Goal: Transaction & Acquisition: Purchase product/service

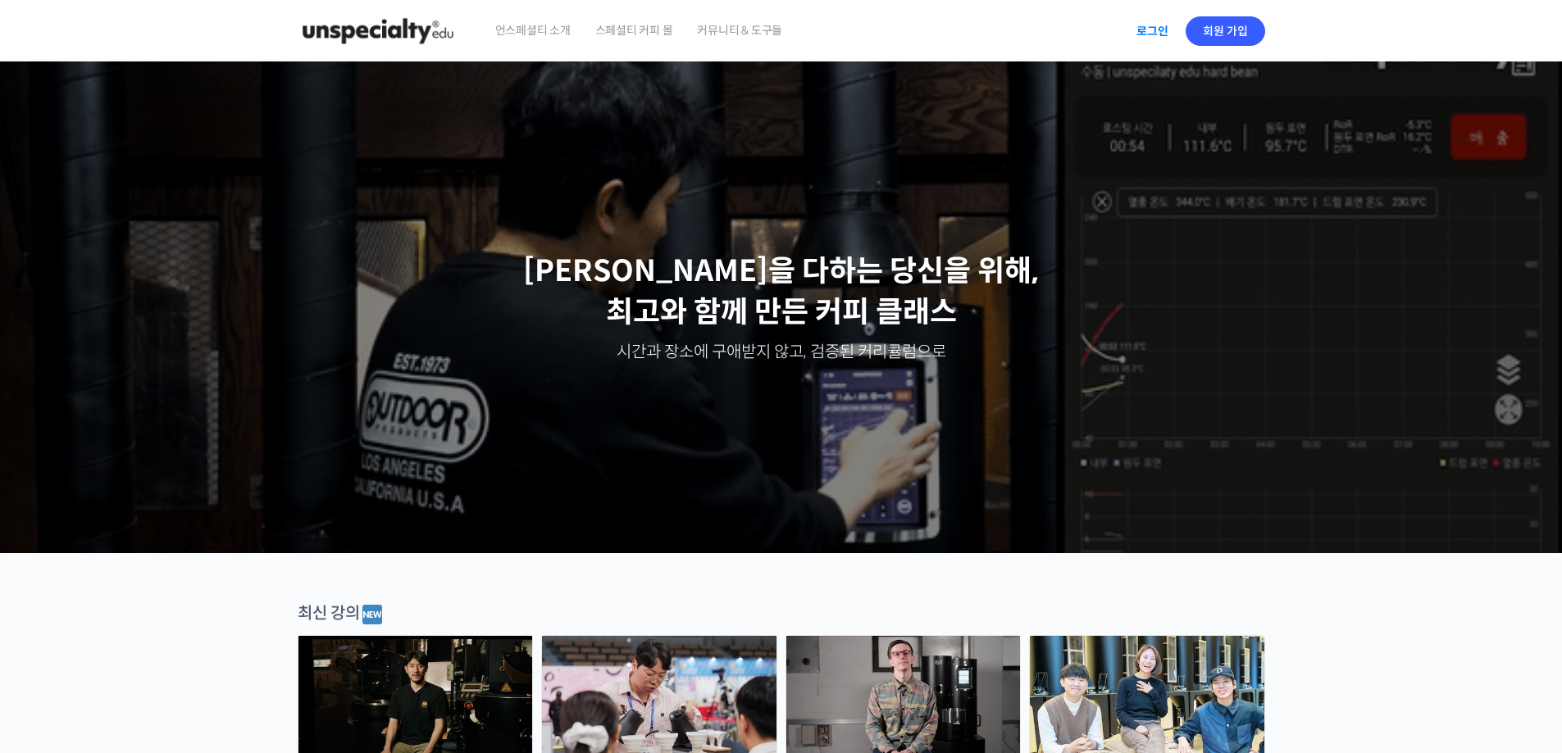
click at [1161, 29] on link "로그인" at bounding box center [1152, 31] width 52 height 38
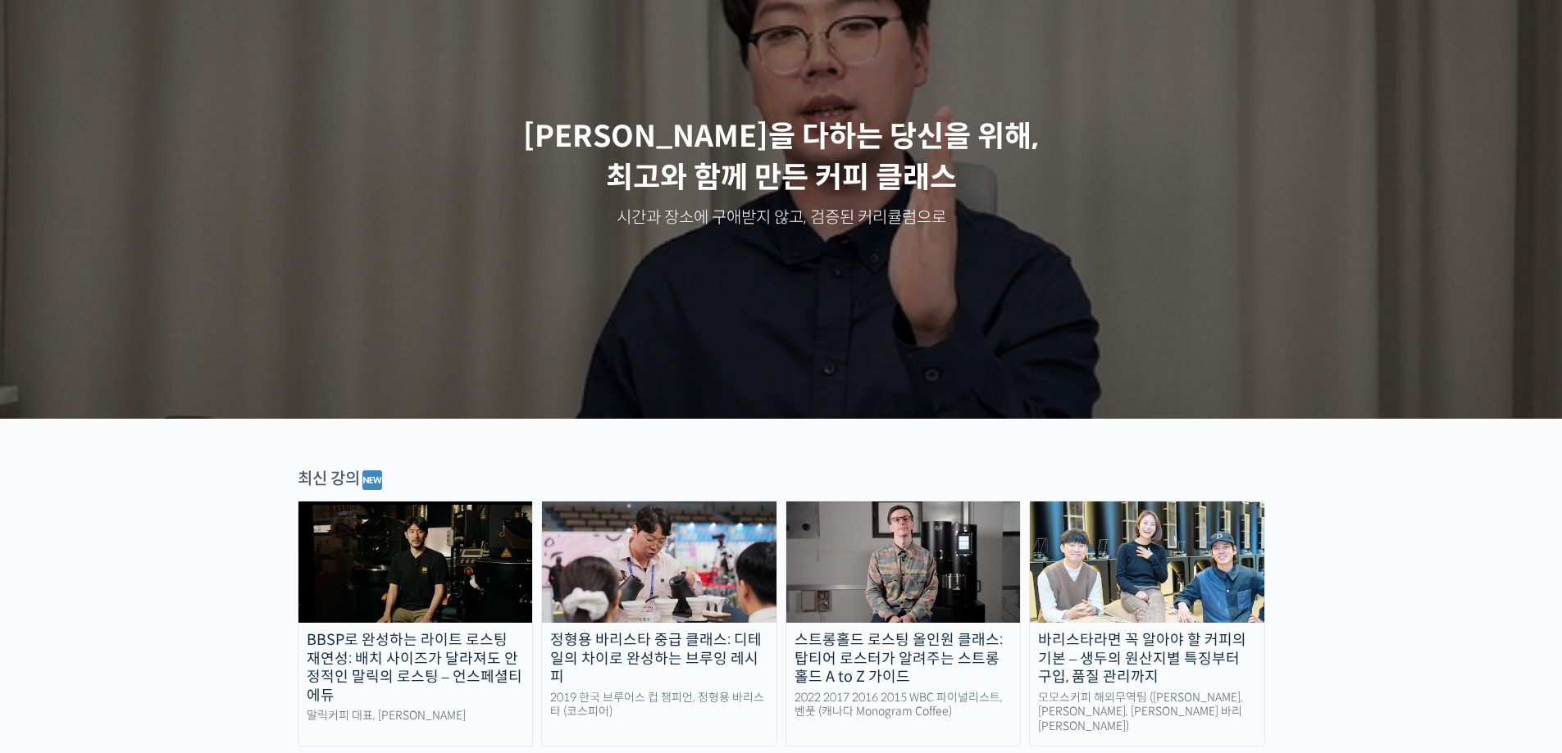
scroll to position [164, 0]
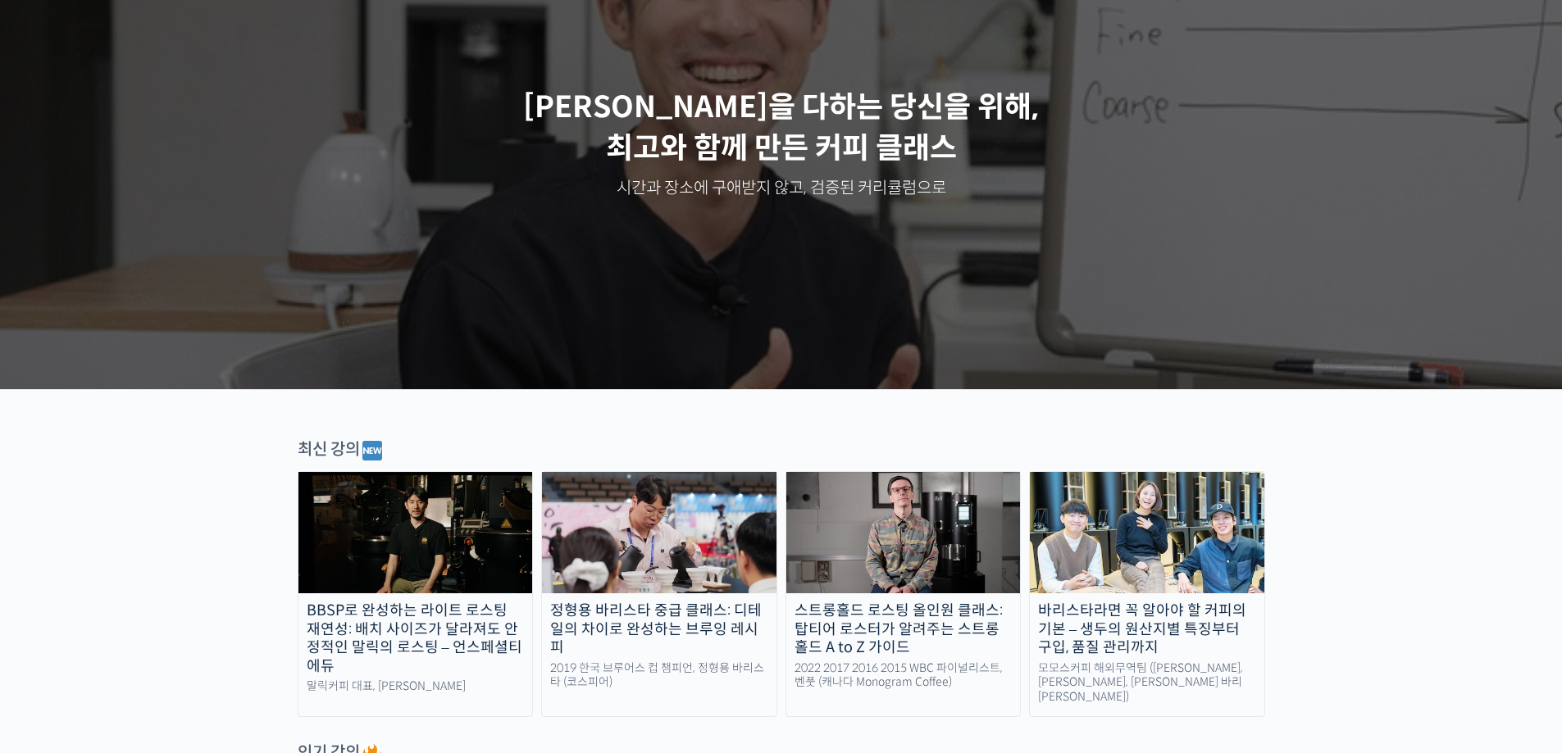
click at [889, 542] on img at bounding box center [903, 532] width 234 height 121
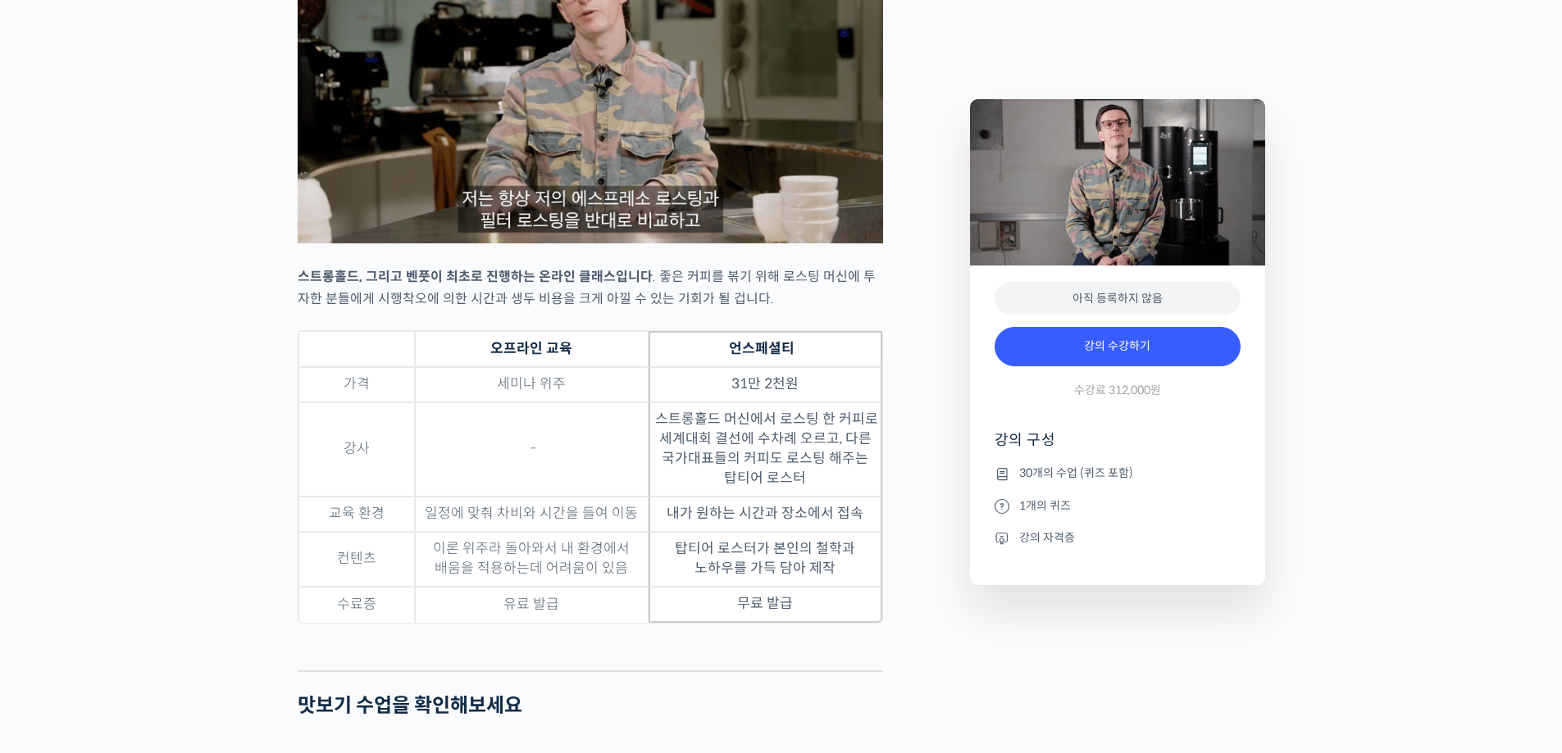
scroll to position [4755, 0]
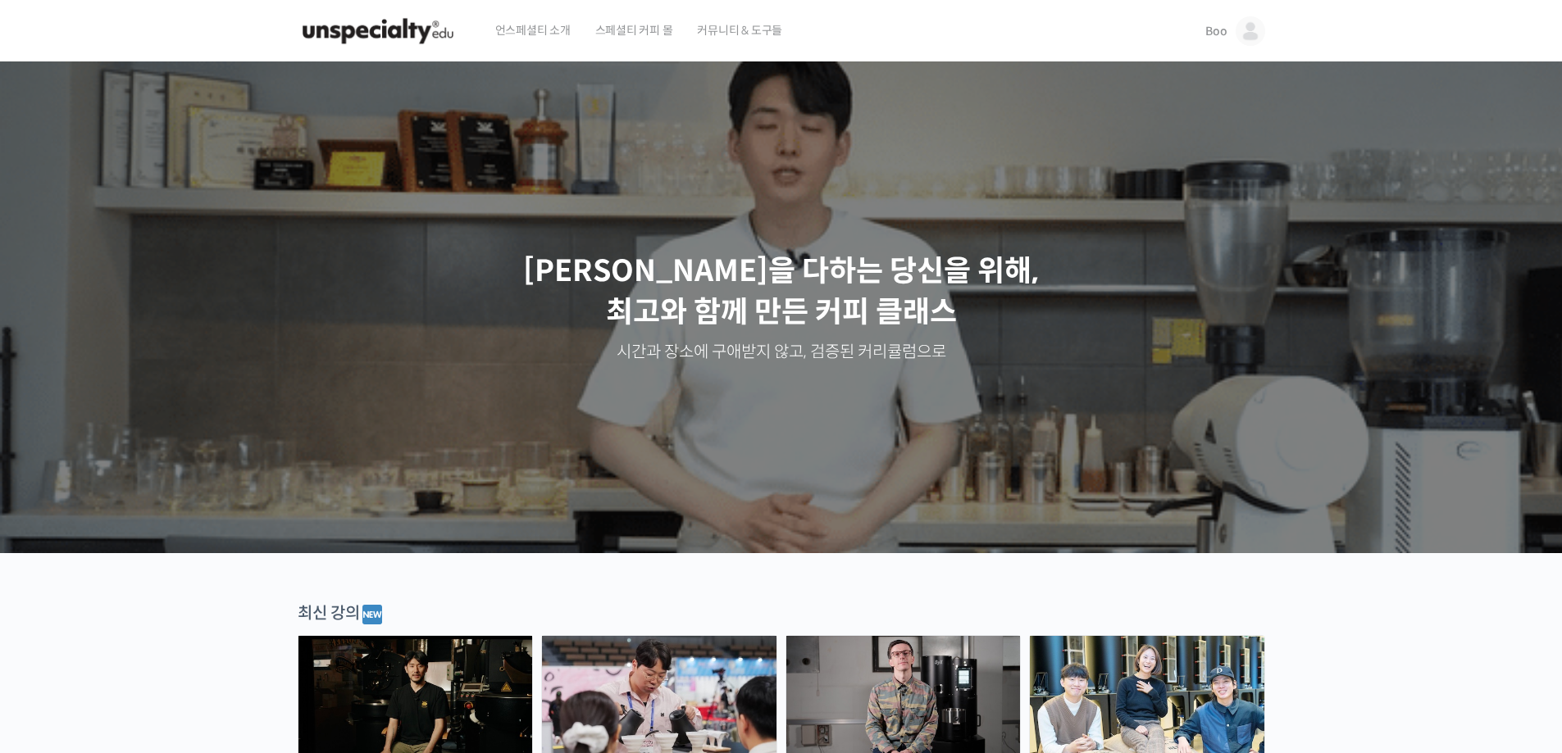
click at [1249, 34] on img at bounding box center [1251, 31] width 30 height 30
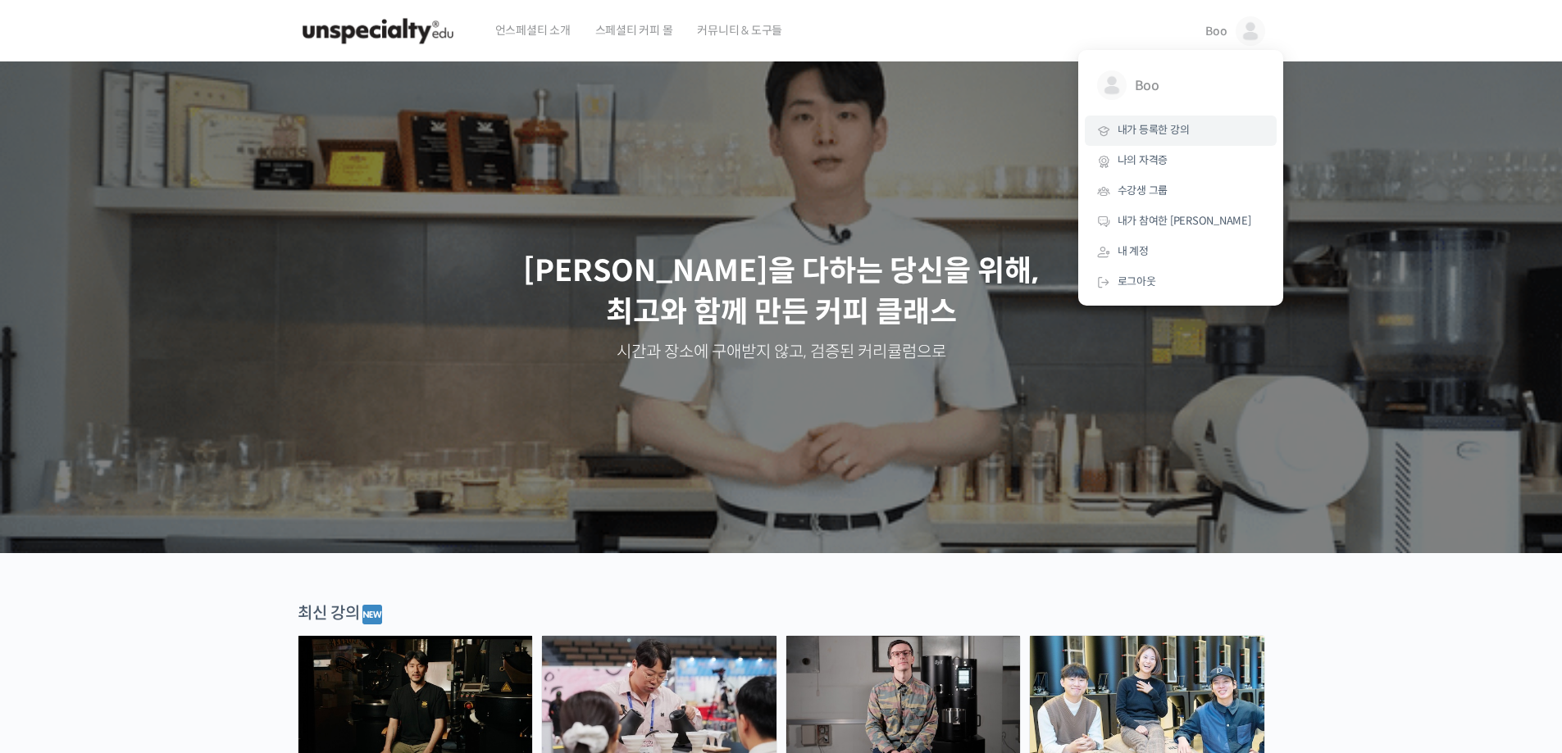
click at [1165, 131] on span "내가 등록한 강의" at bounding box center [1153, 130] width 72 height 14
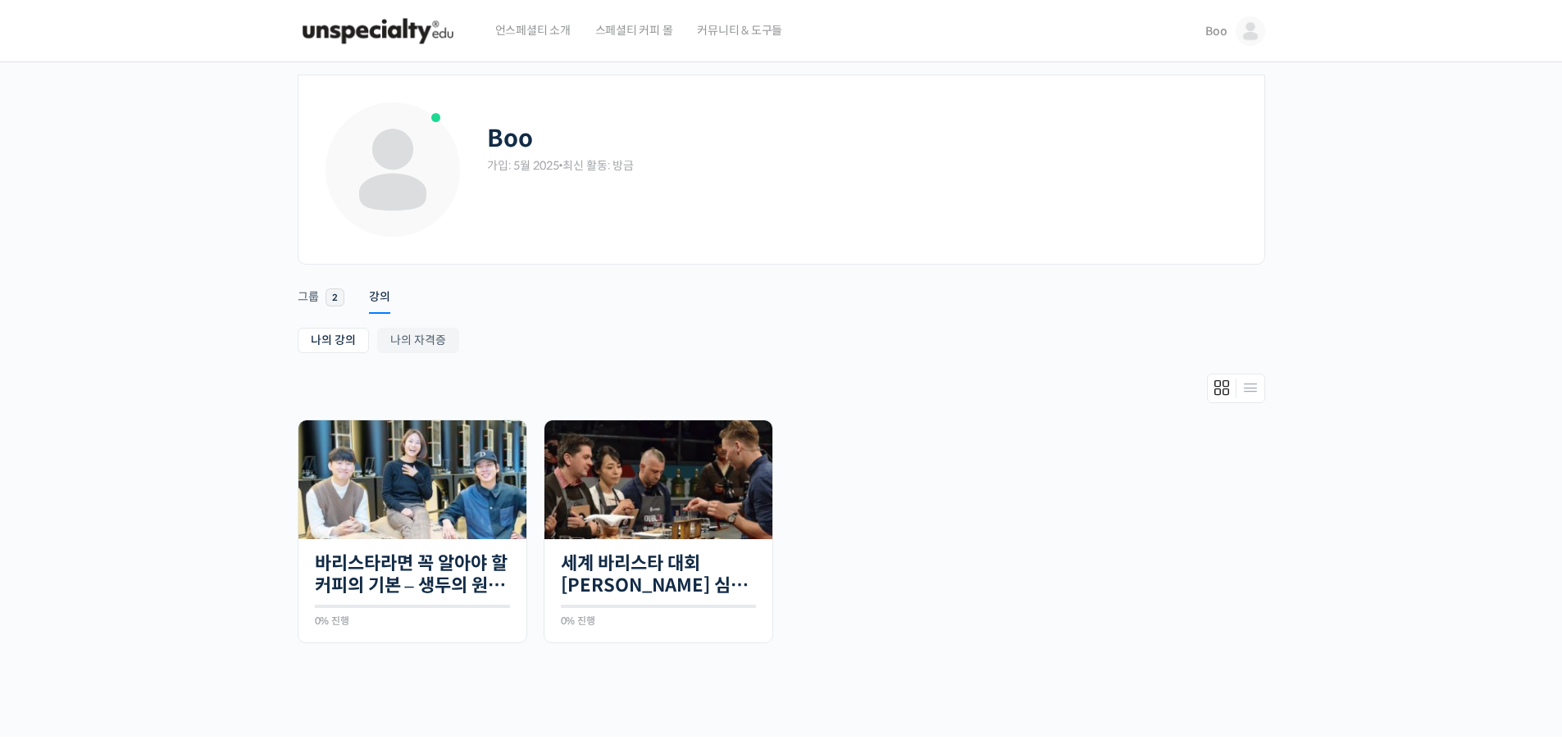
click at [963, 439] on ul "Start 강의 26개의 수업 바리스타라면 꼭 알아야 할 커피의 기본 – 생두의 원산지별 특징부터 구입, 품질 관리까지 0% 진행 최근 활동:…" at bounding box center [781, 540] width 984 height 240
click at [596, 462] on img at bounding box center [658, 480] width 228 height 119
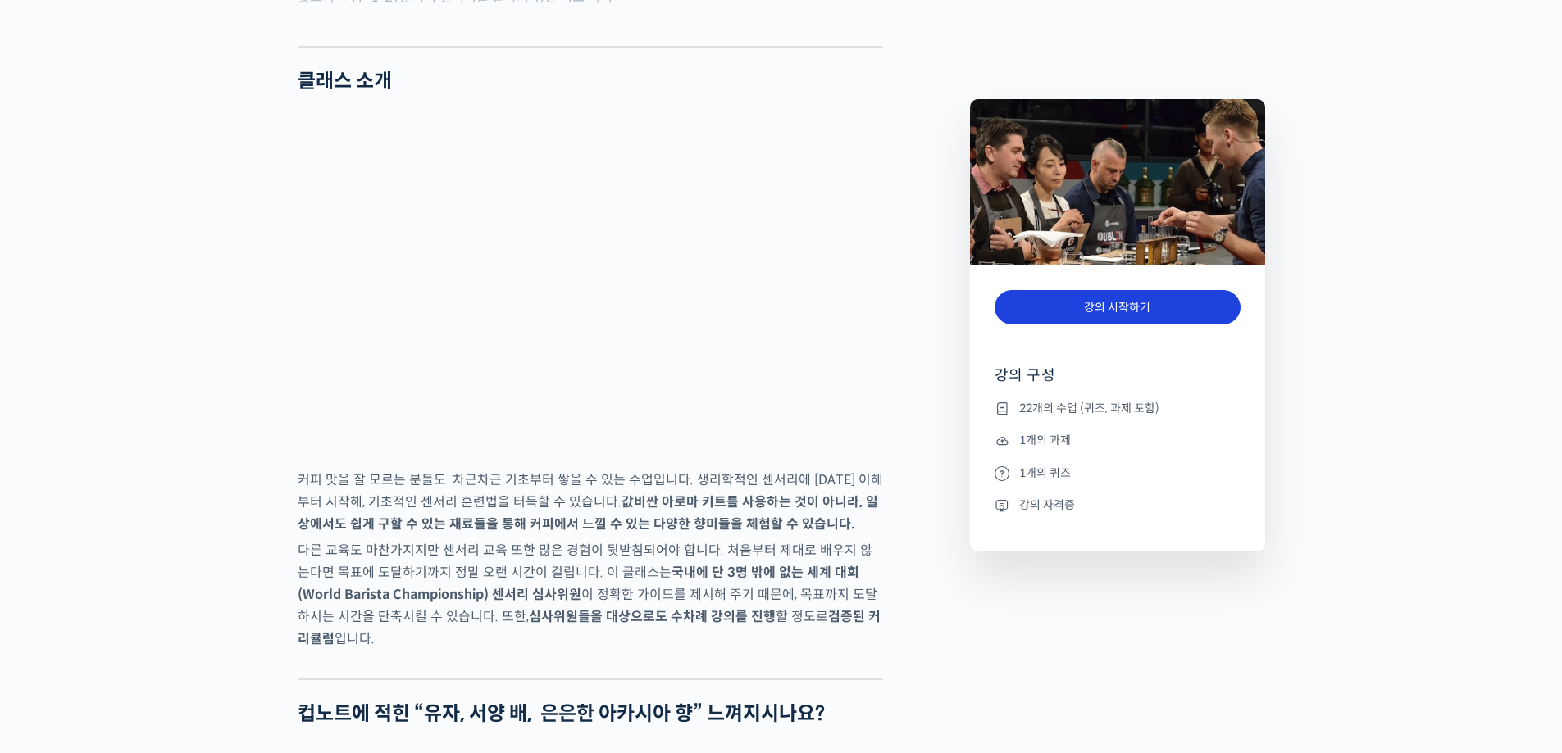
scroll to position [2460, 0]
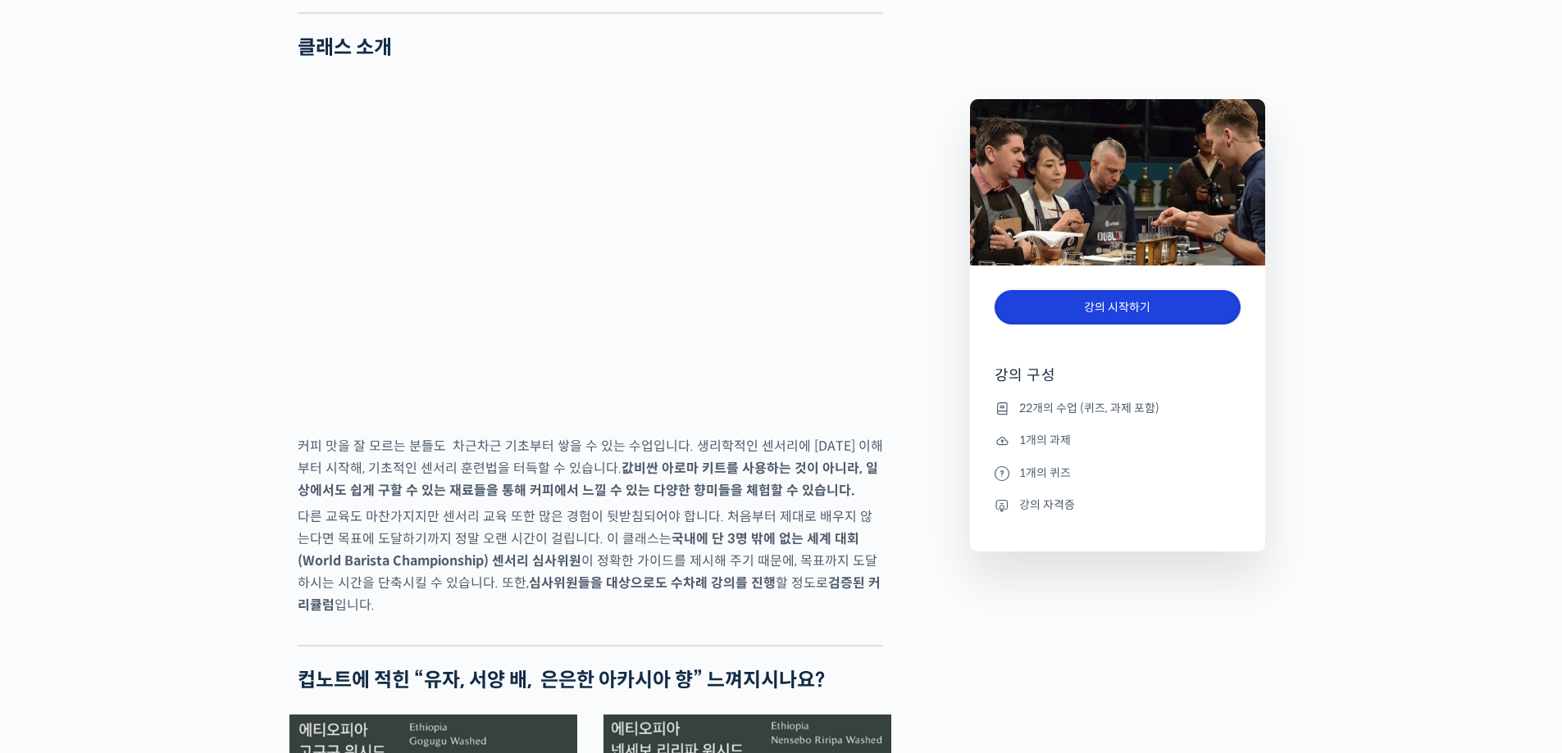
click at [1103, 309] on link "강의 시작하기" at bounding box center [1117, 307] width 246 height 35
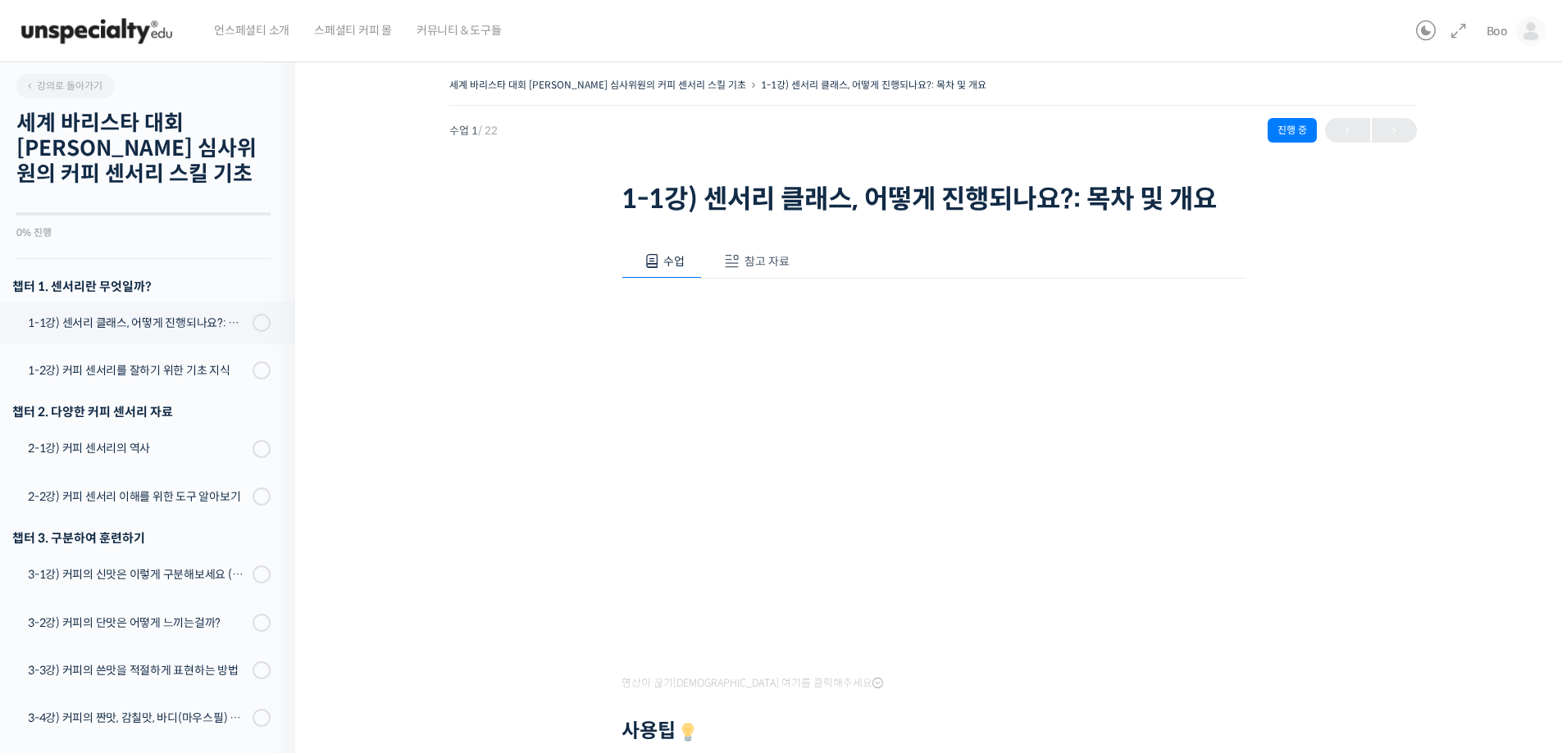
click at [733, 250] on button "참고 자료" at bounding box center [754, 261] width 105 height 34
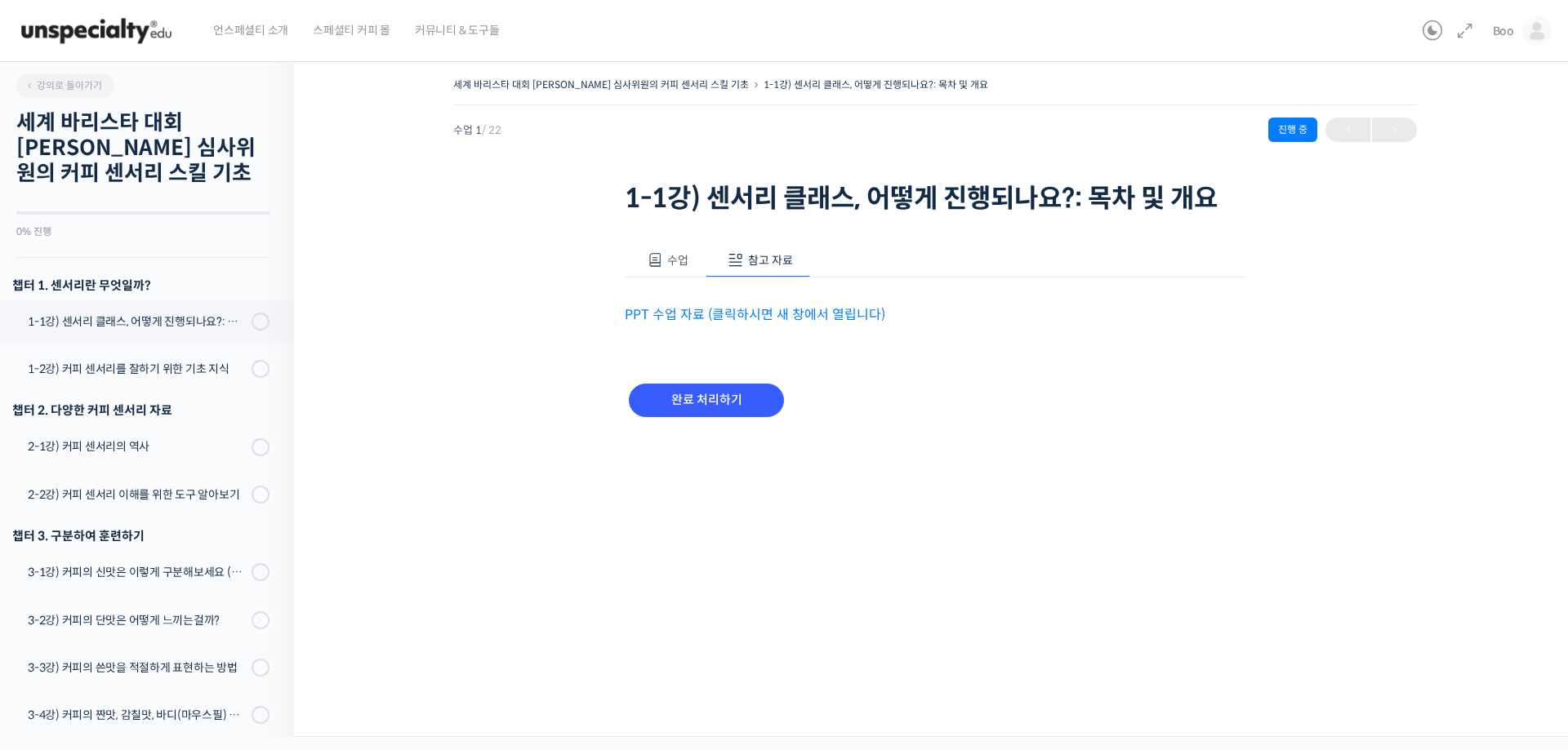
click at [704, 308] on link "PPT 수업 자료 (클릭하시면 새 창에서 열립니다)" at bounding box center [755, 314] width 261 height 17
click at [110, 372] on div "1-2강) 커피 센서리를 잘하기 위한 기초 지식" at bounding box center [137, 370] width 219 height 18
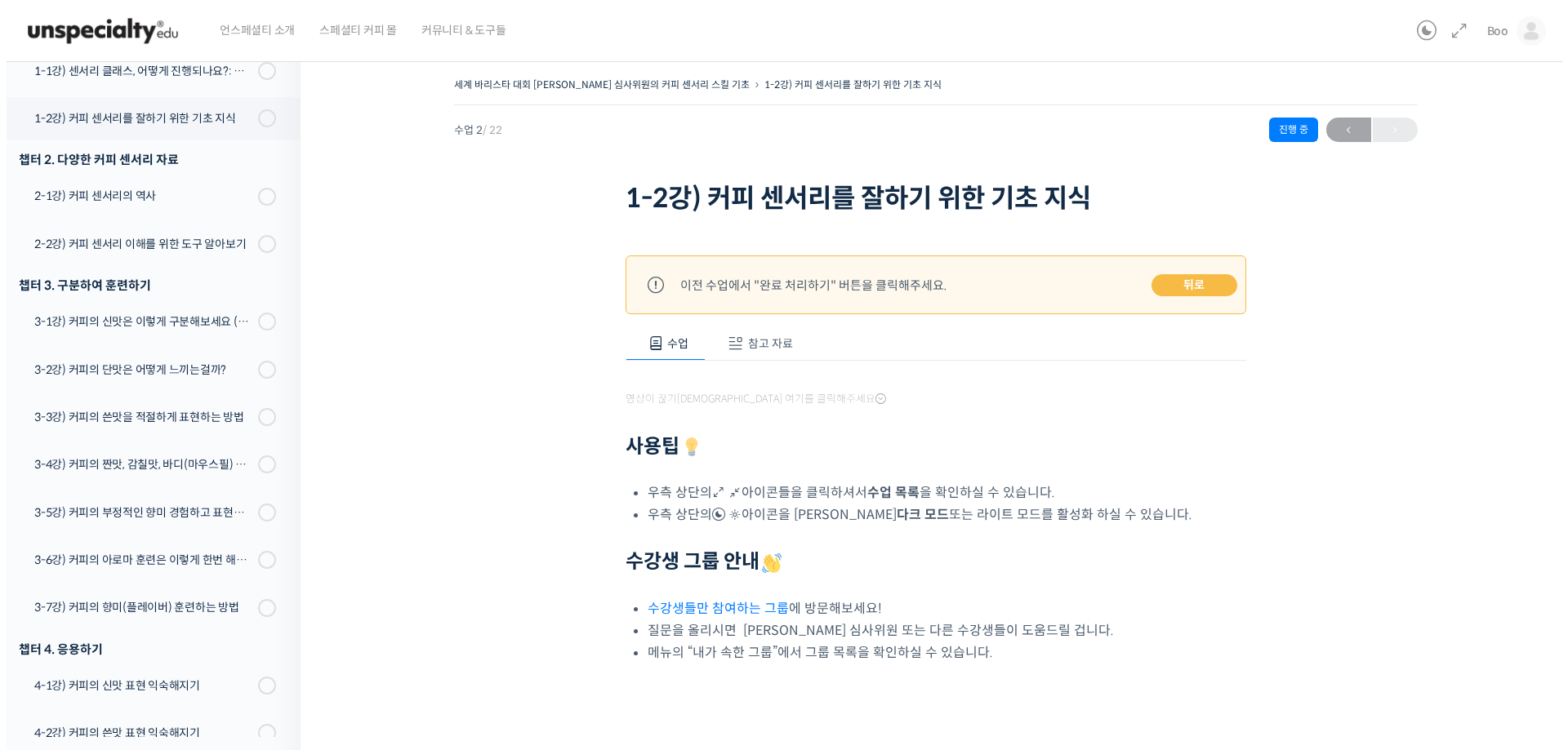
scroll to position [286, 0]
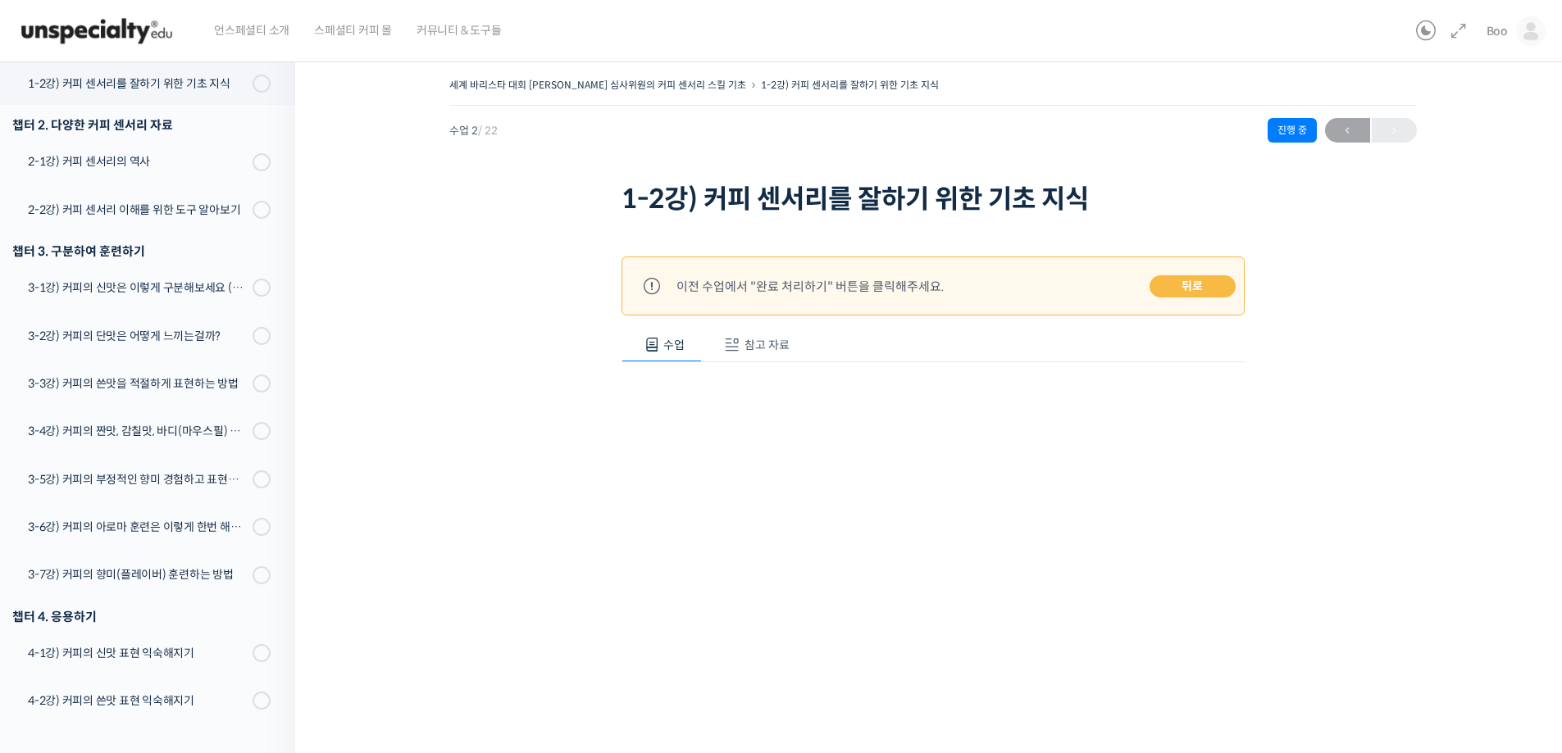
click at [753, 353] on span "참고 자료" at bounding box center [766, 345] width 45 height 15
click at [794, 403] on link "PPT 수업 자료 (클릭하시면 새 창에서 열립니다)" at bounding box center [758, 399] width 262 height 17
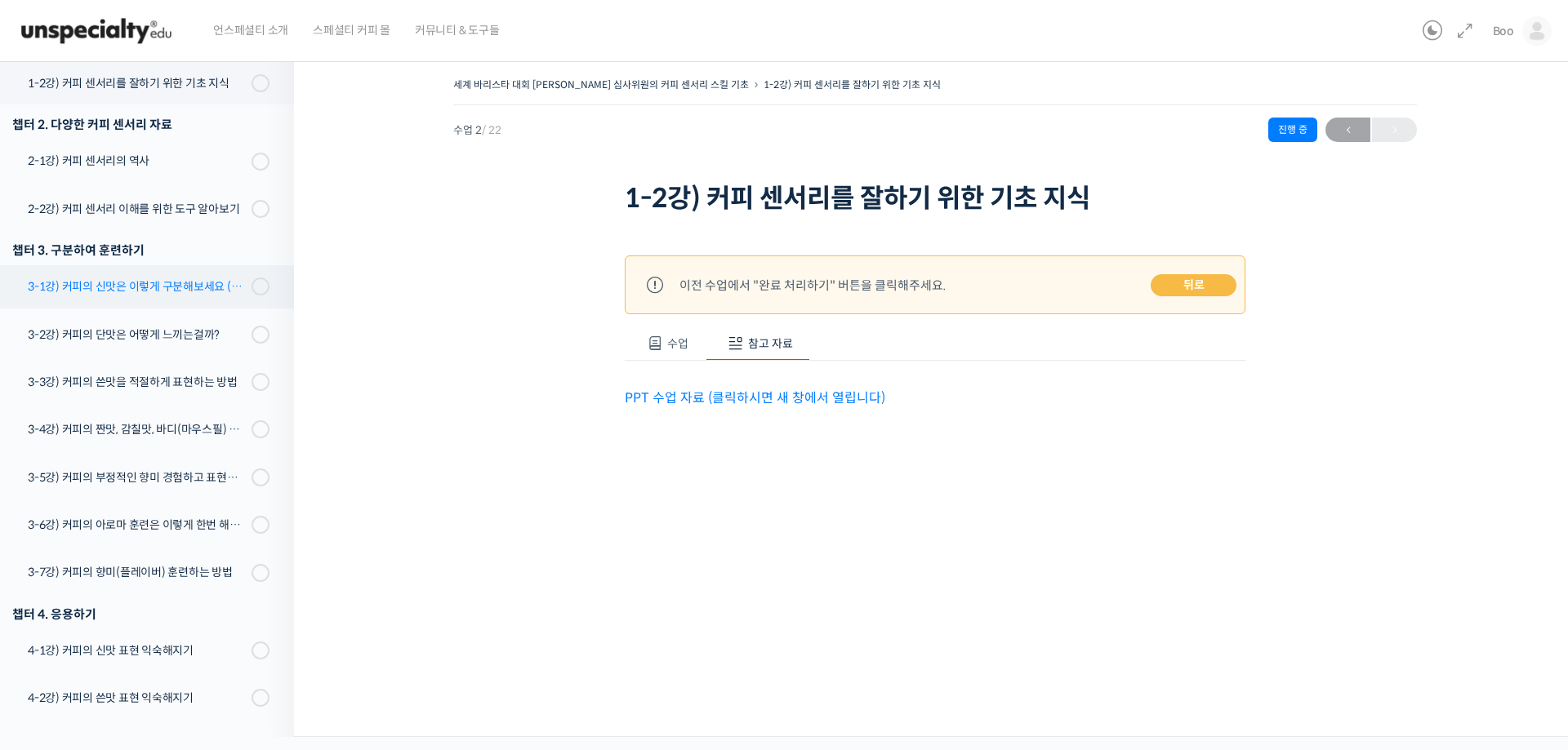
click at [138, 271] on link "3-1강) 커피의 신맛은 이렇게 구분해보세요 (시트릭산과 말릭산의 차이)" at bounding box center [142, 286] width 302 height 43
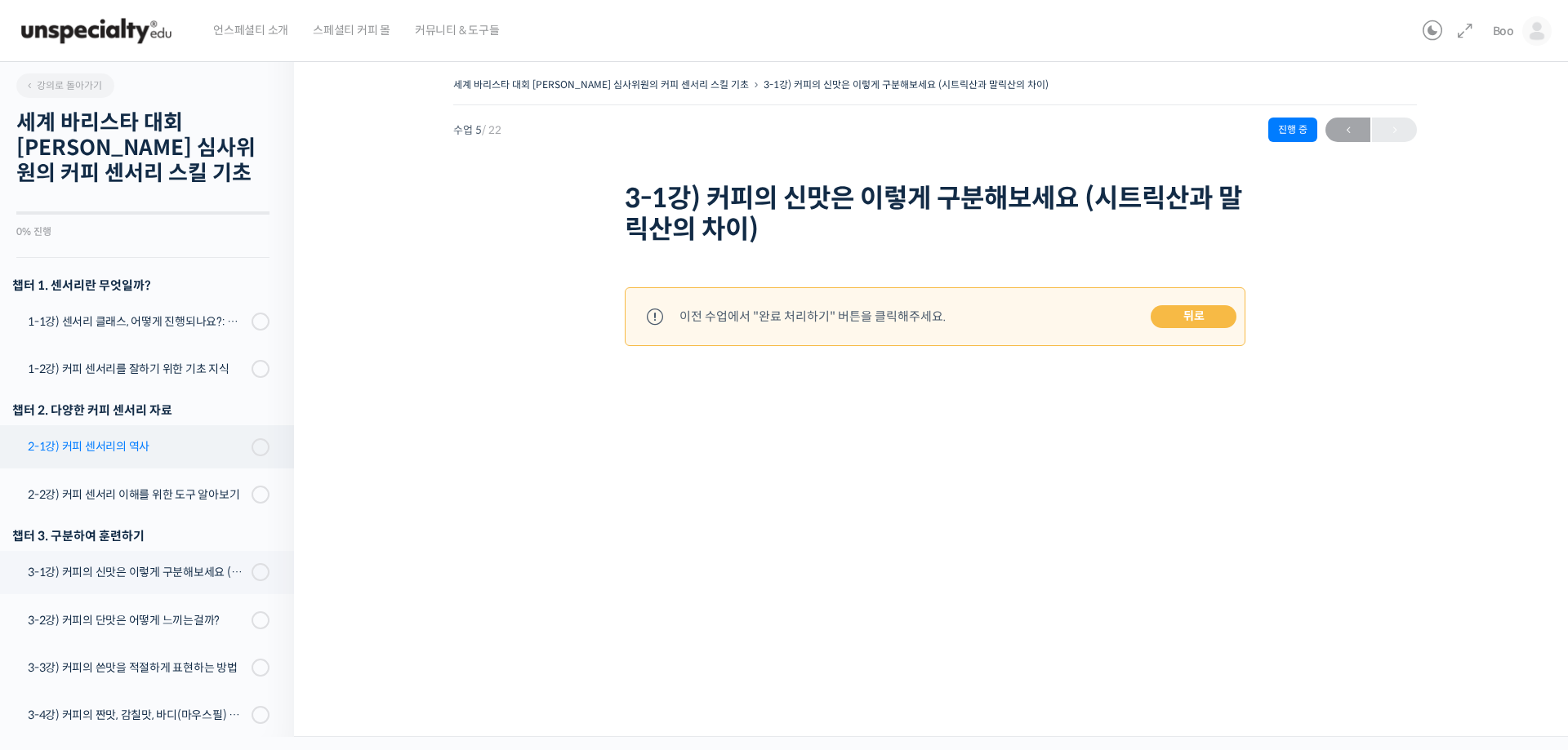
click at [99, 463] on link "2-1강) 커피 센서리의 역사" at bounding box center [142, 446] width 302 height 43
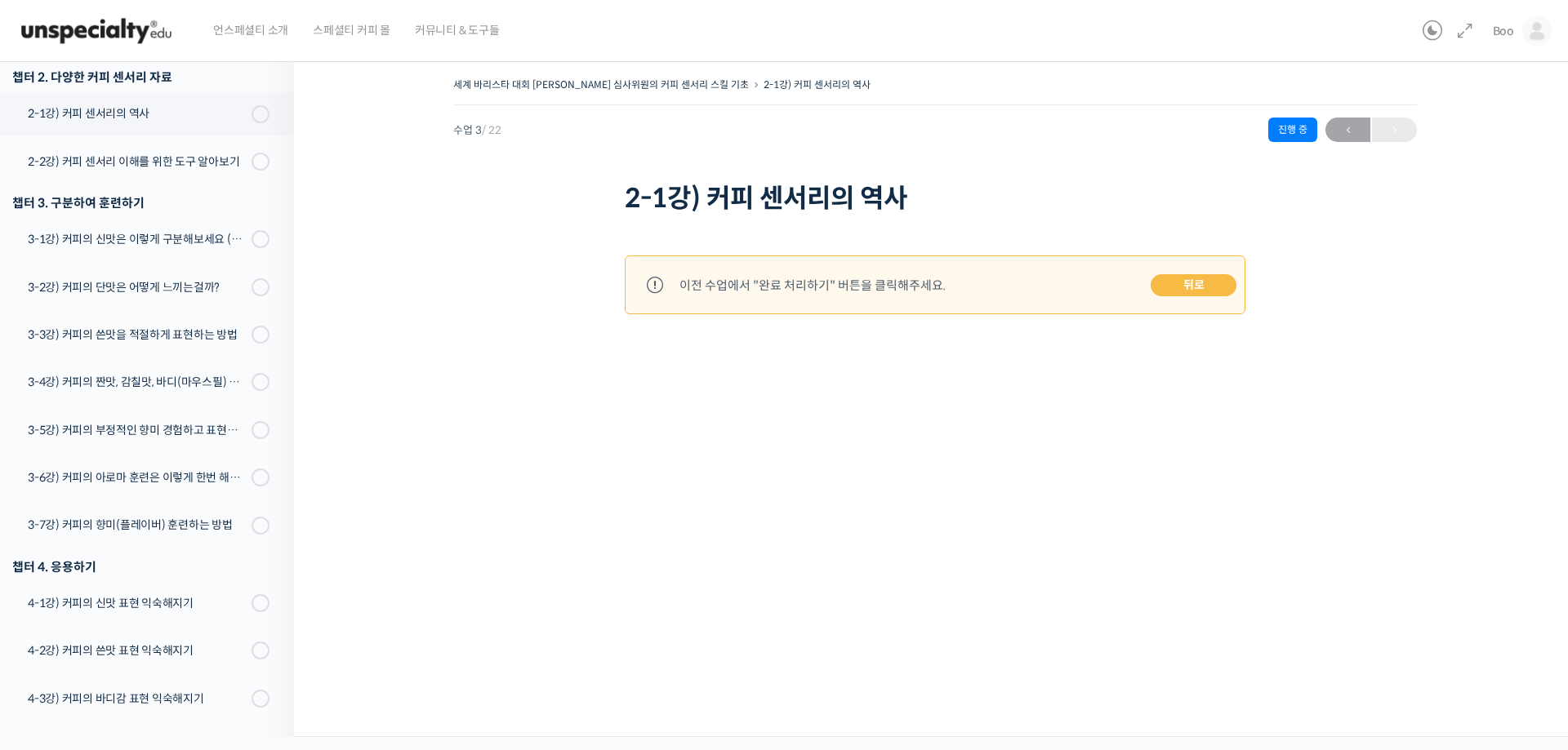
scroll to position [333, 0]
click at [1281, 306] on div "세계 바리스타 대회 윤선희 심사위원의 커피 센서리 스킬 기초 2-1강) 커피 센서리의 역사 진행 중 수업 3 / 22 진…" at bounding box center [934, 217] width 1119 height 288
drag, startPoint x: 361, startPoint y: 391, endPoint x: 359, endPoint y: 400, distance: 9.2
click at [359, 393] on div "세계 바리스타 대회 윤선희 심사위원의 커피 센서리 스킬 기초 2-1강) 커피 센서리의 역사 진행 중 수업 3 / 22 진…" at bounding box center [934, 392] width 1282 height 688
click at [1206, 283] on link "뒤로" at bounding box center [1193, 285] width 86 height 23
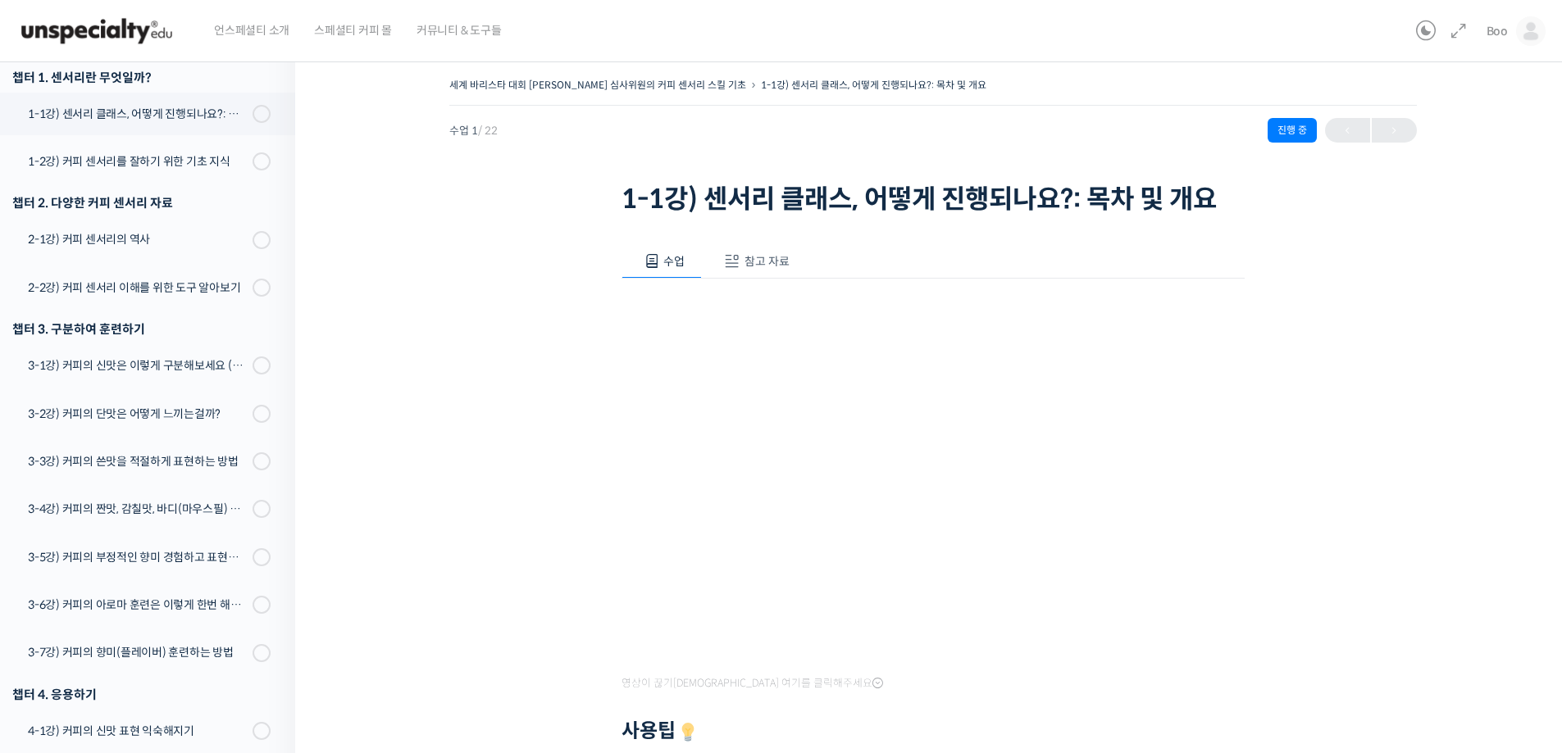
click at [772, 254] on span "참고 자료" at bounding box center [766, 261] width 45 height 15
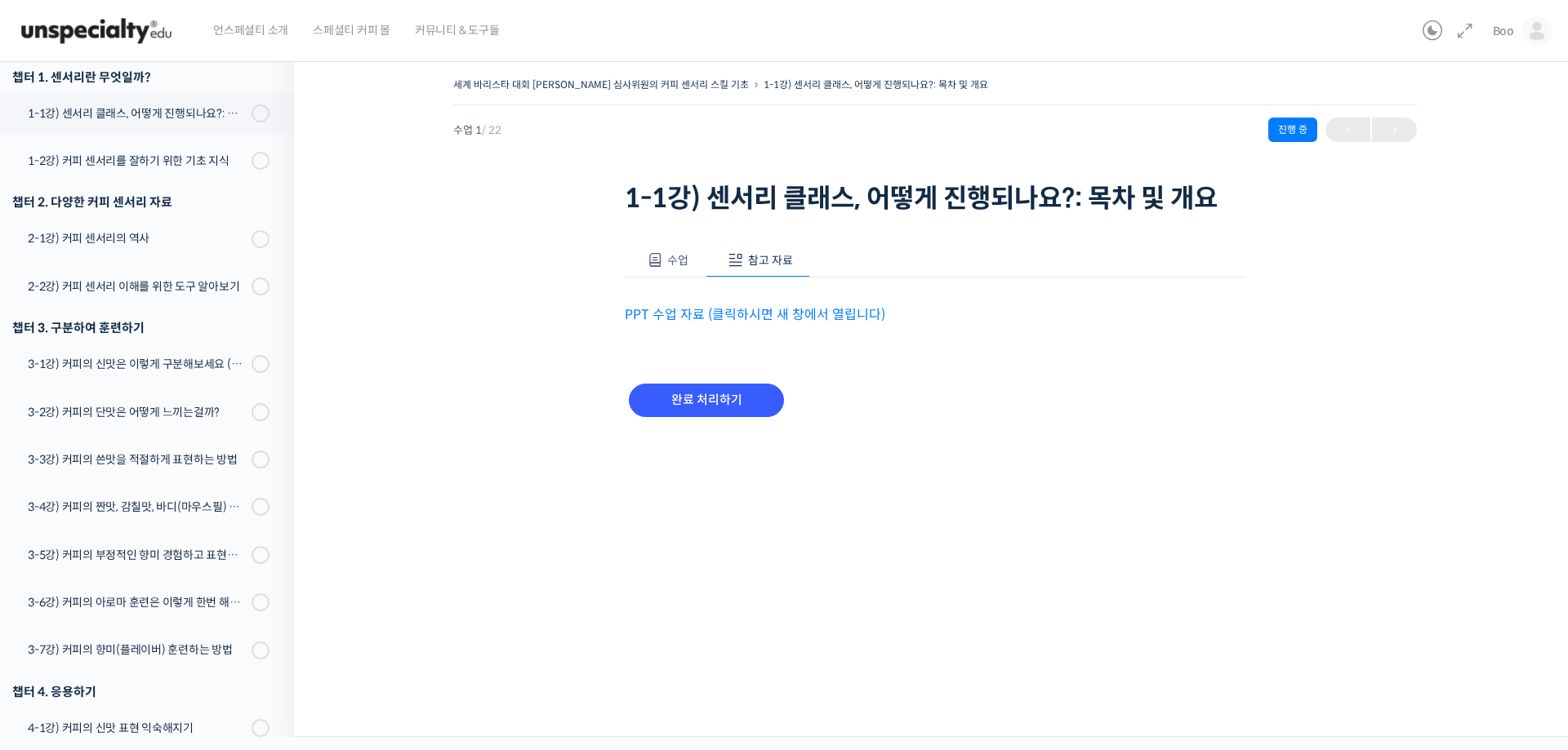
click at [1136, 370] on div "완료 처리하기" at bounding box center [934, 413] width 621 height 94
click at [1001, 318] on p "PPT 수업 자료 (클릭하시면 새 창에서 열립니다)" at bounding box center [934, 315] width 621 height 22
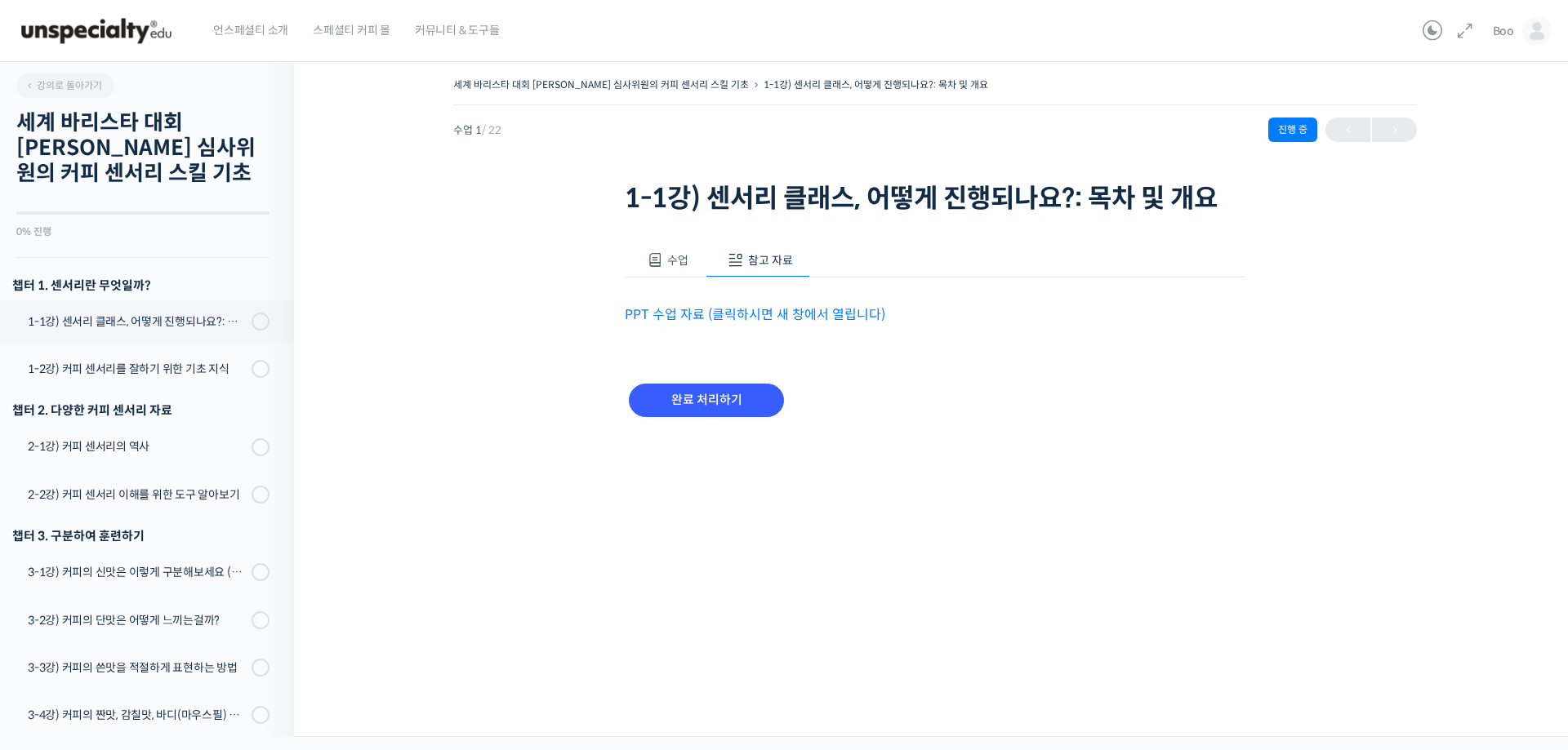
click at [940, 370] on div "완료 처리하기" at bounding box center [934, 413] width 621 height 94
click at [1147, 30] on div "언스페셜티 소개 스페셜티 커피 몰 커뮤니티 & 도구들" at bounding box center [809, 31] width 1215 height 62
click at [72, 451] on div "2-1강) 커피 센서리의 역사" at bounding box center [137, 446] width 219 height 18
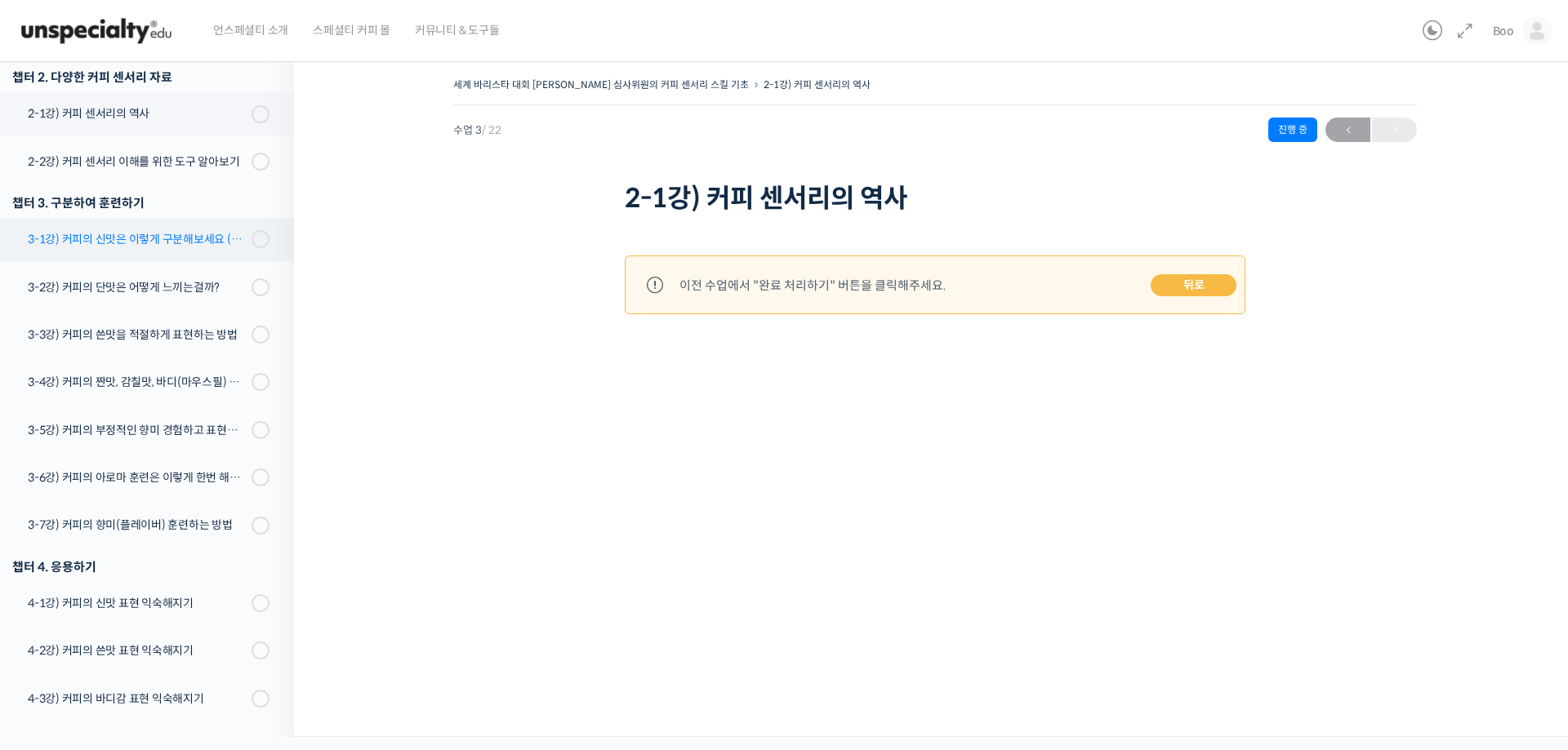
scroll to position [333, 0]
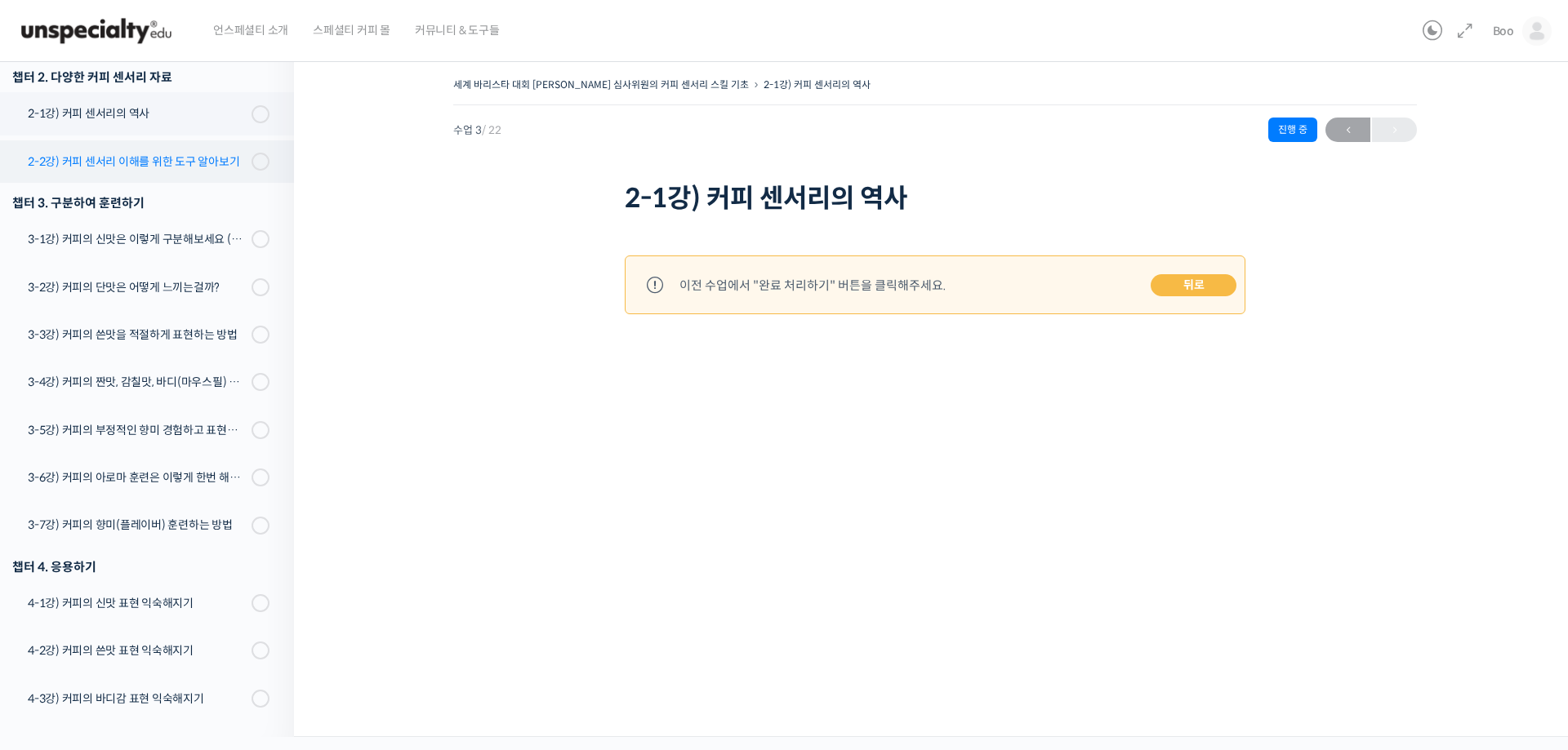
click at [124, 158] on div "2-2강) 커피 센서리 이해를 위한 도구 알아보기" at bounding box center [137, 161] width 219 height 18
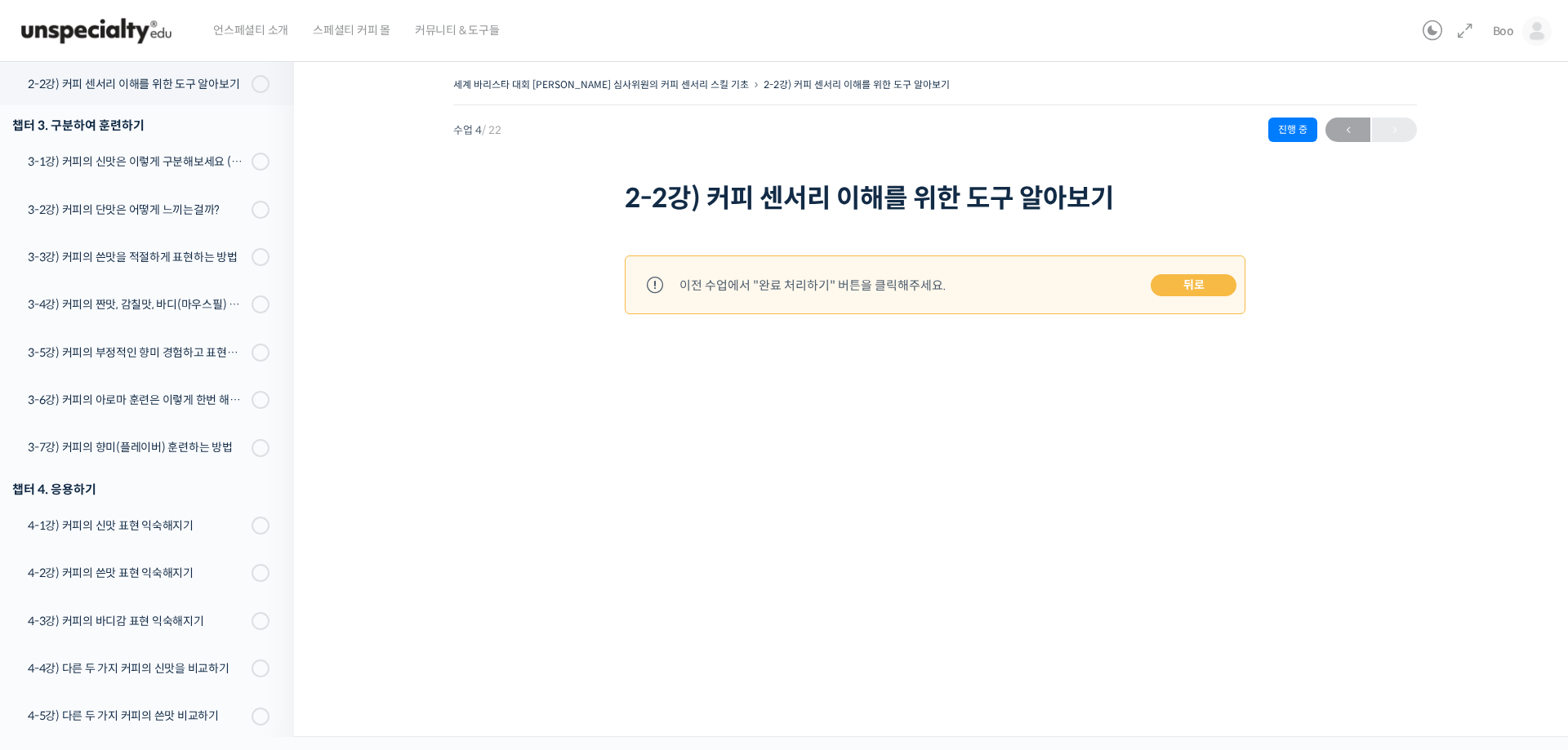
scroll to position [411, 0]
click at [121, 143] on link "3-1강) 커피의 신맛은 이렇게 구분해보세요 (시트릭산과 말릭산의 차이)" at bounding box center [142, 160] width 302 height 43
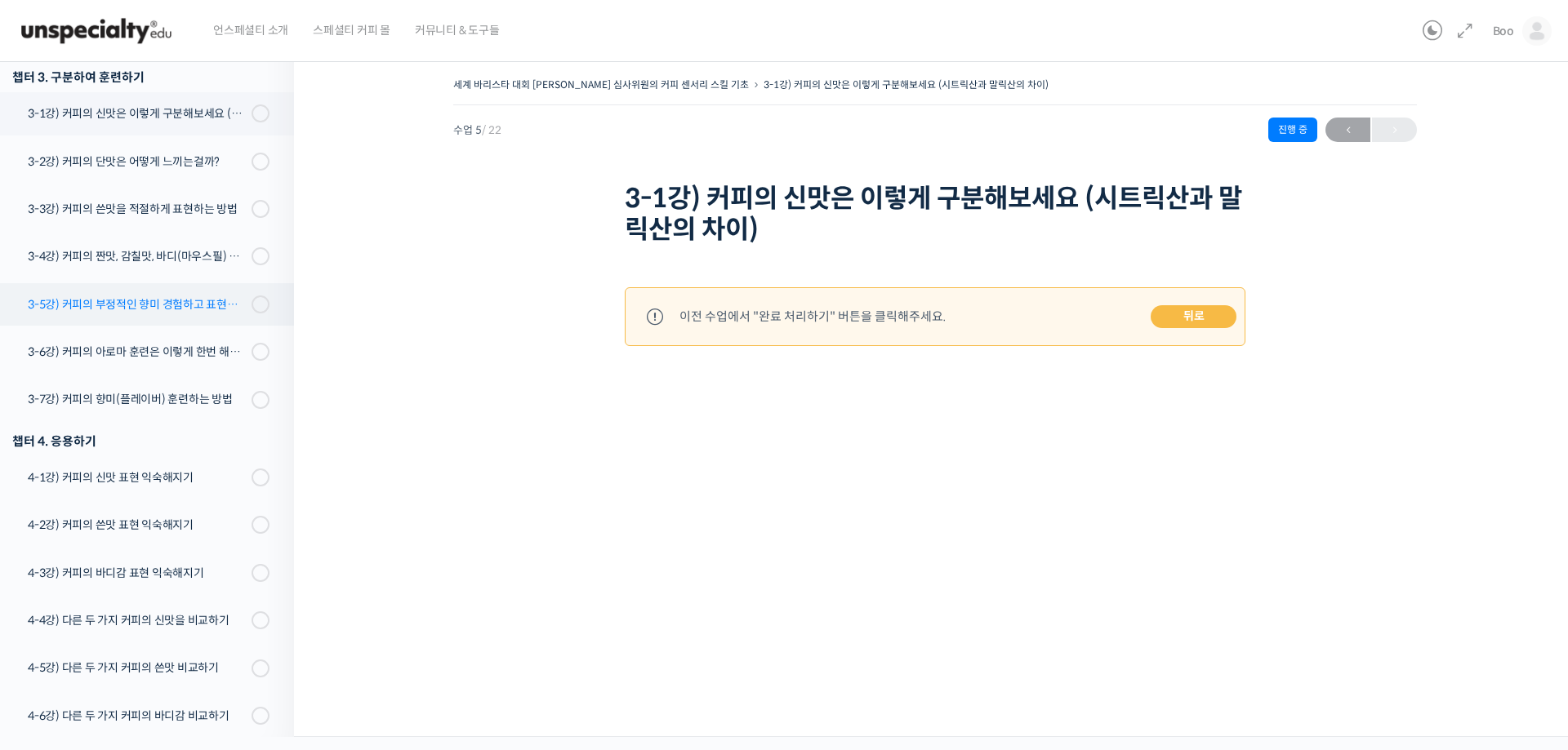
scroll to position [459, 0]
click at [116, 153] on div "3-2강) 커피의 단맛은 어떻게 느끼는걸까?" at bounding box center [137, 161] width 219 height 18
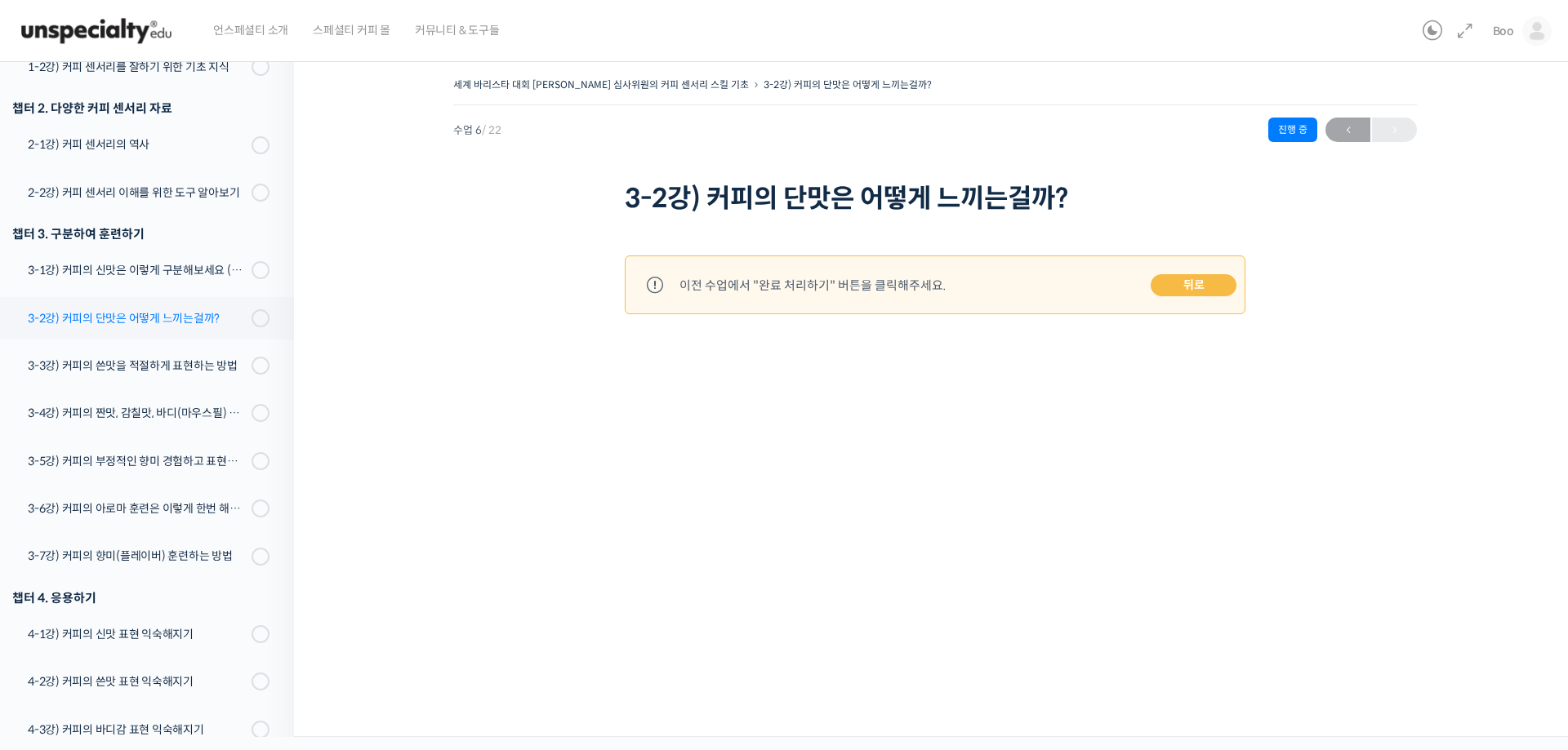
scroll to position [293, 0]
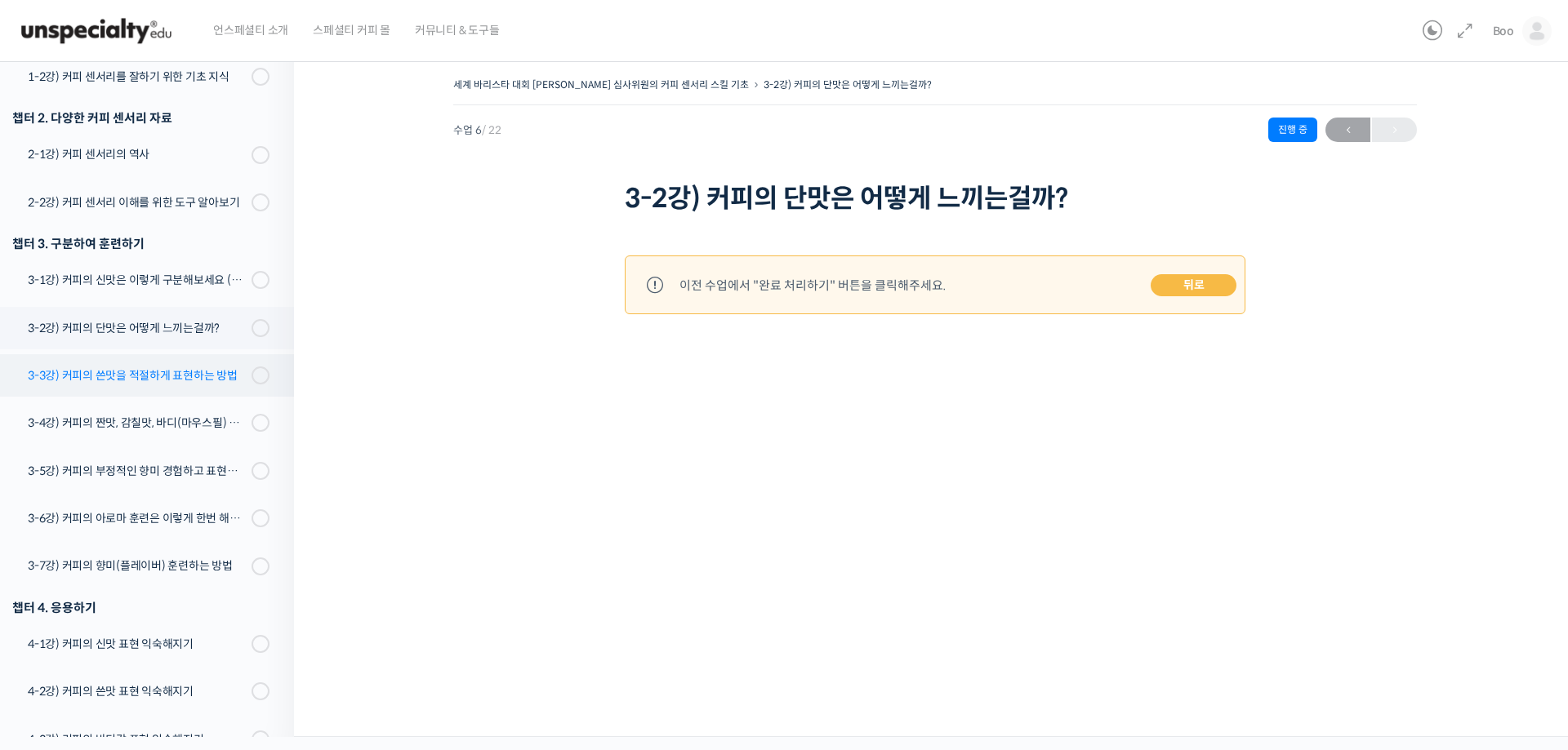
click at [139, 371] on div "3-3강) 커피의 쓴맛을 적절하게 표현하는 방법" at bounding box center [137, 375] width 219 height 18
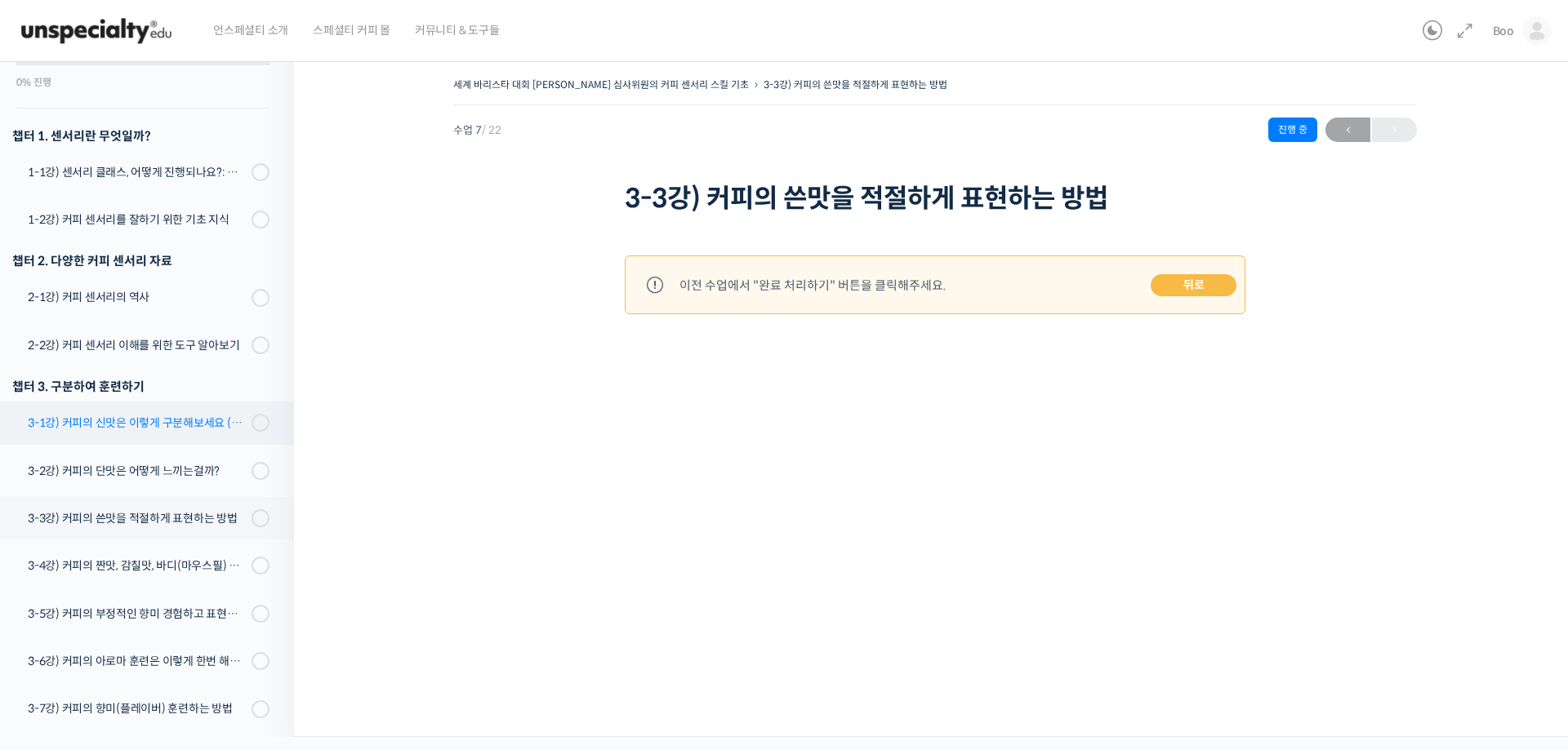
scroll to position [408, 0]
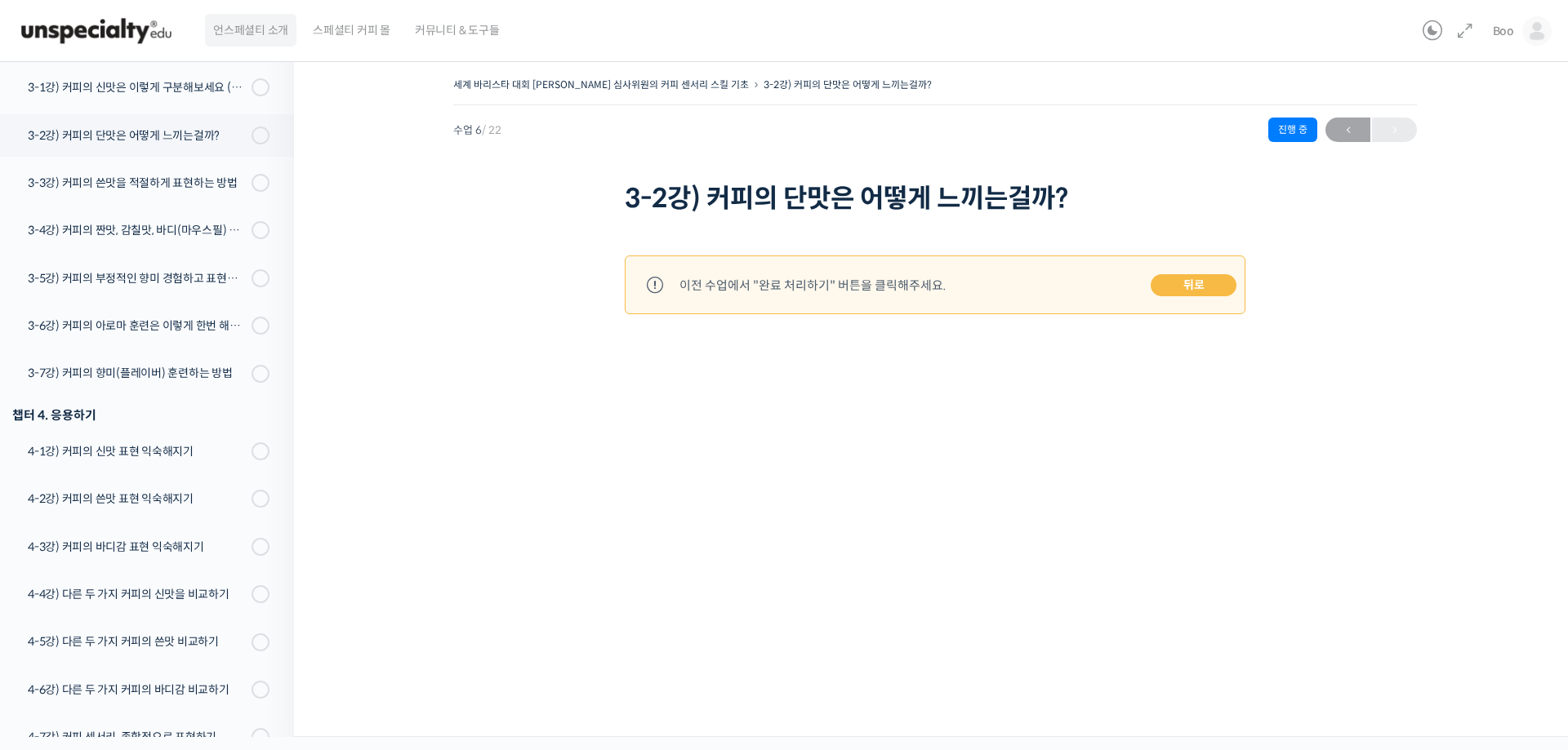
scroll to position [455, 0]
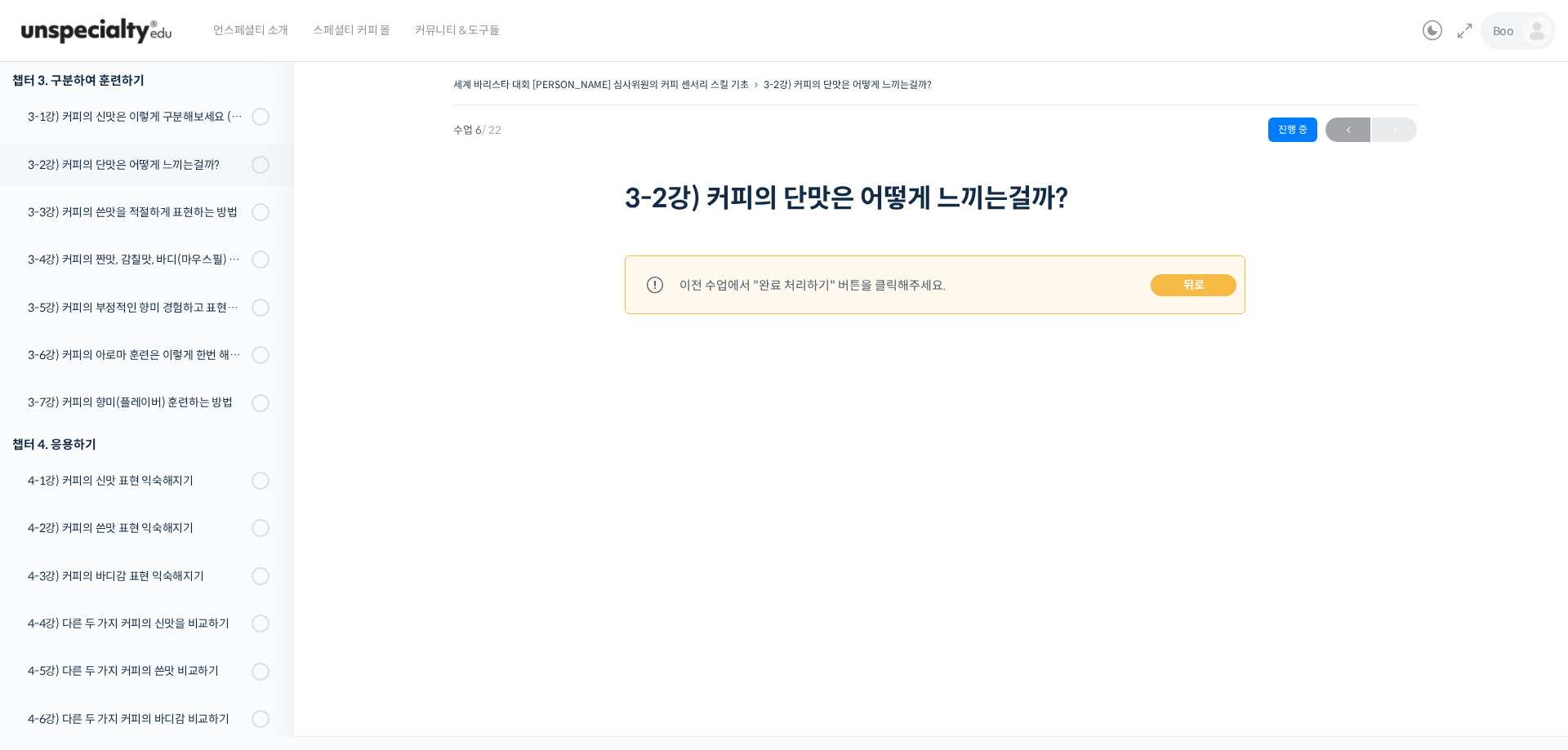
click at [1516, 29] on link "Boo" at bounding box center [1522, 31] width 59 height 62
click at [1466, 138] on link "내가 등록한 강의" at bounding box center [1467, 130] width 191 height 30
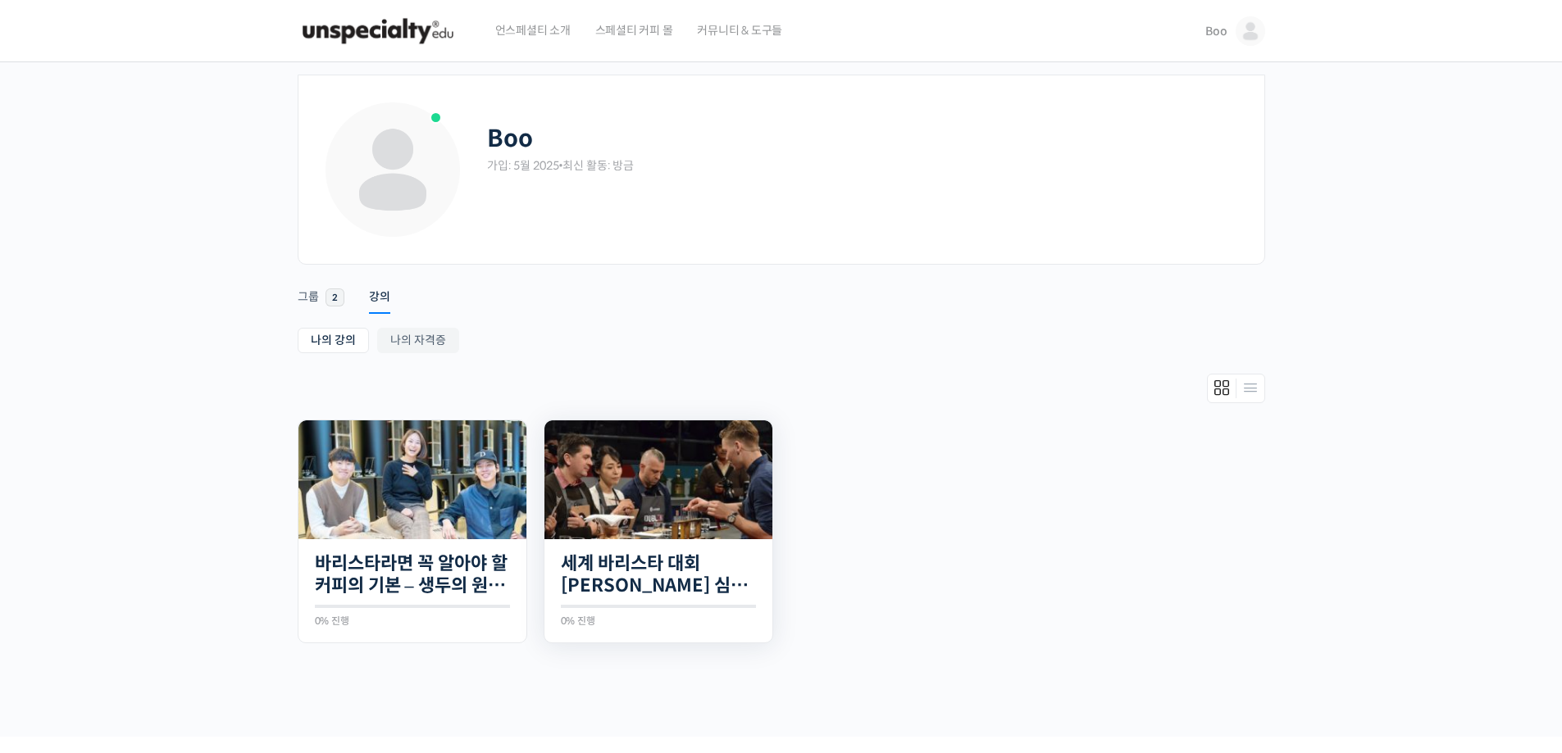
click at [636, 535] on img at bounding box center [658, 480] width 228 height 119
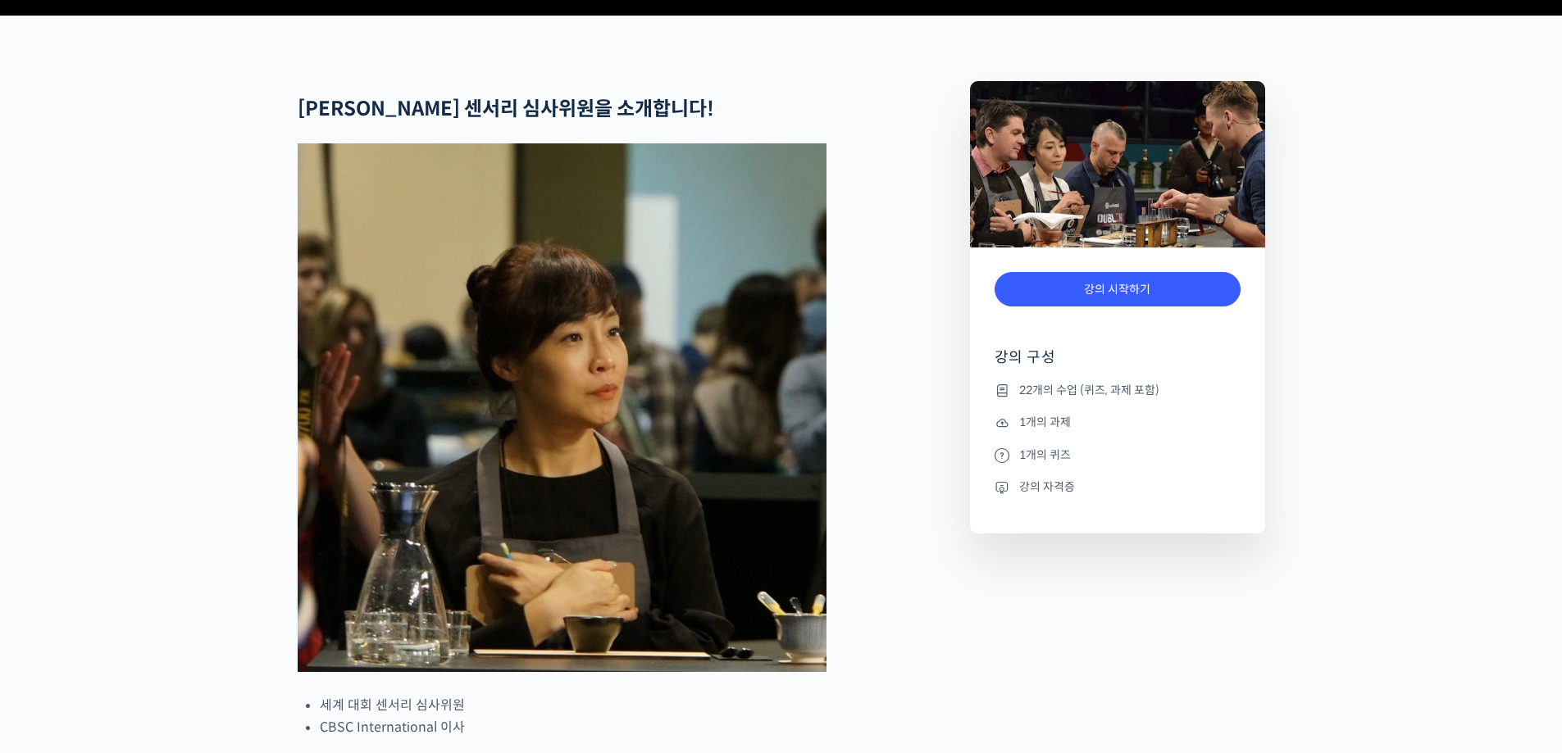
scroll to position [656, 0]
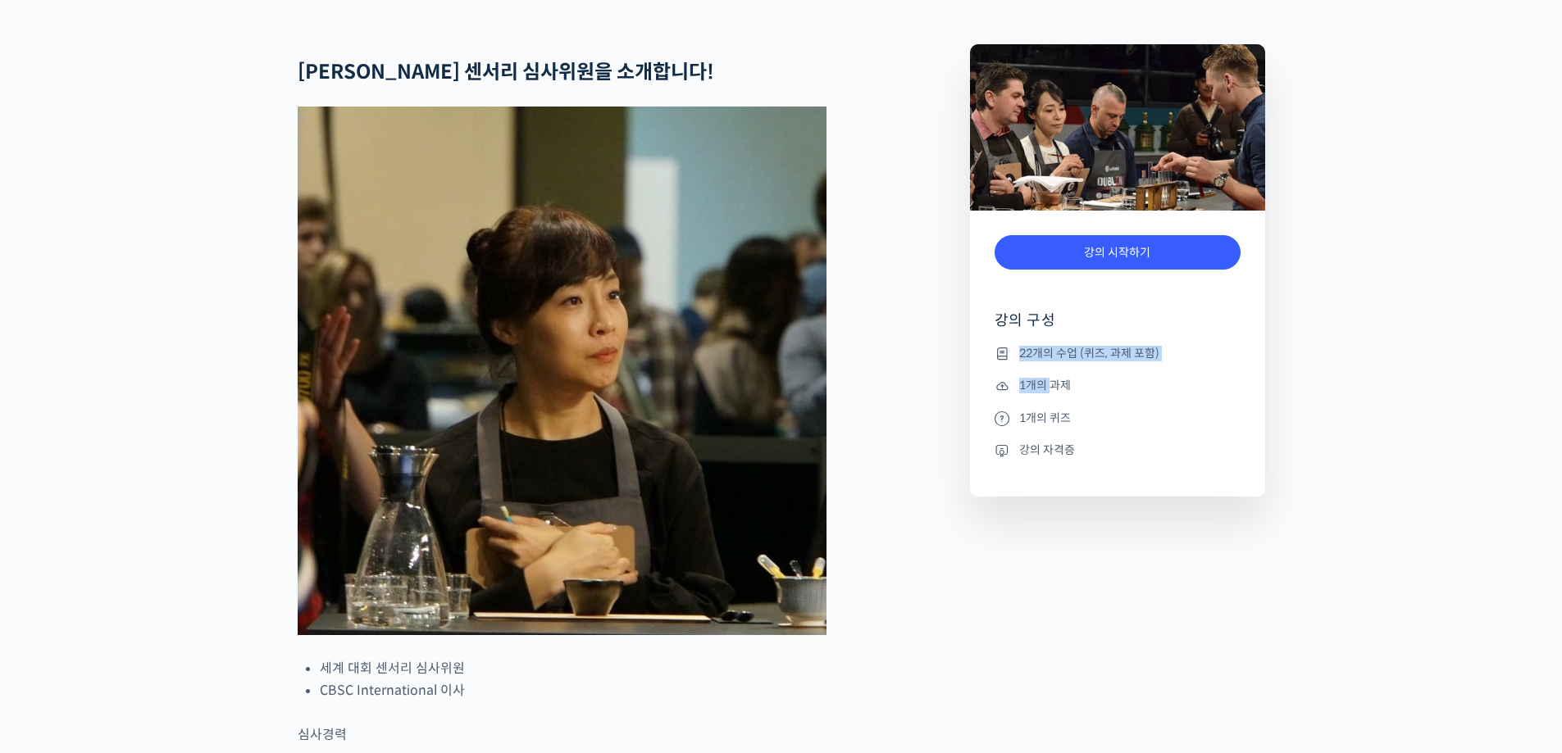
drag, startPoint x: 1049, startPoint y: 439, endPoint x: 1057, endPoint y: 419, distance: 22.1
click at [1054, 421] on ul "22개의 수업 (퀴즈, 과제 포함) 1개의 과제 1개의 퀴즈 강의 자격증" at bounding box center [1117, 420] width 246 height 153
click at [1058, 363] on li "22개의 수업 (퀴즈, 과제 포함)" at bounding box center [1117, 354] width 246 height 20
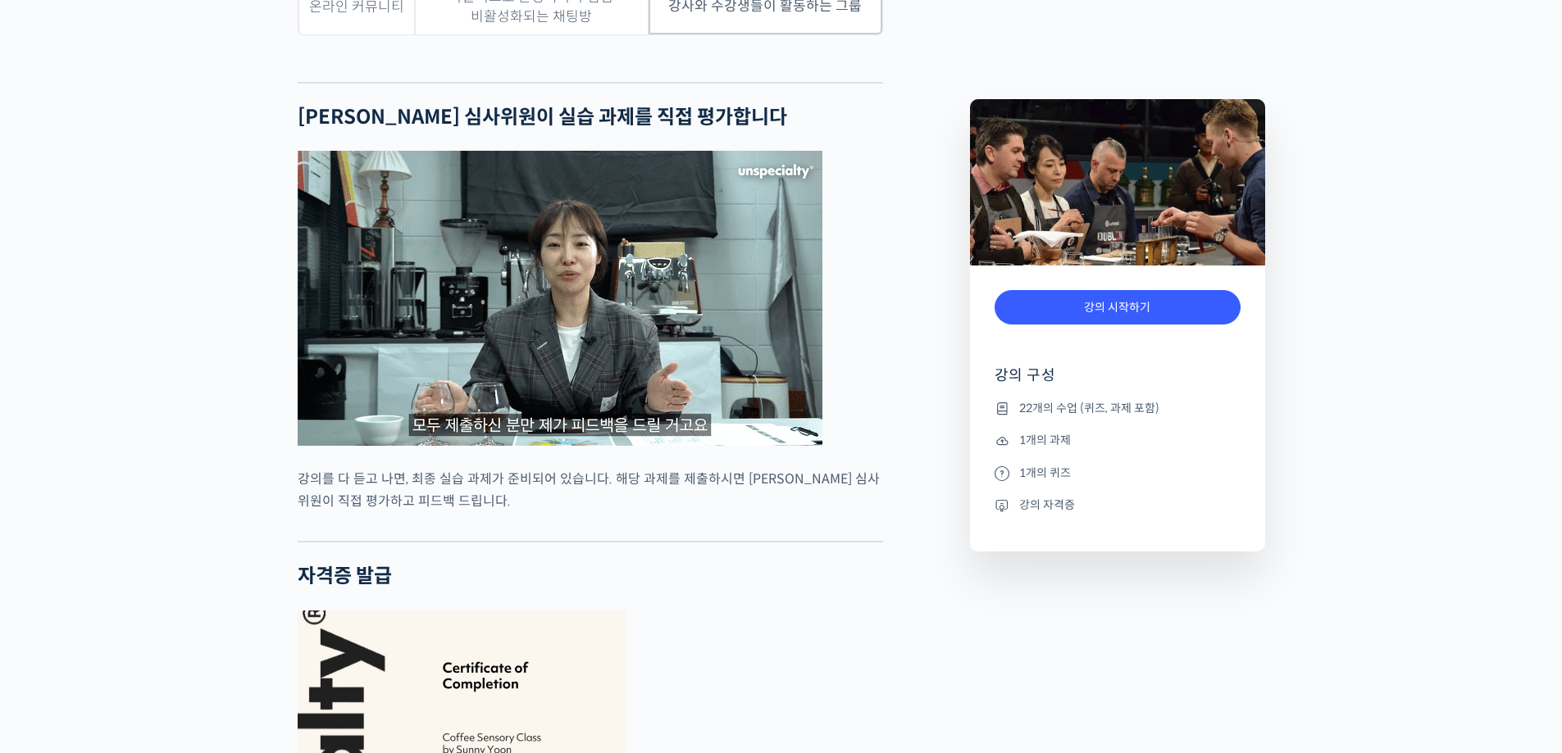
scroll to position [5411, 0]
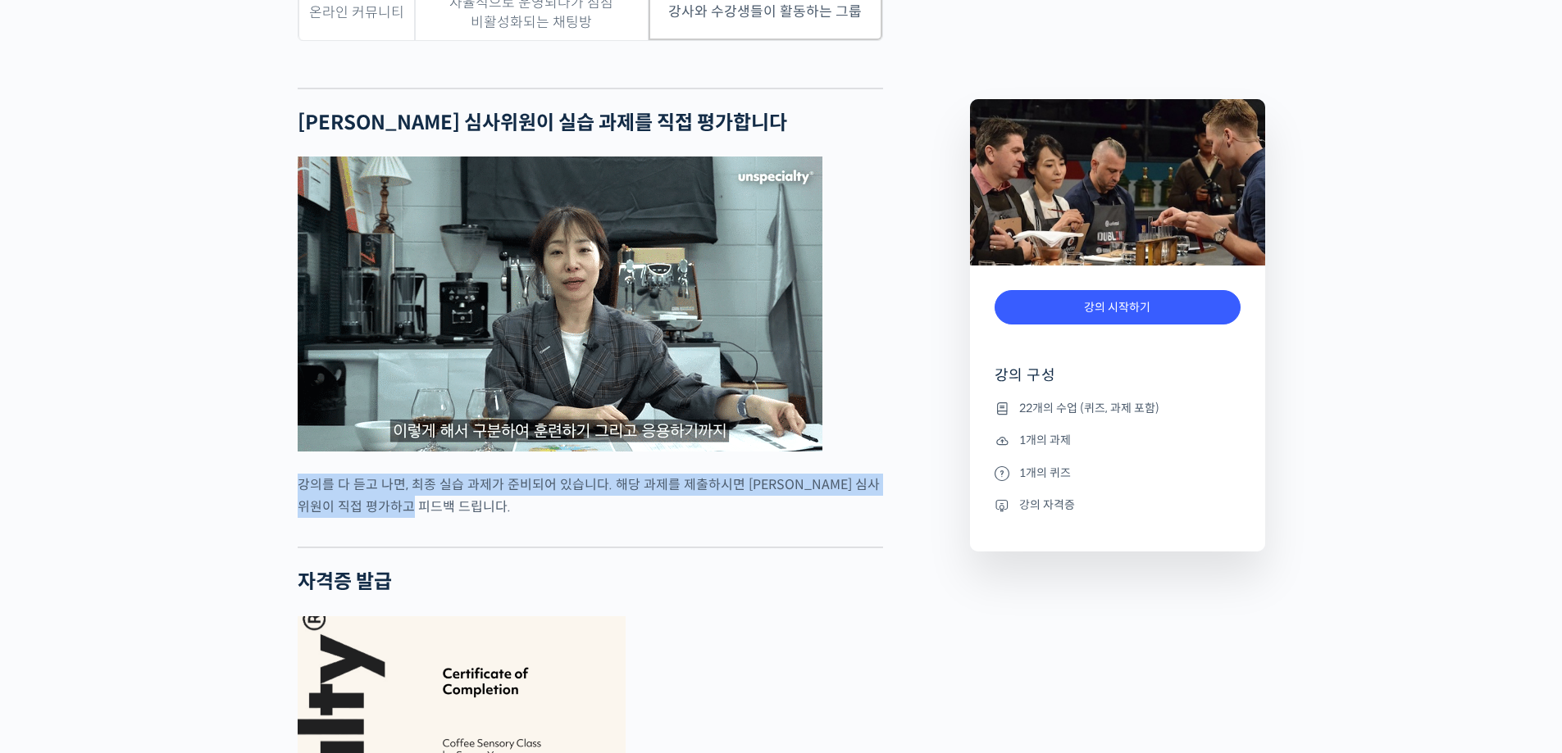
drag, startPoint x: 815, startPoint y: 553, endPoint x: 200, endPoint y: 533, distance: 615.2
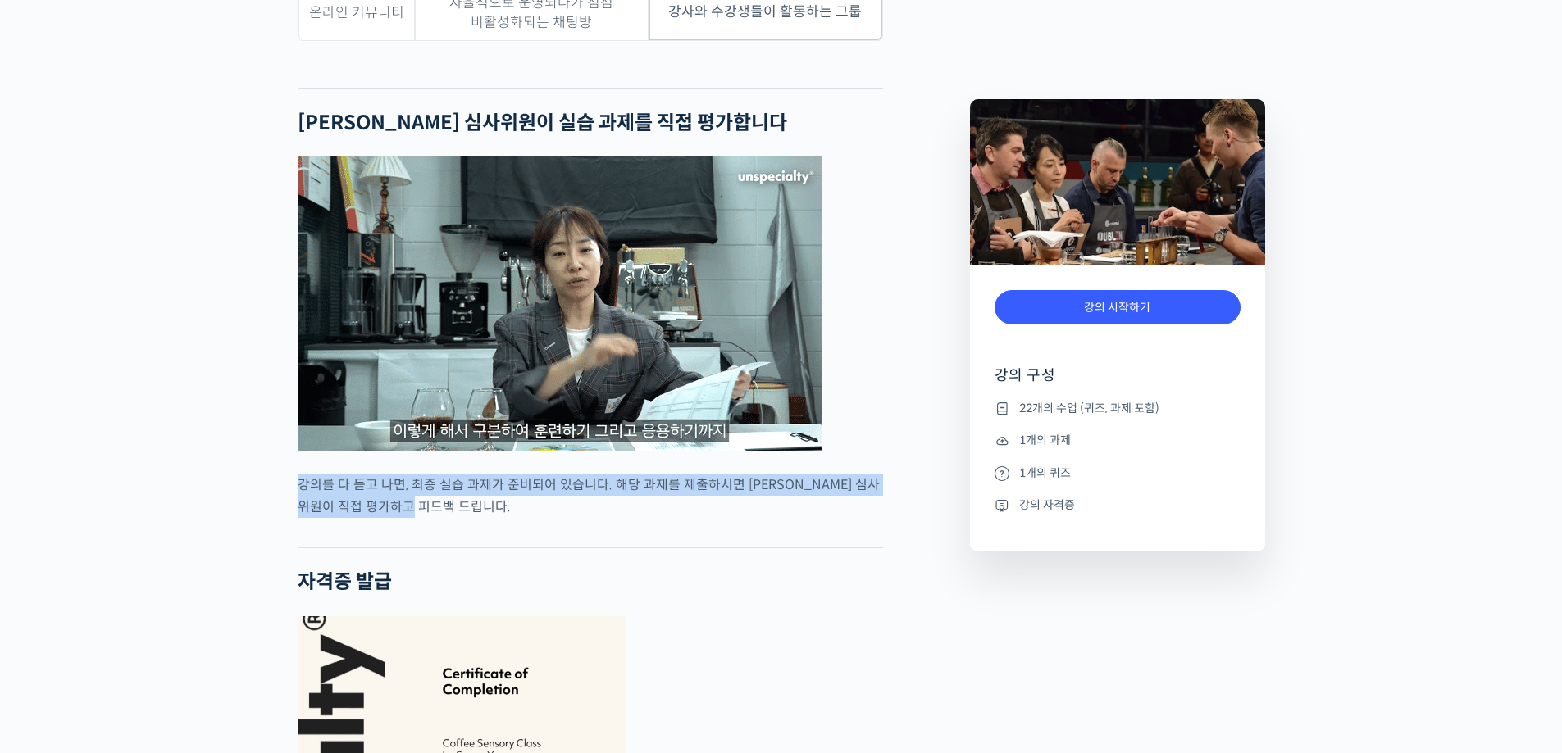
click at [200, 533] on div "세계 바리스타 대회 윤선희 심사위원의 커피 센서리 스킬 기초 강의 상세 내용 확인하기 0% 진행 최근 활동: 2025년 05월 24일 9:54…" at bounding box center [781, 419] width 1562 height 10309
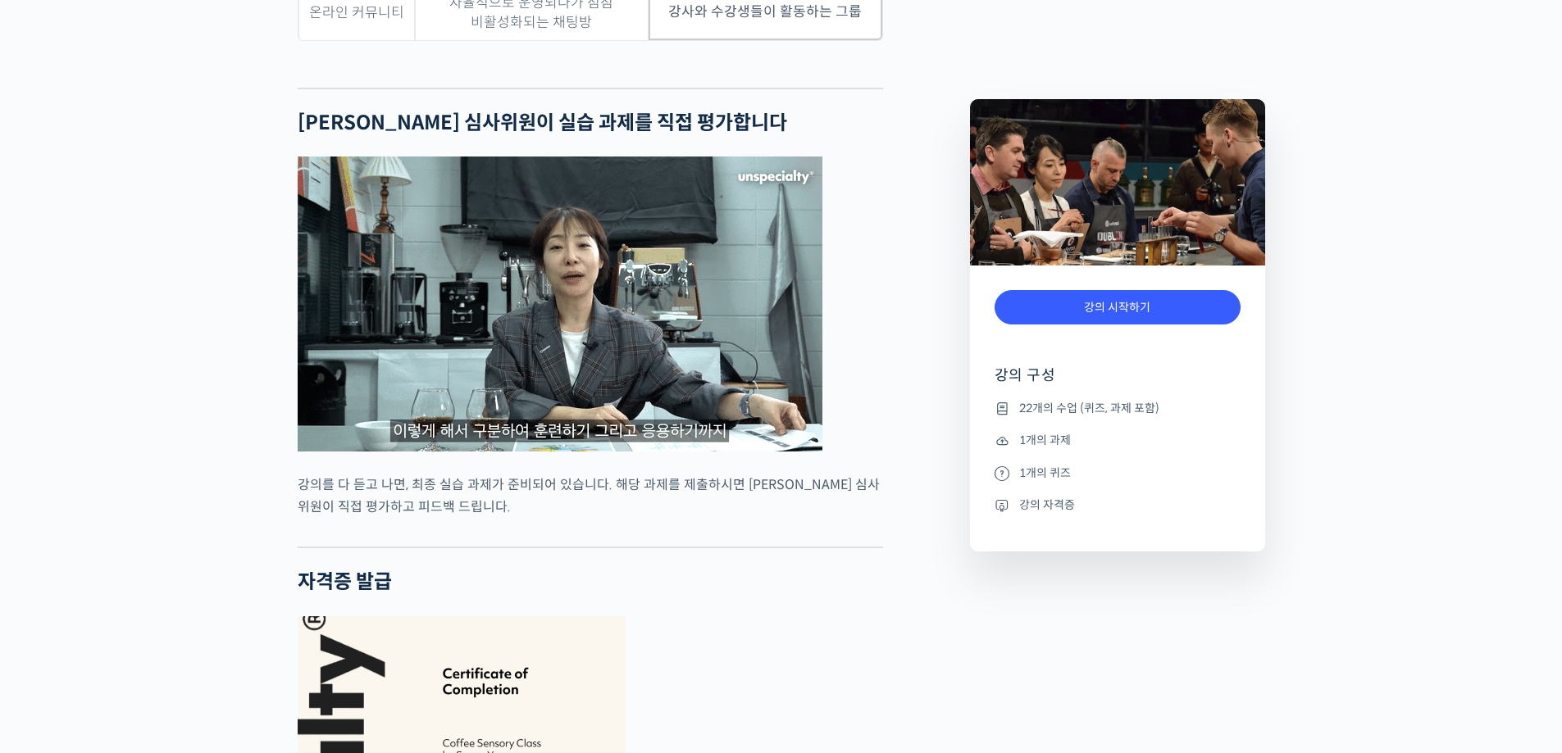
click at [555, 547] on div at bounding box center [590, 534] width 585 height 25
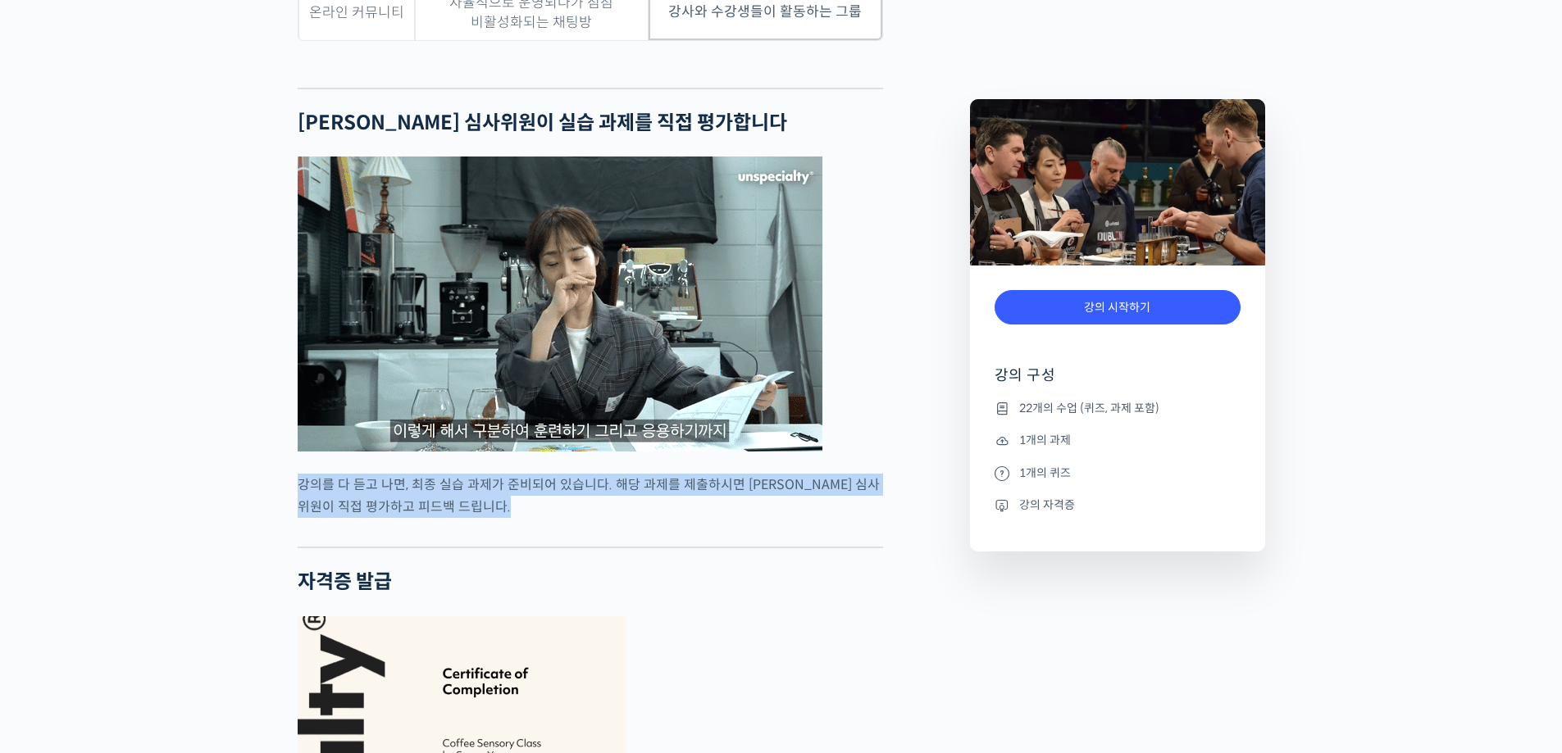
drag, startPoint x: 307, startPoint y: 542, endPoint x: 271, endPoint y: 533, distance: 37.2
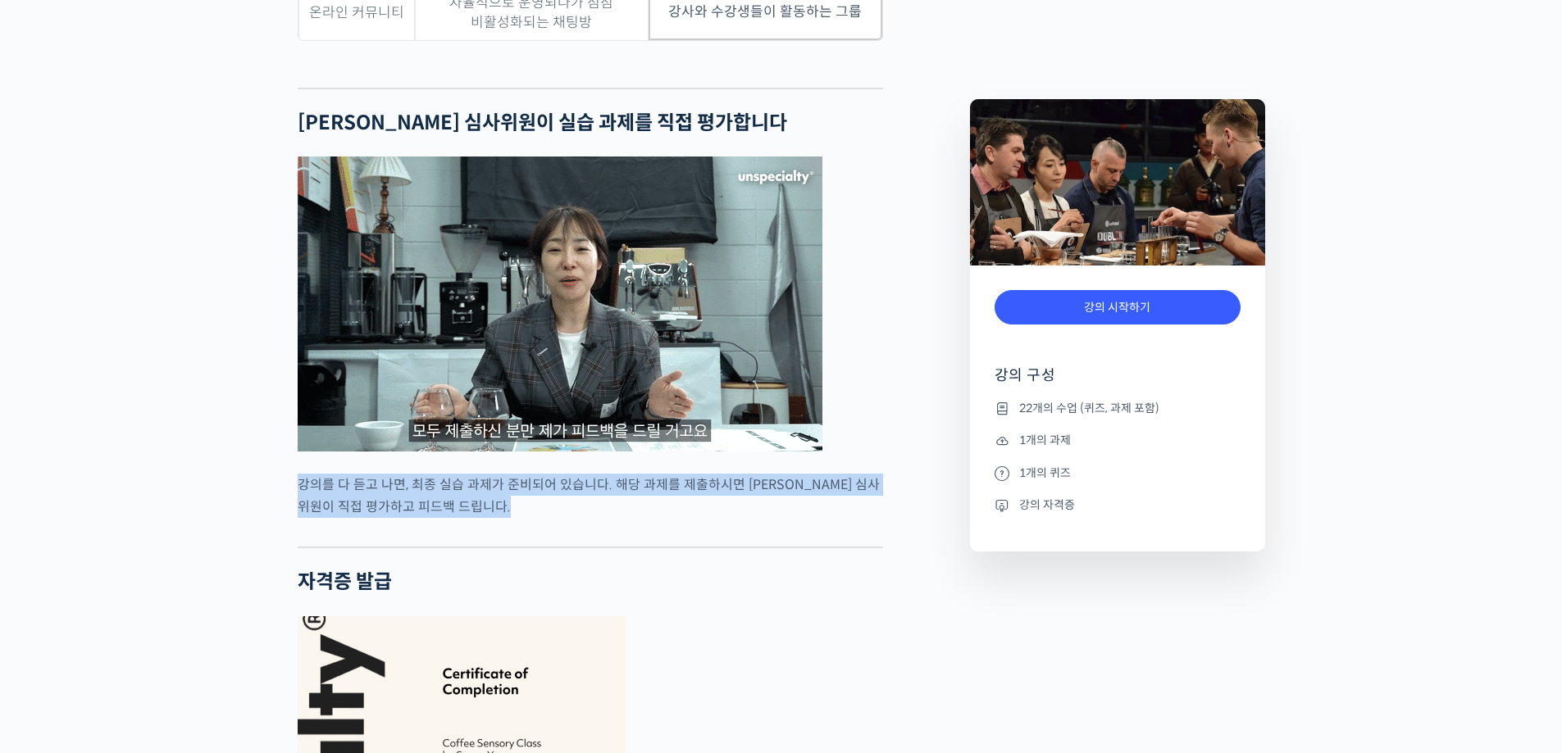
click at [271, 533] on div "세계 바리스타 대회 윤선희 심사위원의 커피 센서리 스킬 기초 강의 상세 내용 확인하기 0% 진행 최근 활동: 2025년 05월 24일 9:54…" at bounding box center [781, 419] width 1562 height 10309
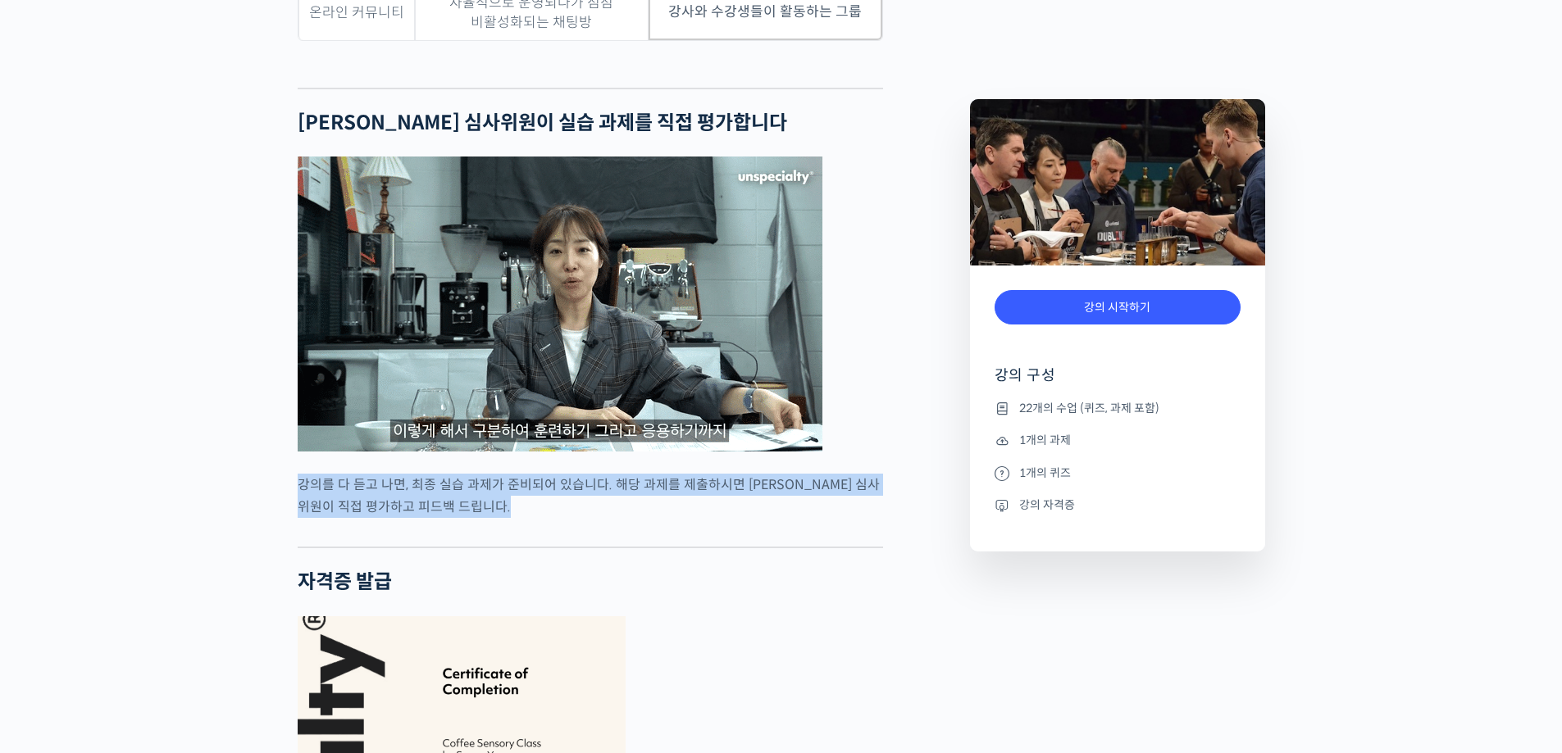
click at [573, 547] on div at bounding box center [590, 534] width 585 height 25
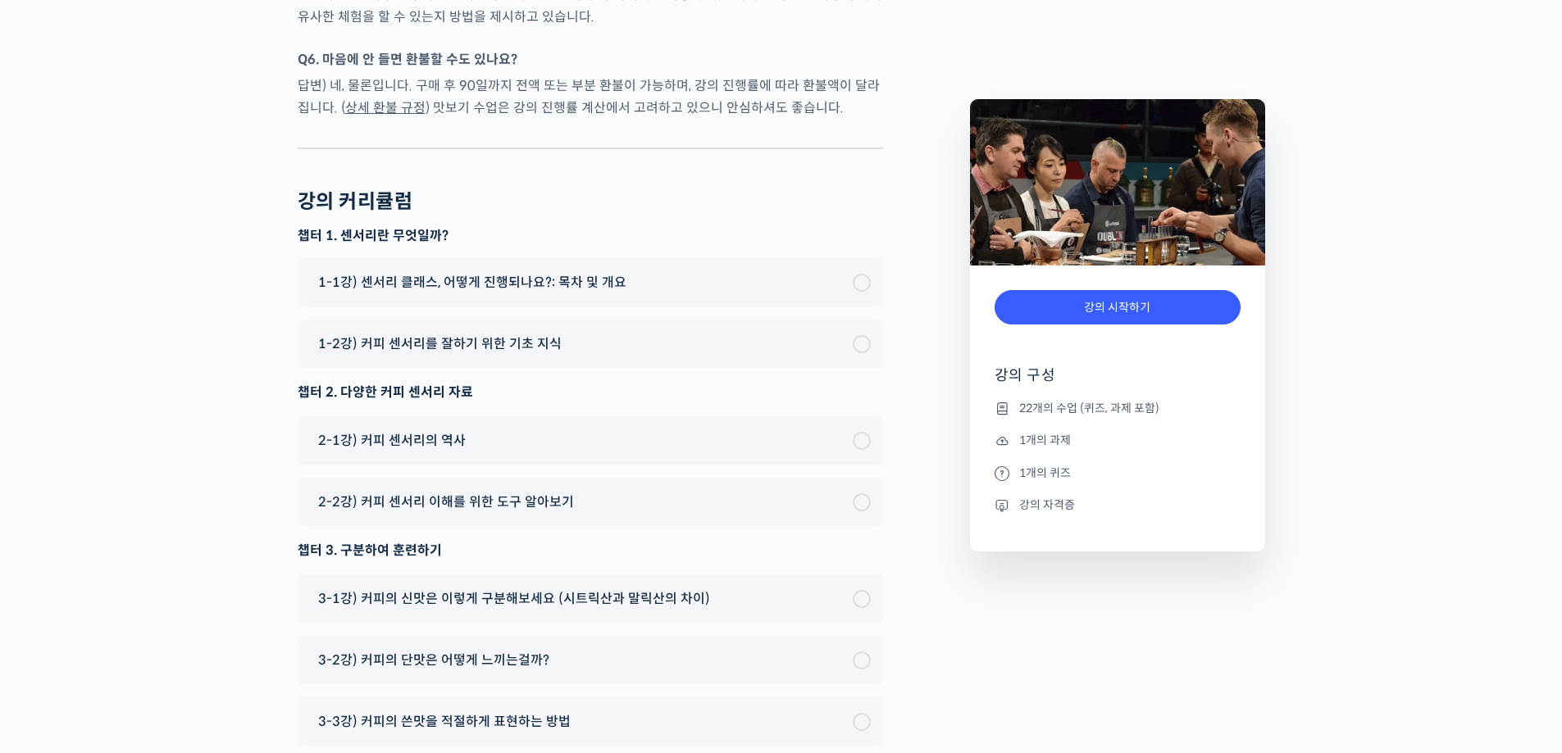
scroll to position [8766, 0]
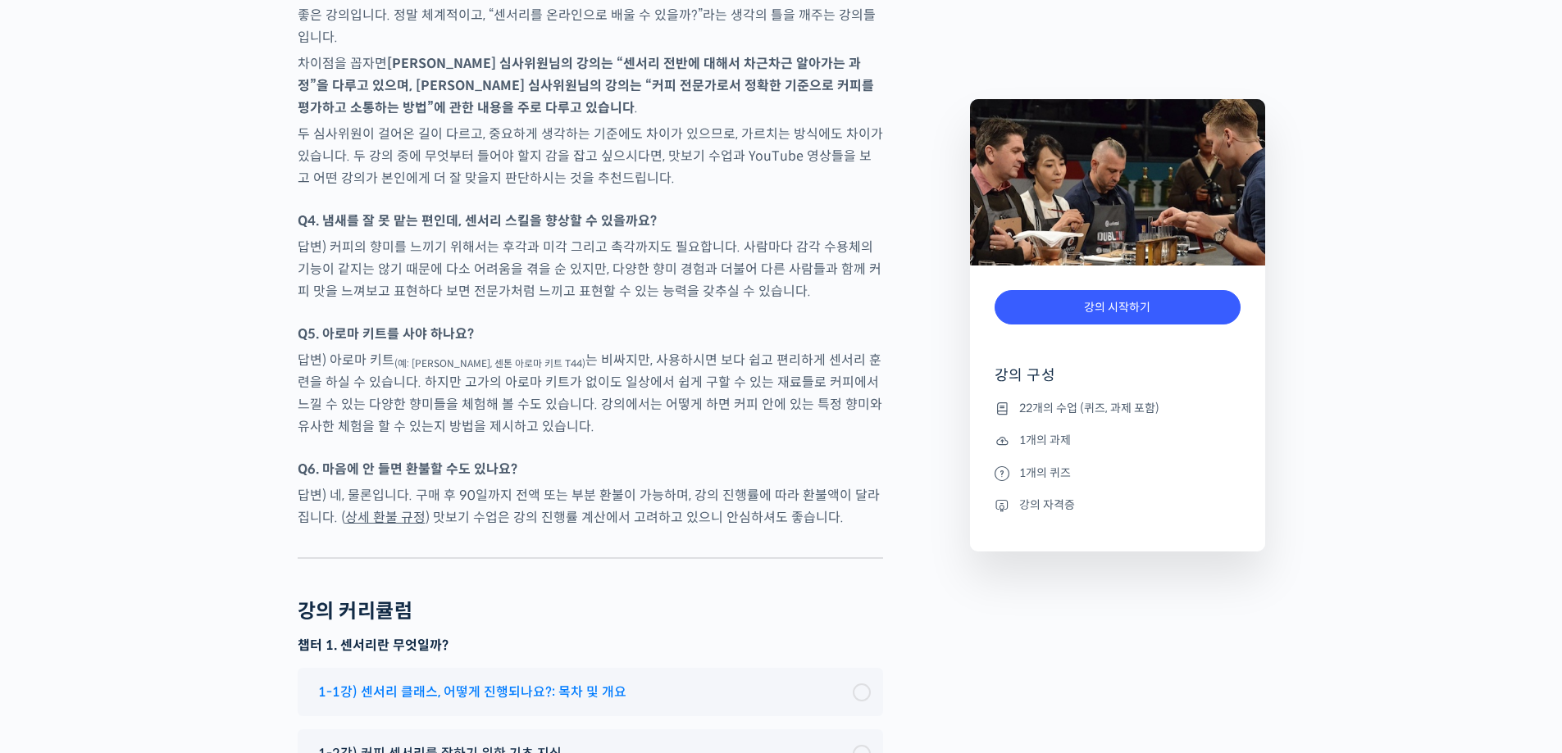
click at [841, 681] on div "1-1강) 센서리 클래스, 어떻게 진행되나요?: 목차 및 개요" at bounding box center [581, 692] width 543 height 22
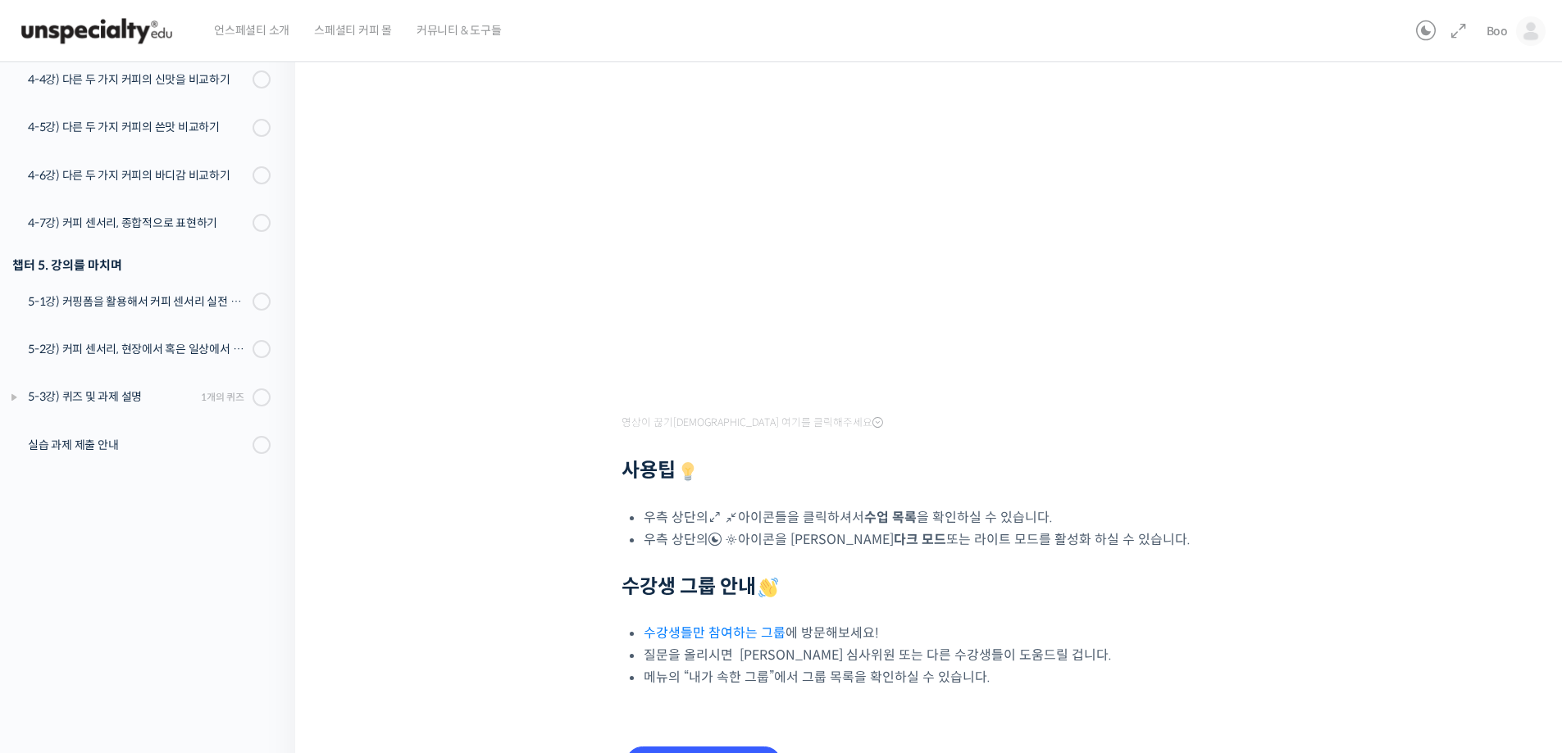
scroll to position [366, 0]
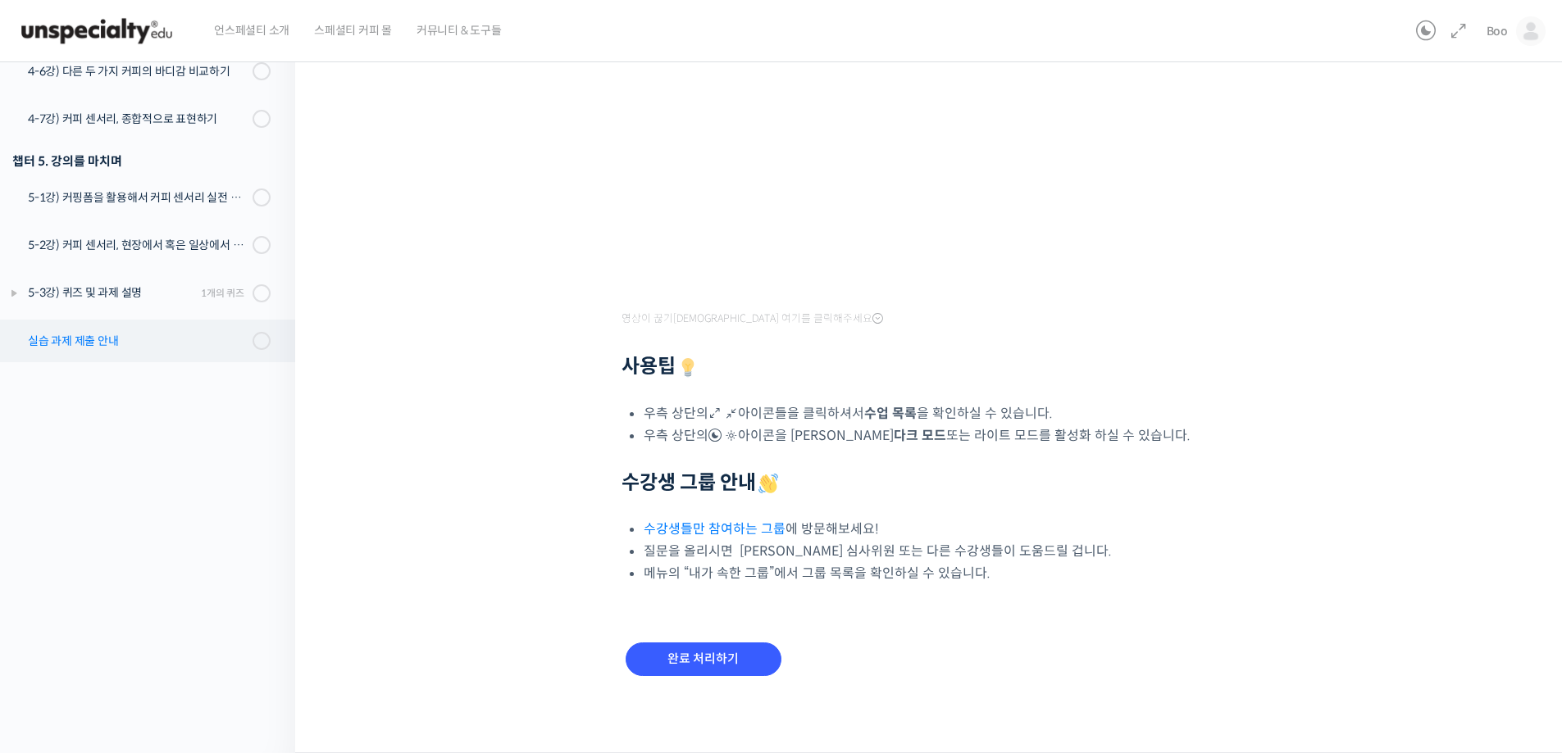
click at [155, 327] on link "실습 과제 제출 안내" at bounding box center [143, 341] width 303 height 43
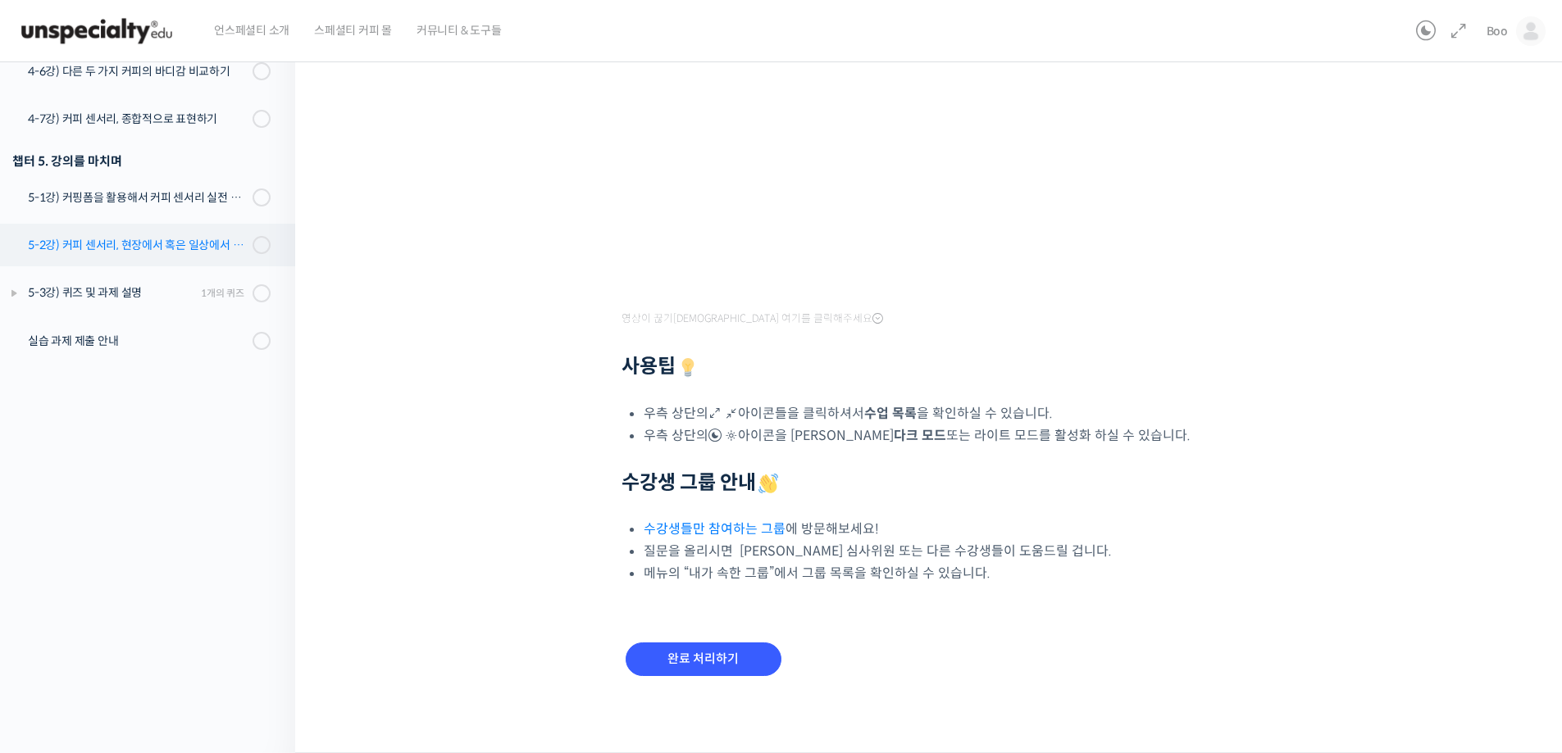
click at [168, 246] on div "5-2강) 커피 센서리, 현장에서 혹은 일상에서 활용하기" at bounding box center [138, 245] width 220 height 18
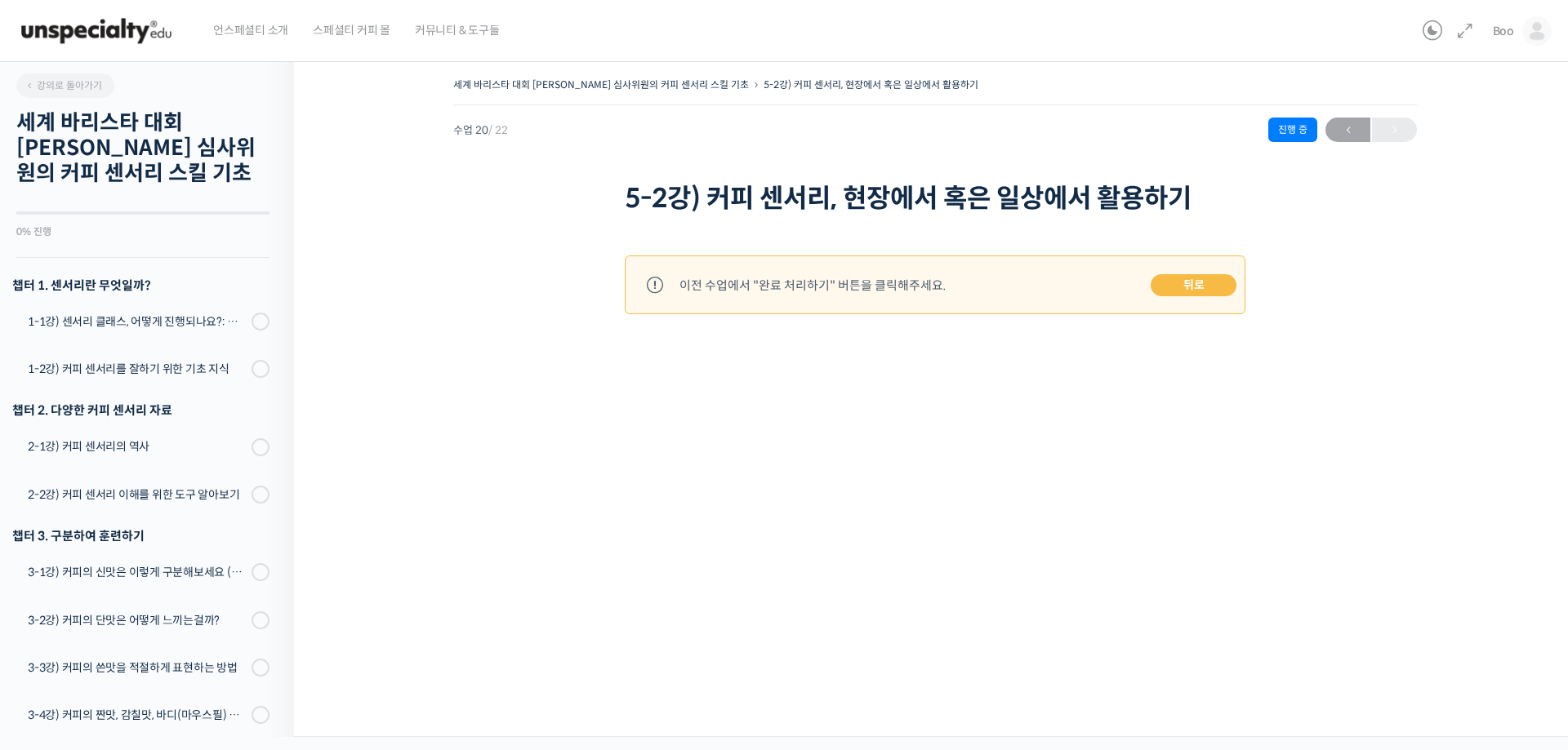
scroll to position [741, 0]
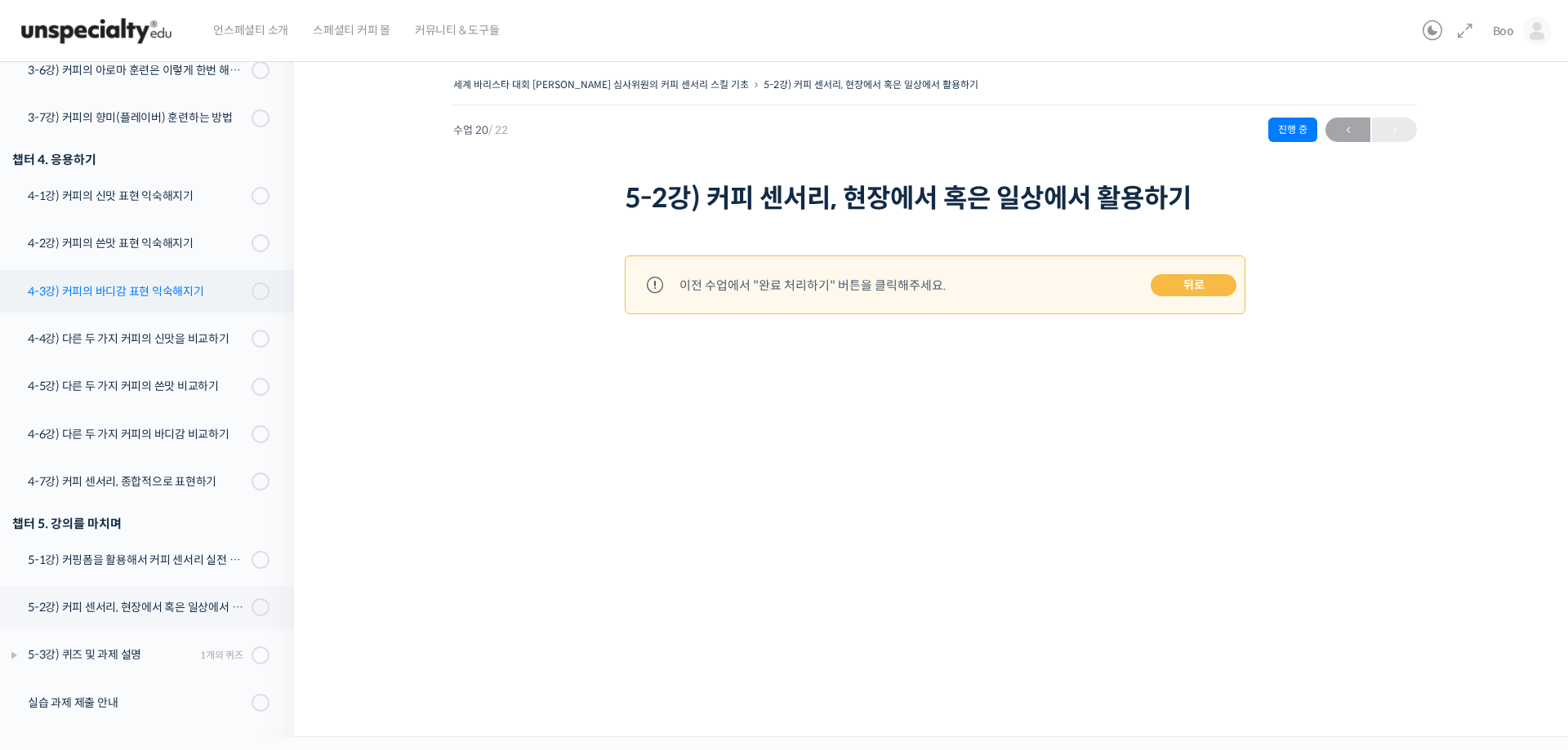
click at [167, 304] on link "4-3강) 커피의 바디감 표현 익숙해지기" at bounding box center [142, 291] width 302 height 43
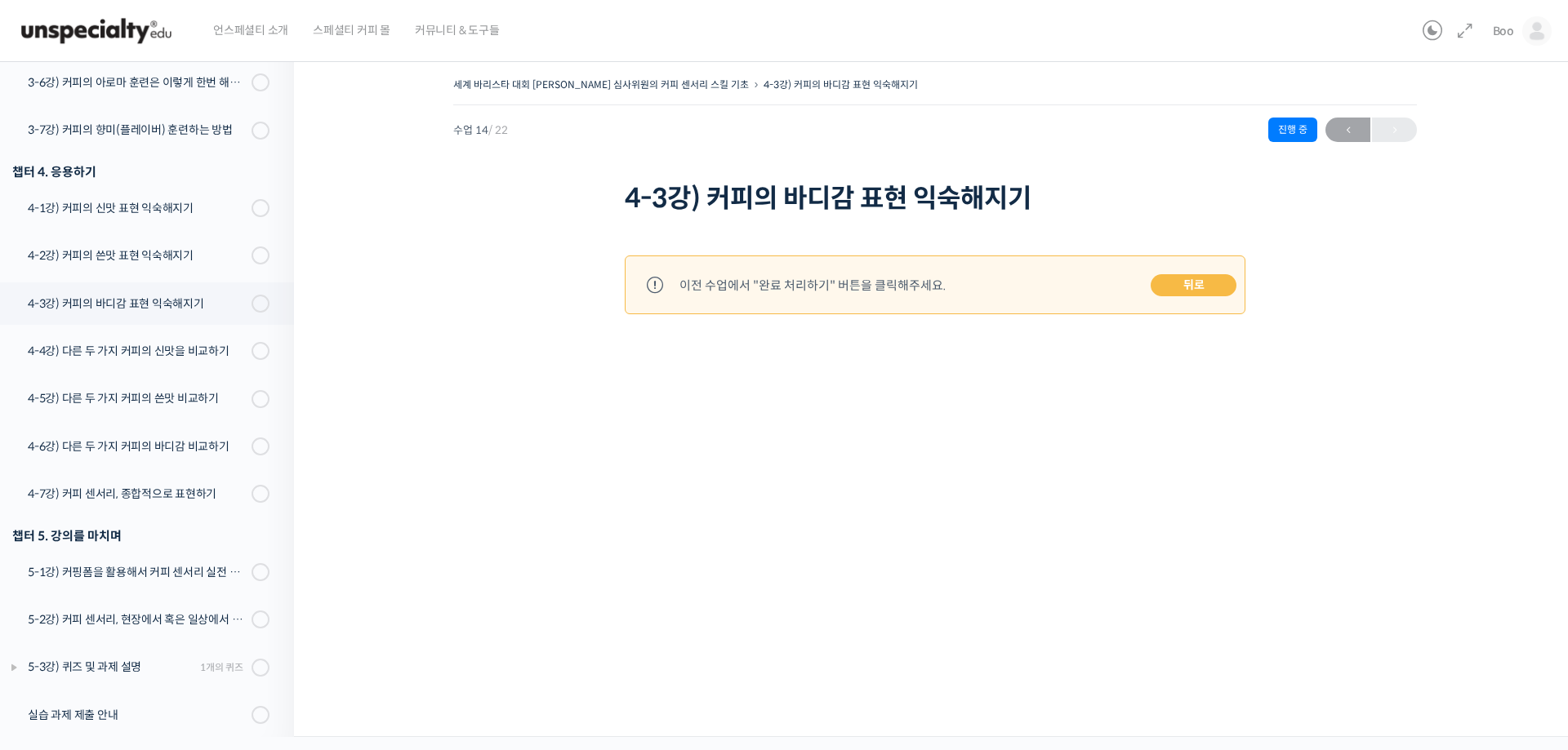
scroll to position [741, 0]
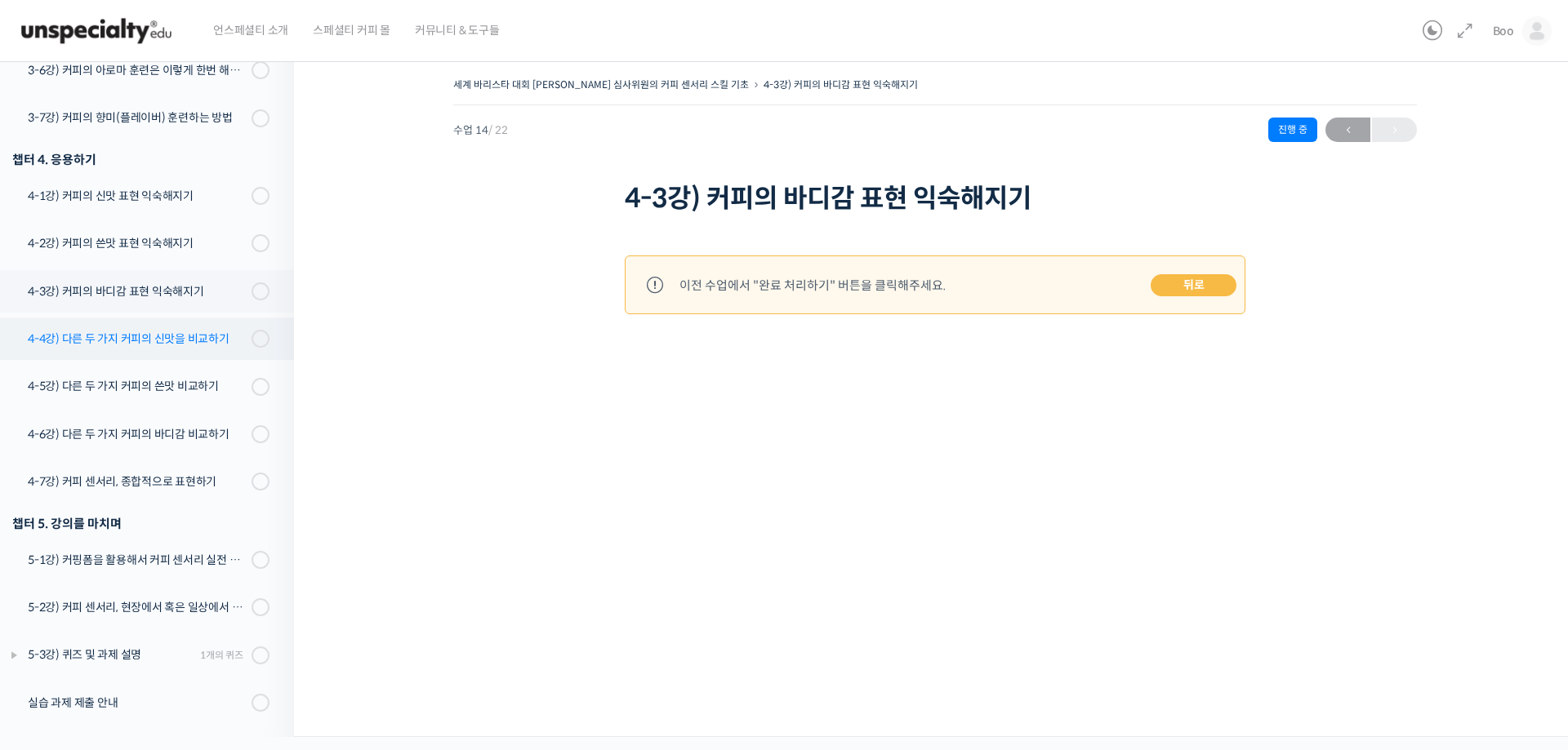
click at [169, 335] on div "4-4강) 다른 두 가지 커피의 신맛을 비교하기" at bounding box center [137, 339] width 219 height 18
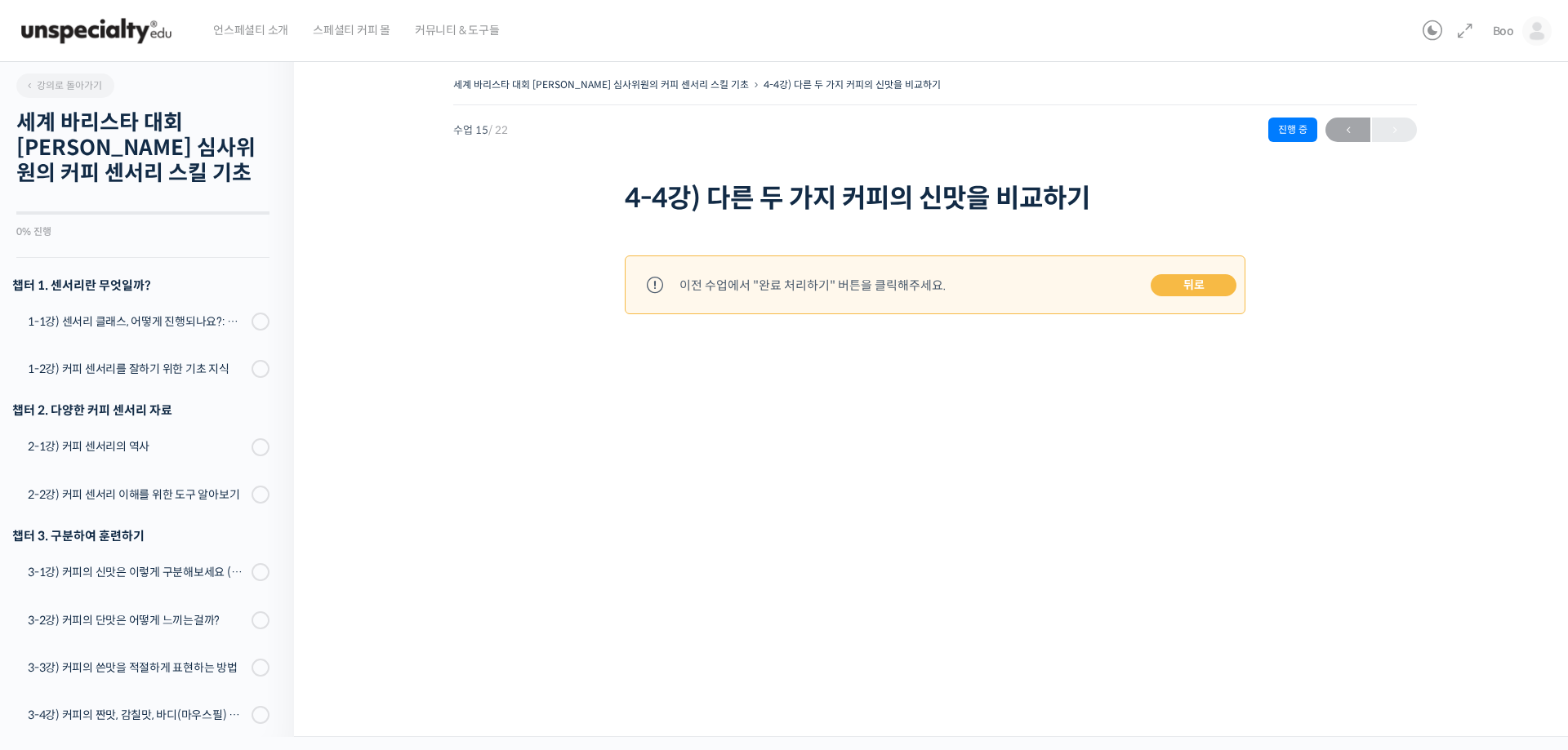
scroll to position [738, 0]
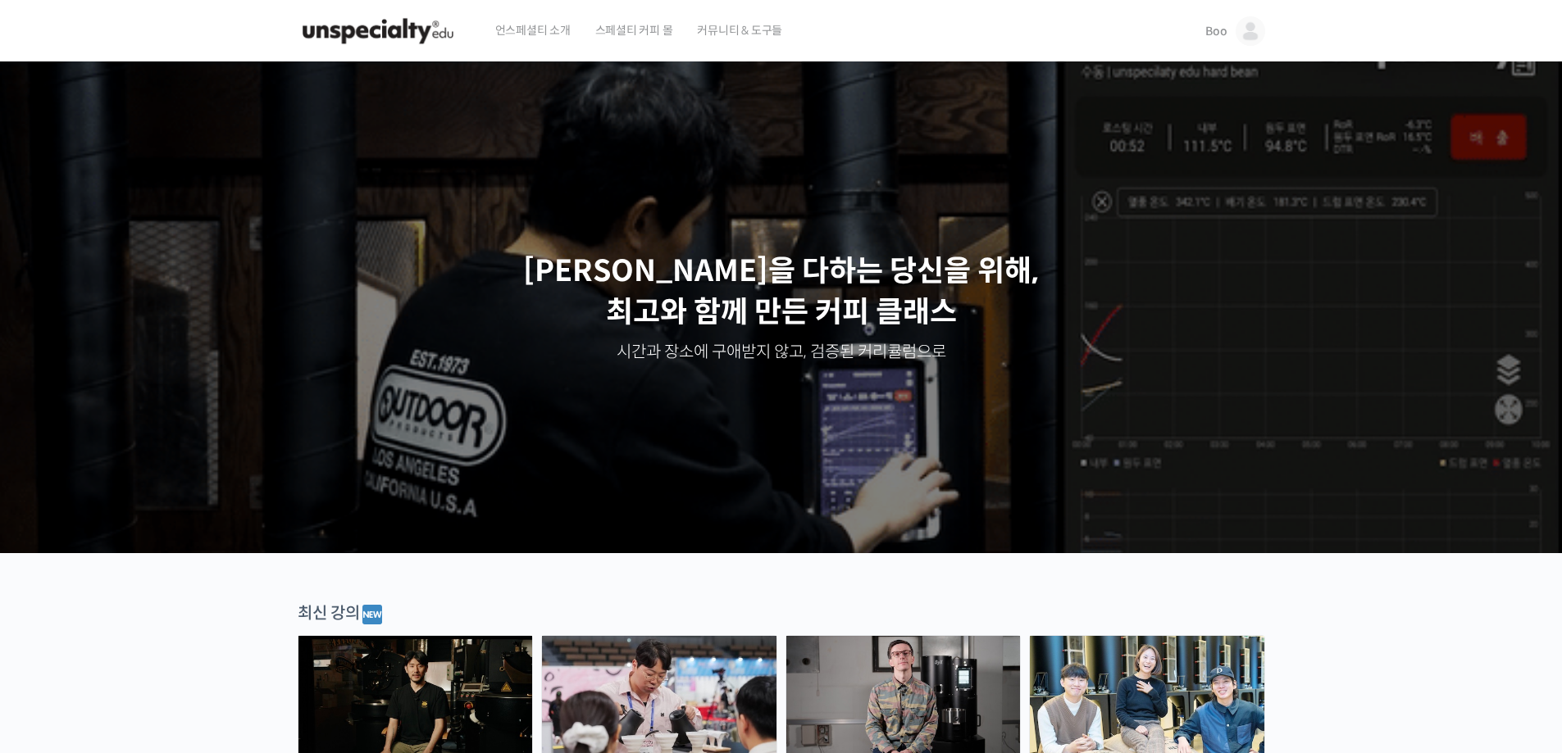
click at [1250, 27] on img at bounding box center [1251, 31] width 30 height 30
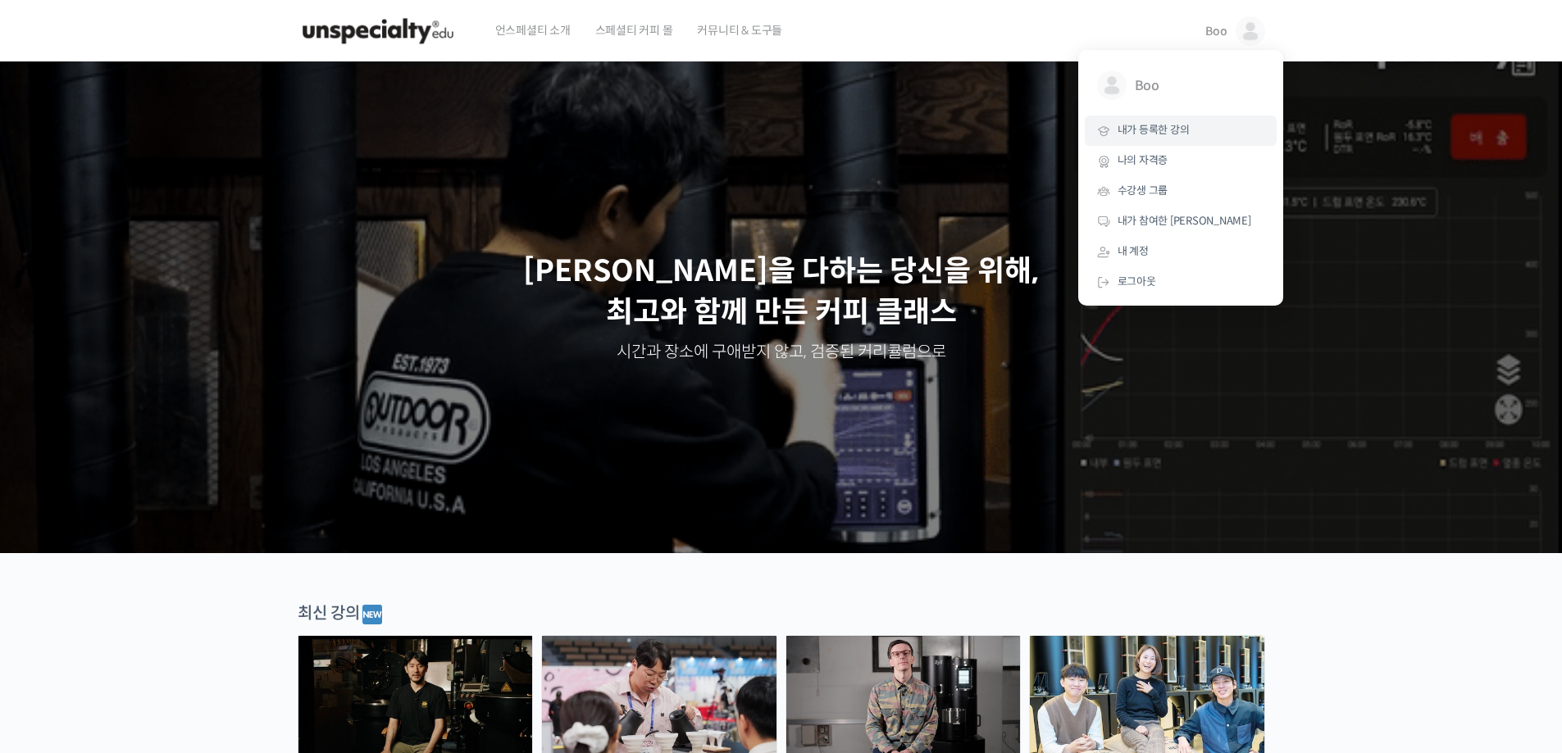
click at [1204, 139] on link "내가 등록한 강의" at bounding box center [1181, 131] width 192 height 30
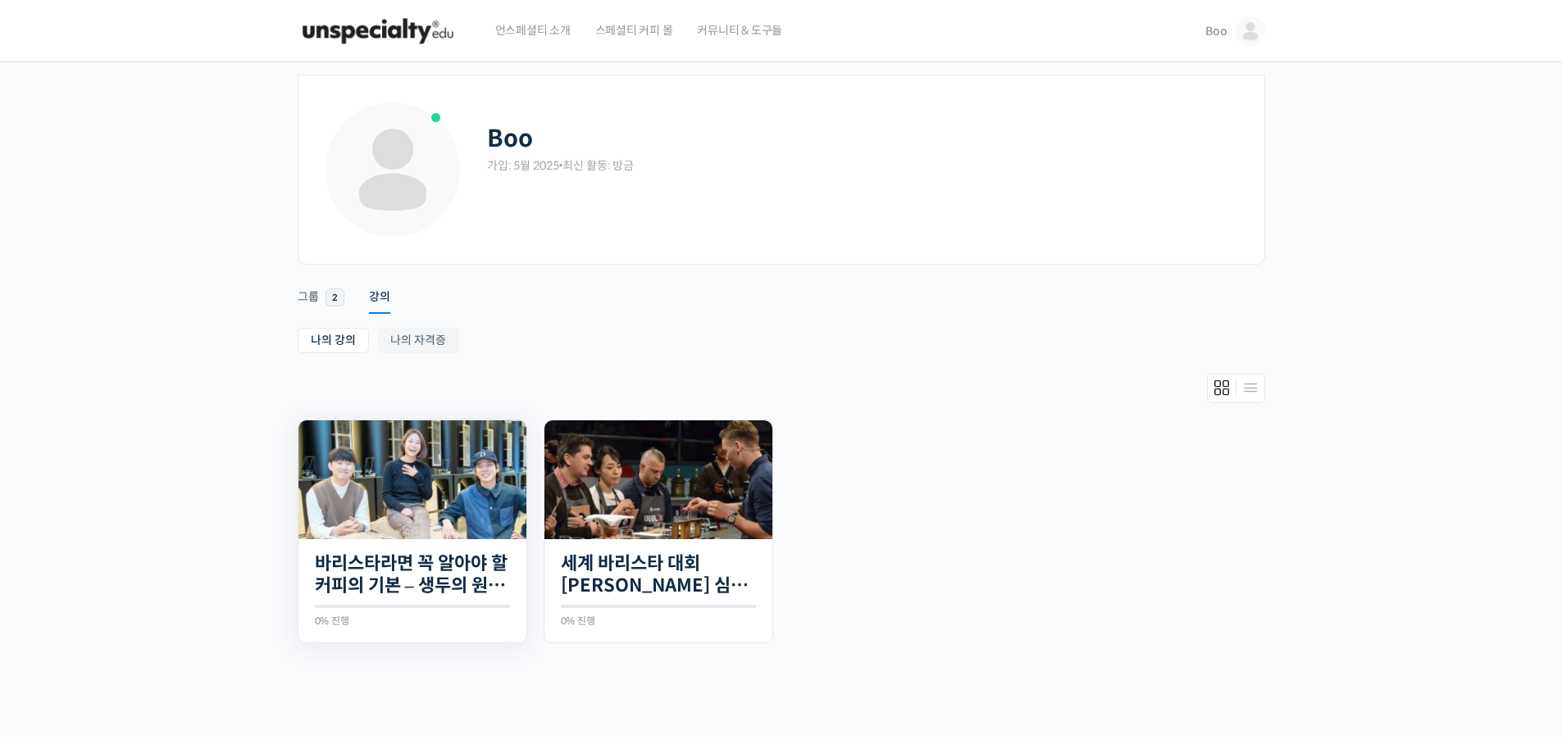
click at [374, 537] on img at bounding box center [412, 480] width 228 height 119
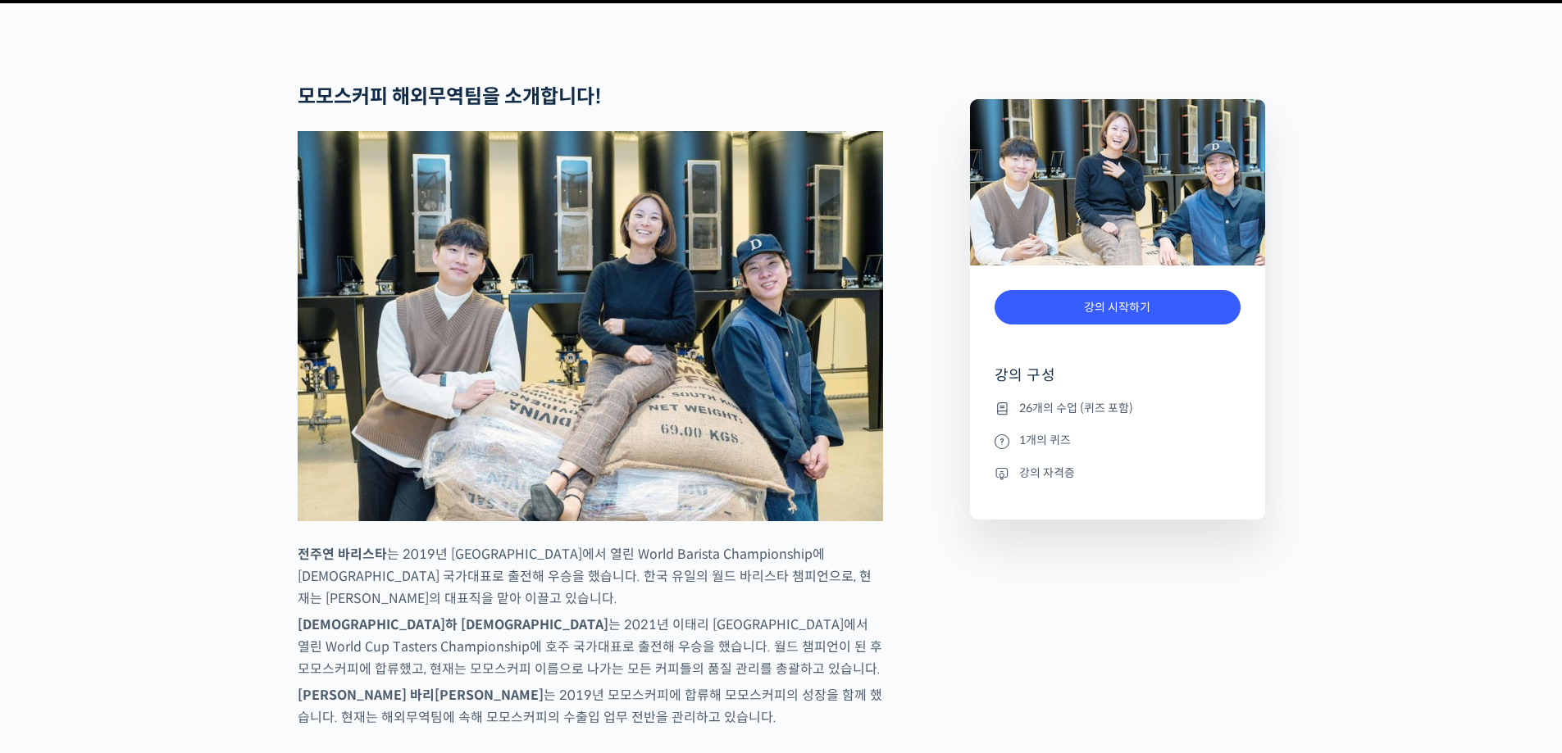
scroll to position [1066, 0]
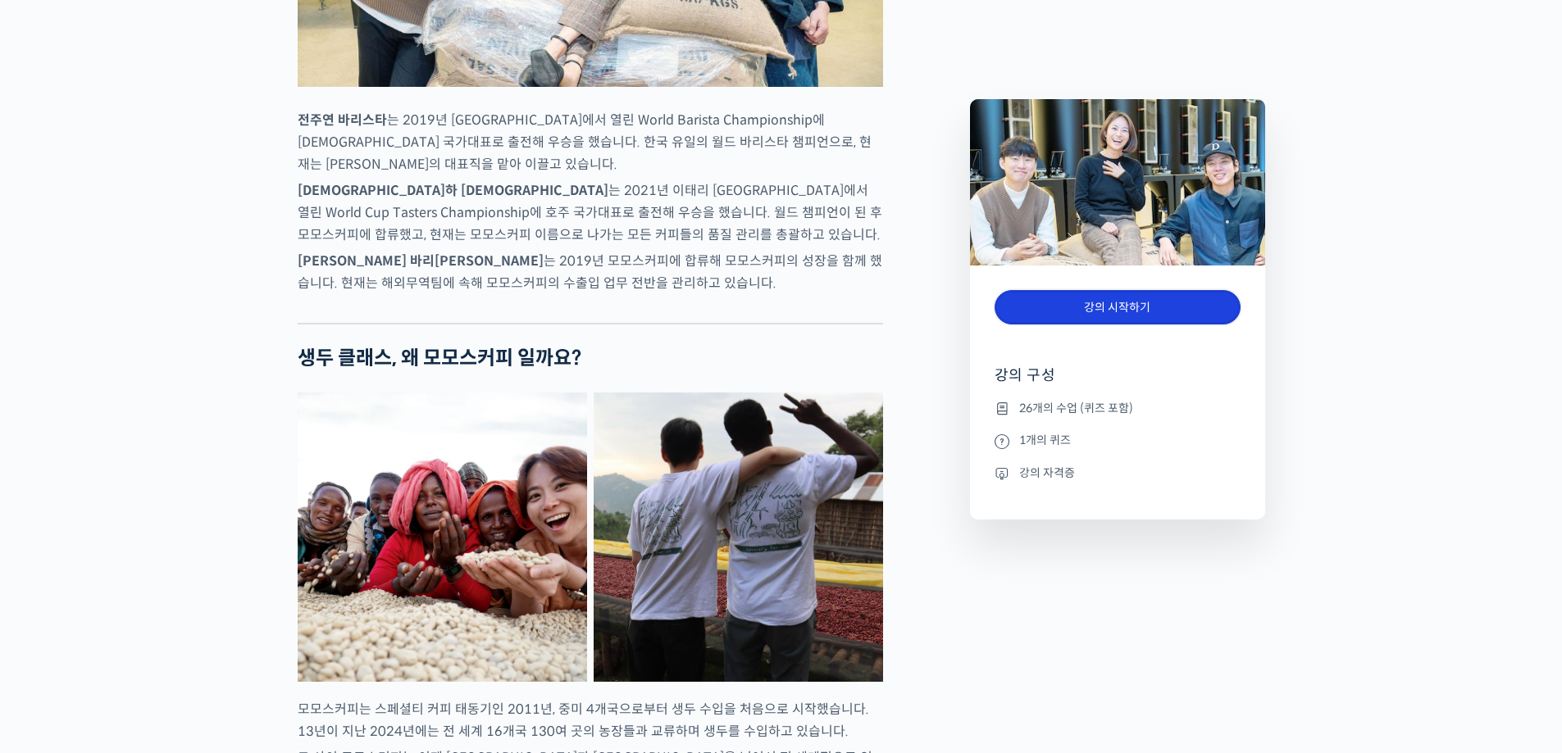
click at [1081, 325] on link "강의 시작하기" at bounding box center [1117, 307] width 246 height 35
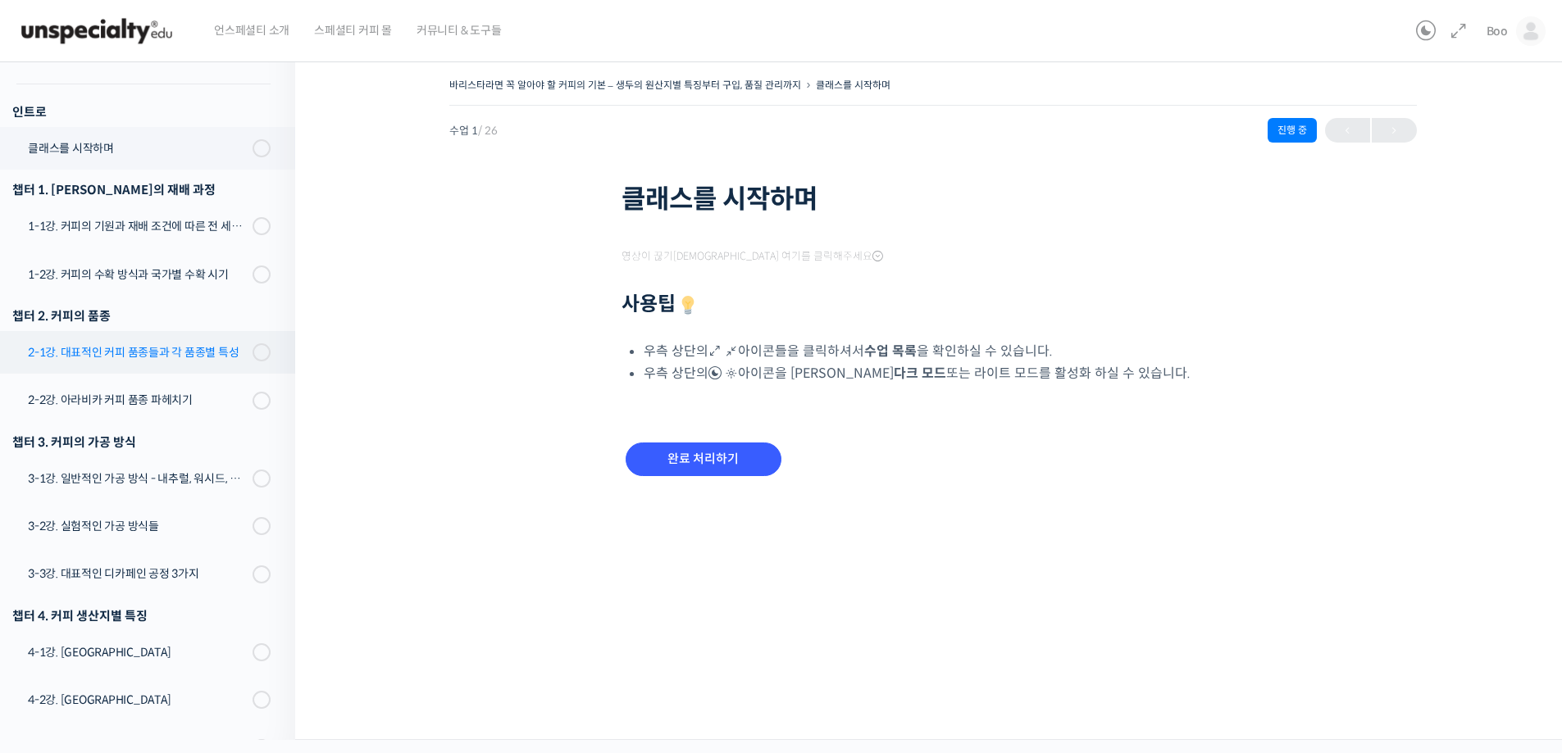
scroll to position [234, 0]
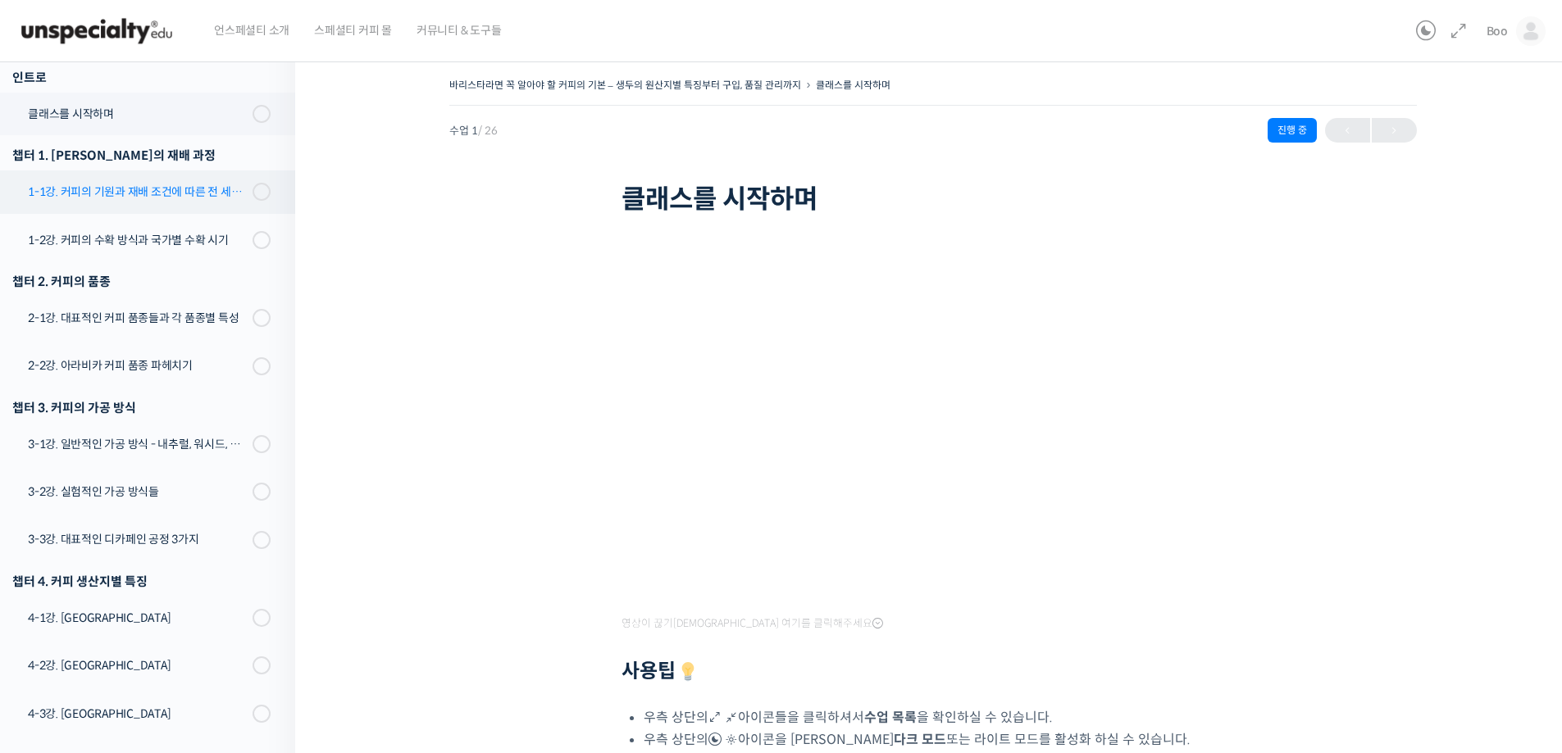
click at [162, 200] on div "1-1강. 커피의 기원과 재배 조건에 따른 전 세계 산지의 분포" at bounding box center [138, 192] width 220 height 18
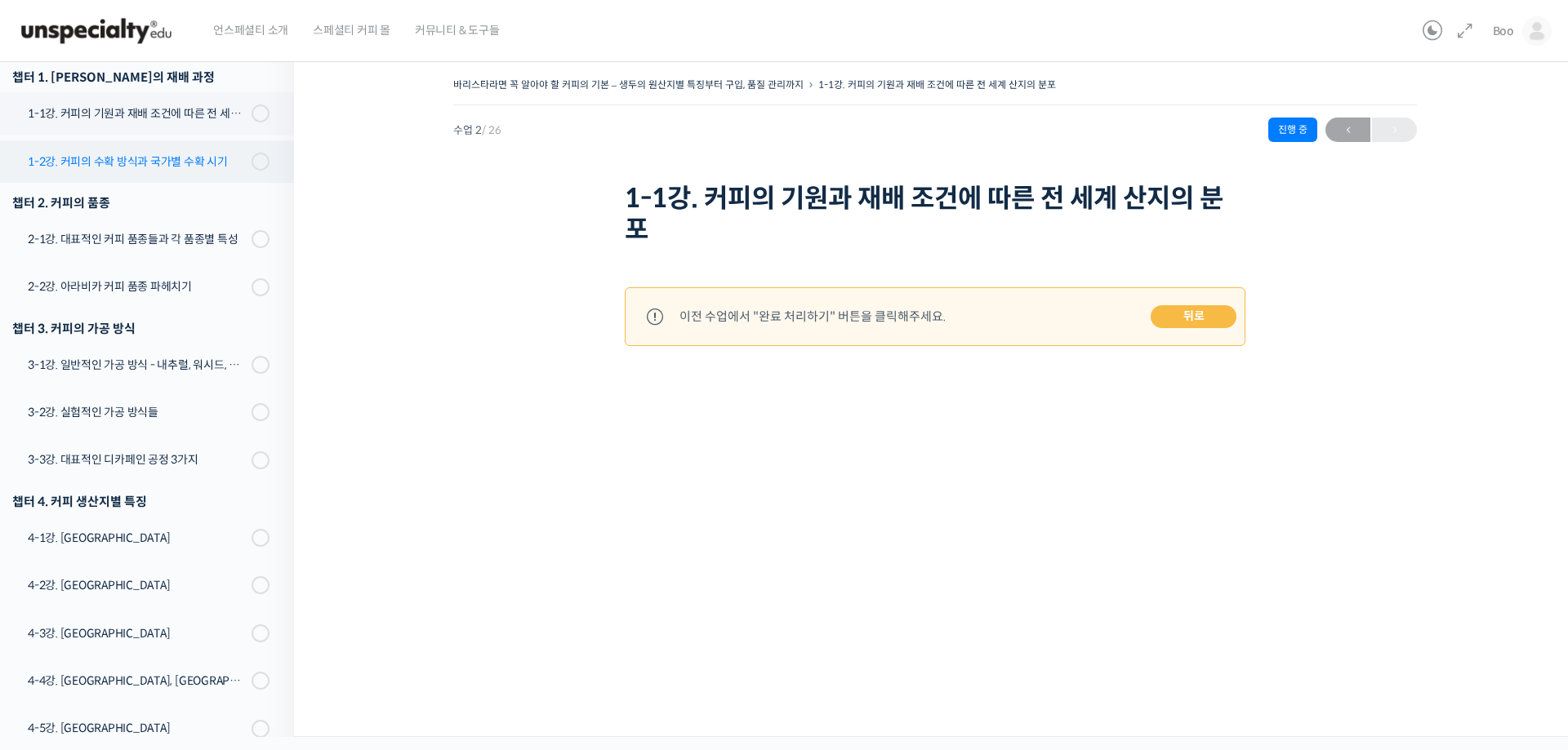
scroll to position [311, 0]
click at [160, 161] on div "1-2강. 커피의 수확 방식과 국가별 수확 시기" at bounding box center [137, 161] width 219 height 18
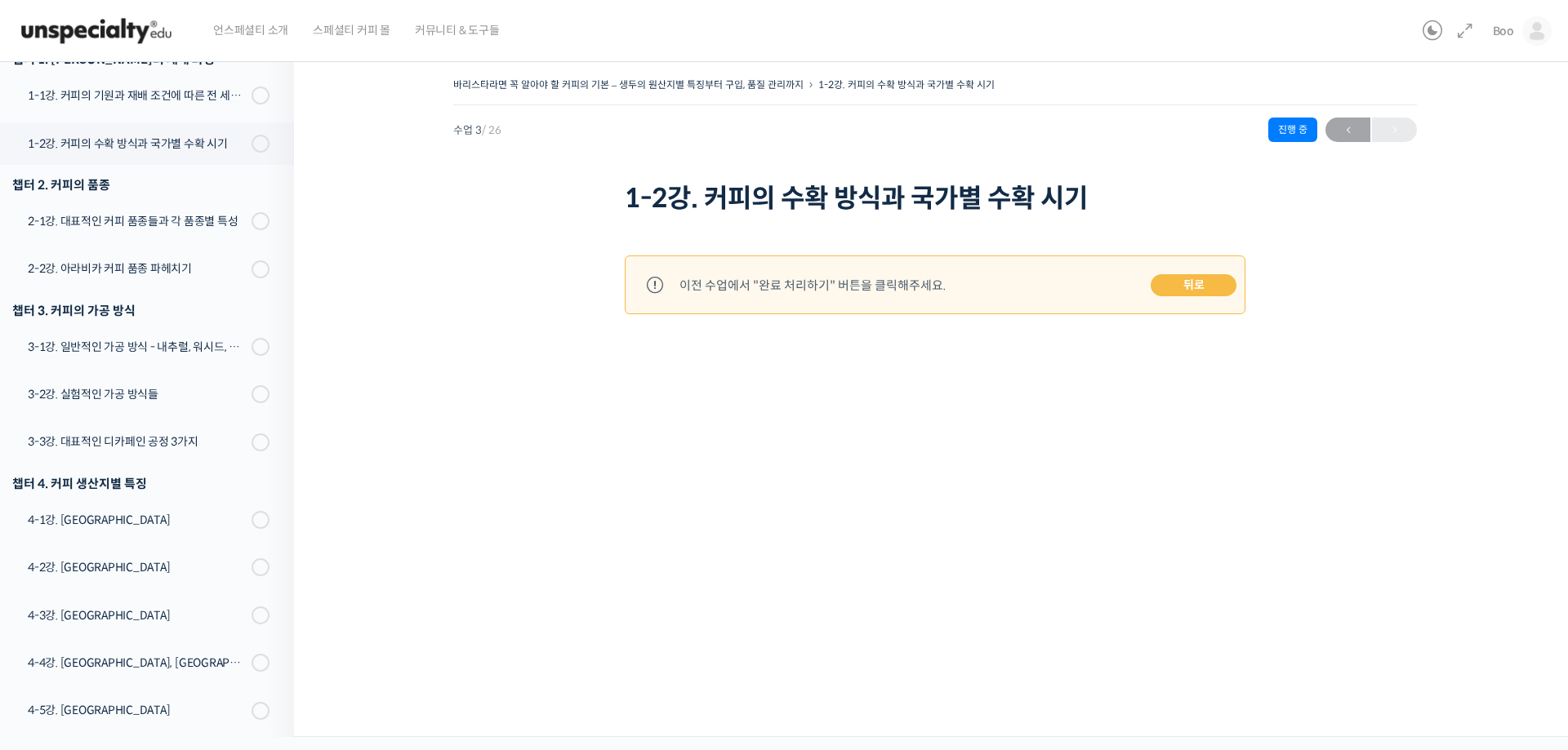
scroll to position [226, 0]
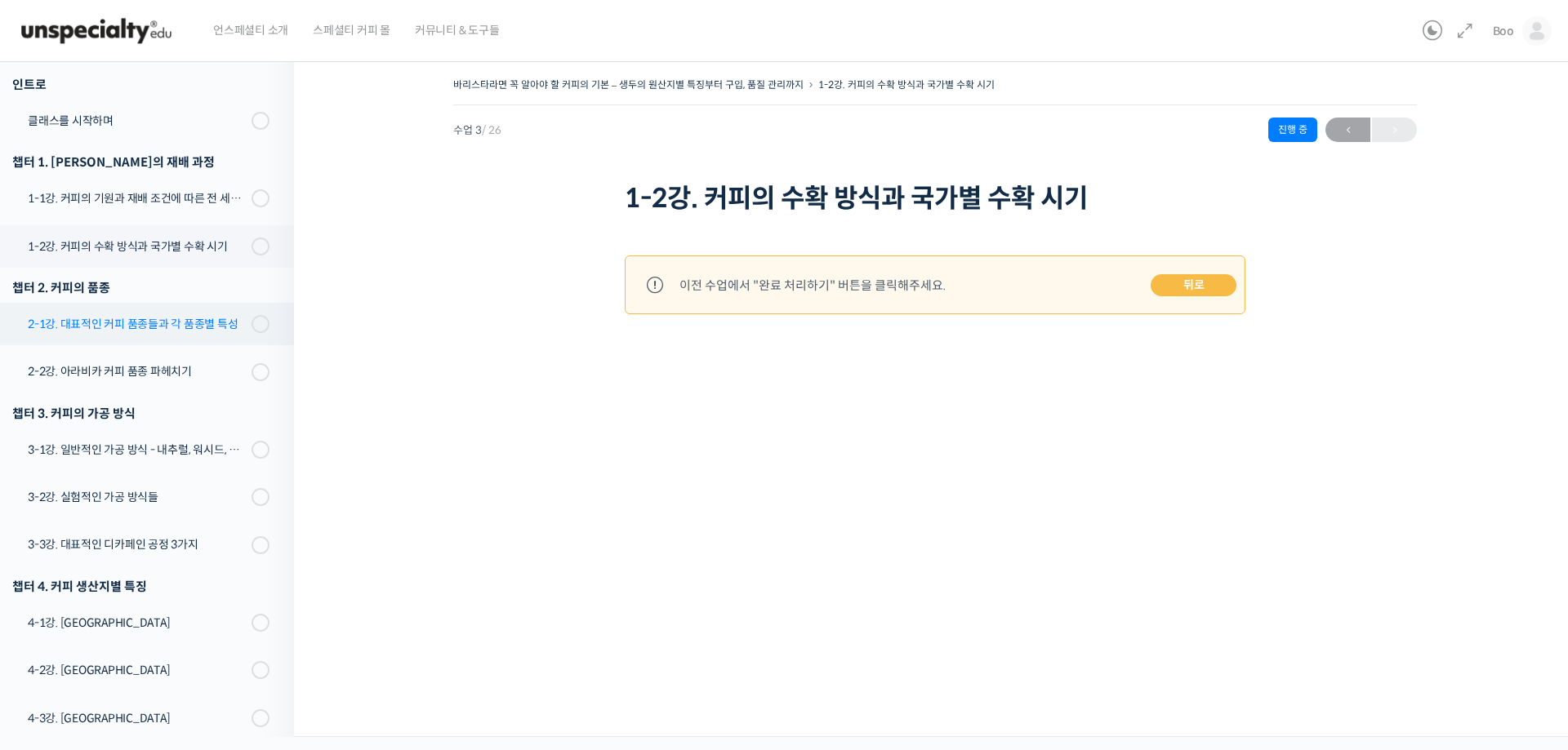
drag, startPoint x: 144, startPoint y: 320, endPoint x: 151, endPoint y: 344, distance: 25.0
click at [143, 321] on div "2-1강. 대표적인 커피 품종들과 각 품종별 특성" at bounding box center [137, 324] width 219 height 18
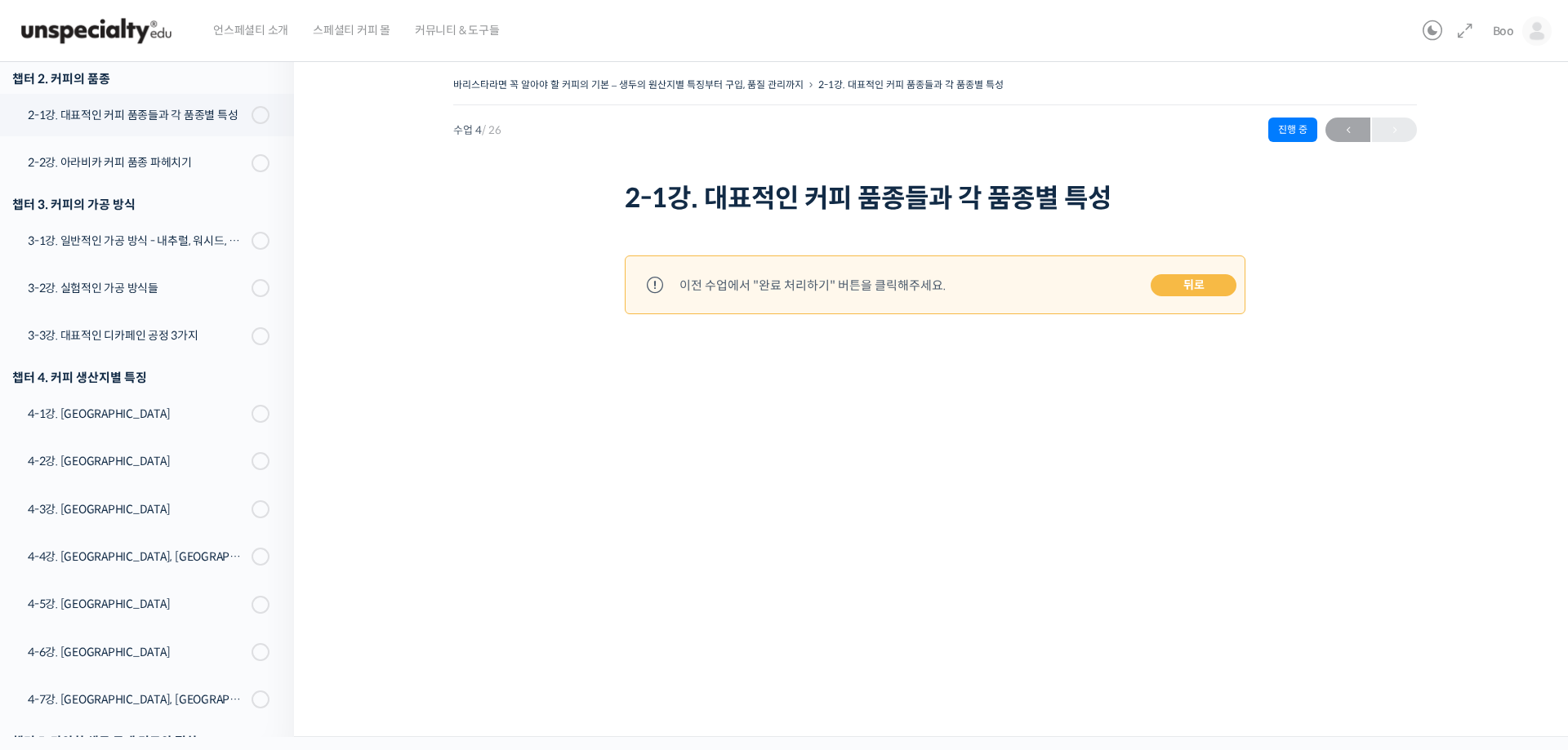
scroll to position [437, 0]
click at [433, 316] on div "바리스타라면 꼭 알아야 할 커피의 기본 – 생두의 원산지별 특징부터 구입, 품질 관리까지 2-1강. 대표적인 커피 품종들과 각 품종별 특성 진…" at bounding box center [934, 217] width 1119 height 288
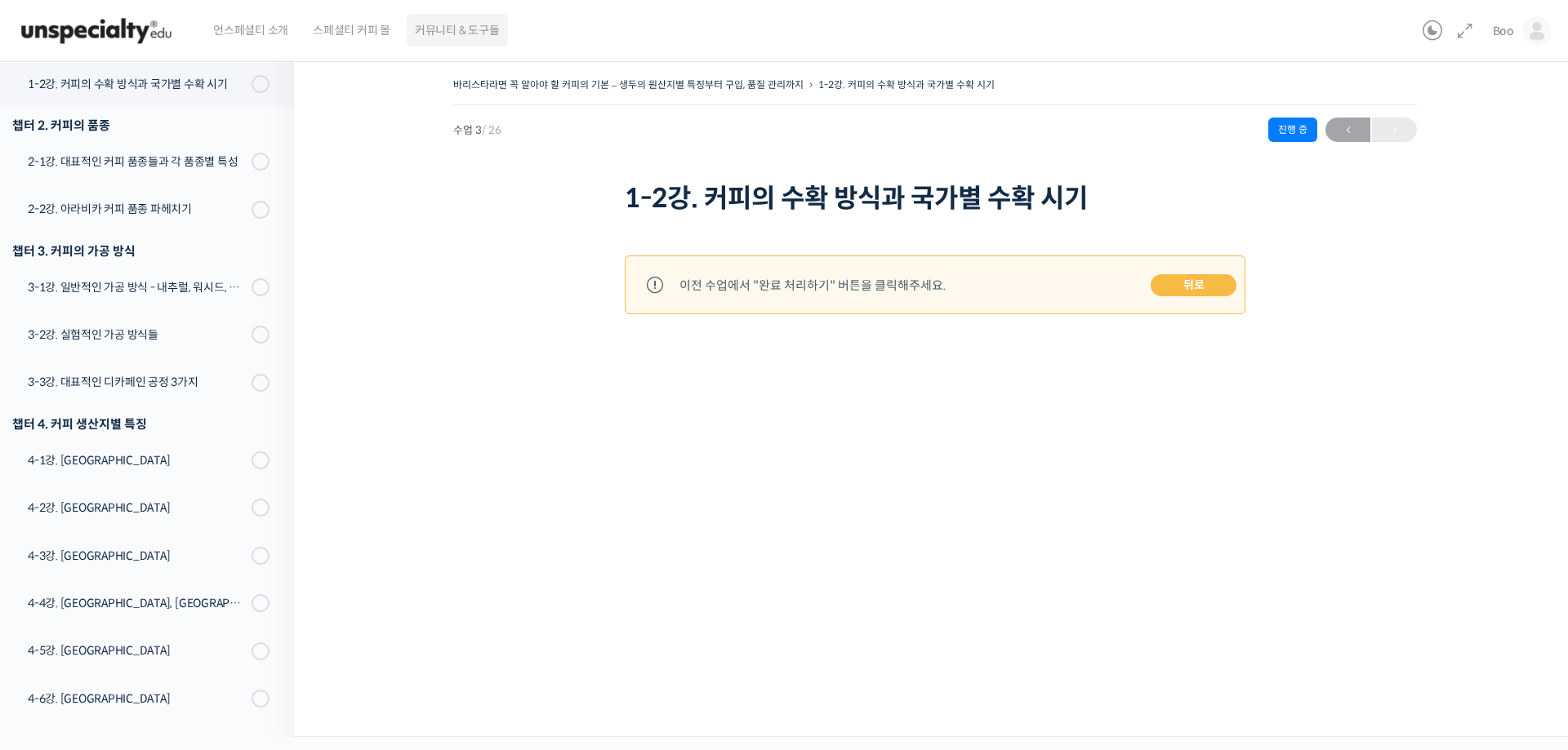
scroll to position [389, 0]
click at [458, 37] on span "커뮤니티 & 도구들" at bounding box center [456, 30] width 85 height 62
click at [119, 25] on img at bounding box center [96, 31] width 160 height 49
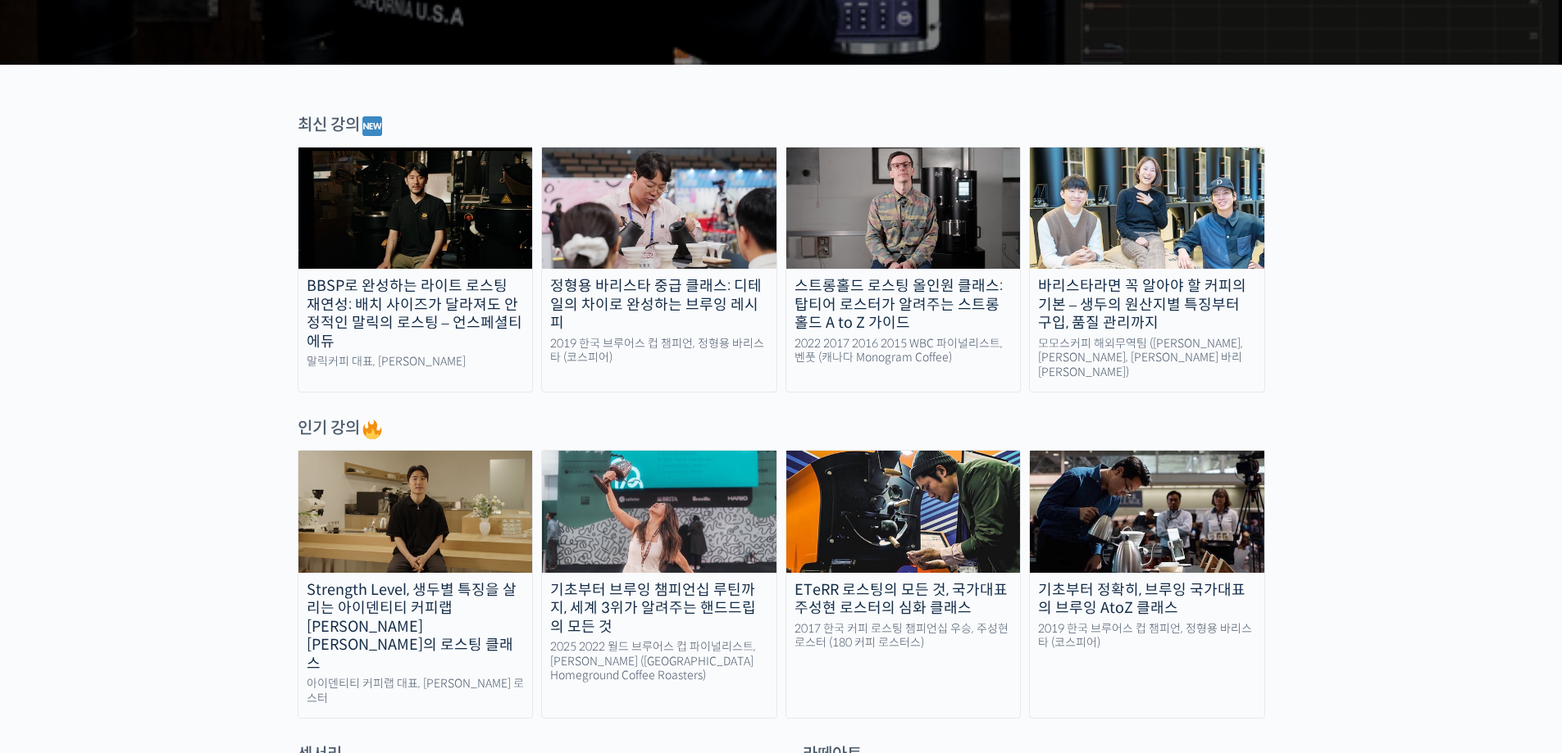
scroll to position [492, 0]
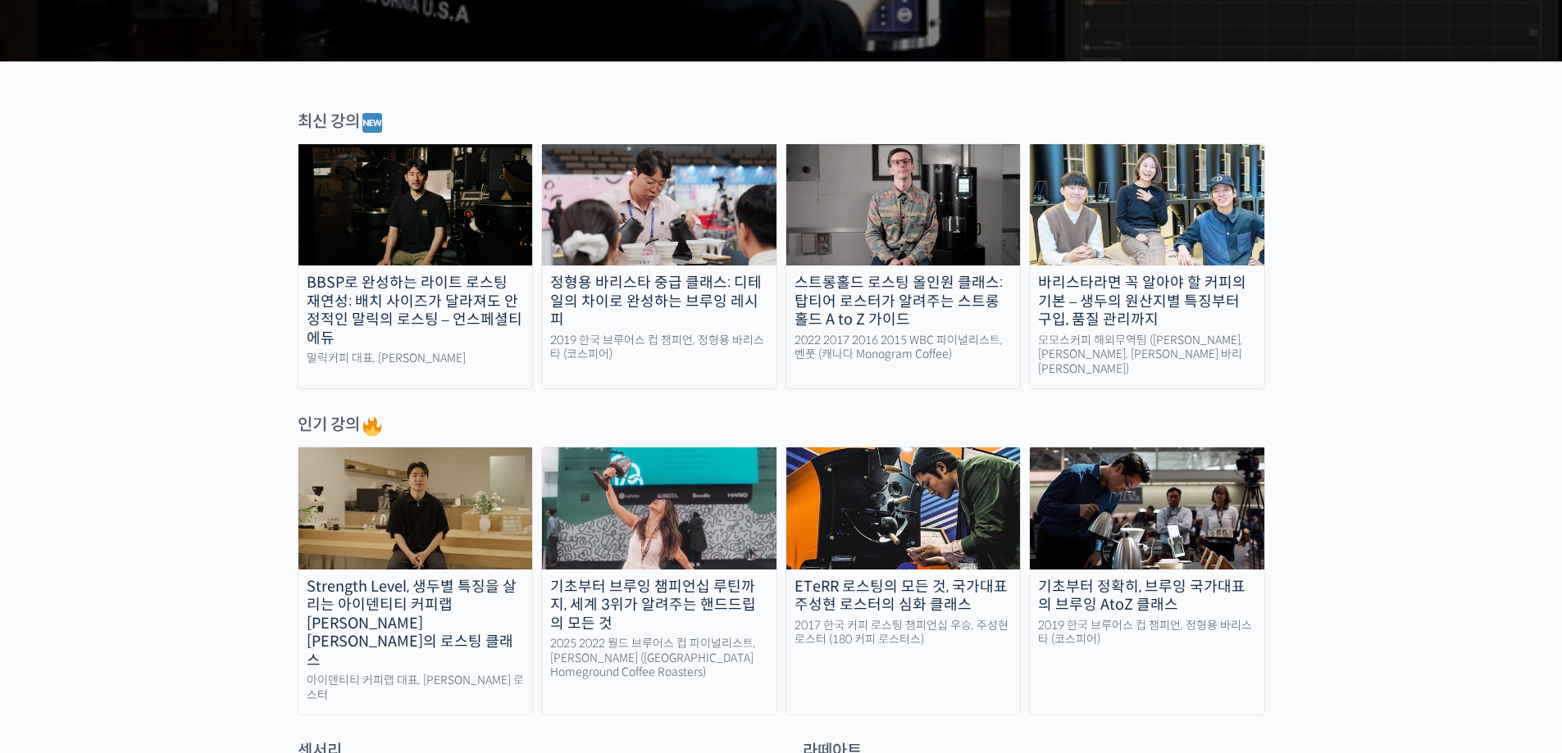
click at [891, 306] on div "스트롱홀드 로스팅 올인원 클래스: 탑티어 로스터가 알려주는 스트롱홀드 A to Z 가이드" at bounding box center [903, 302] width 234 height 56
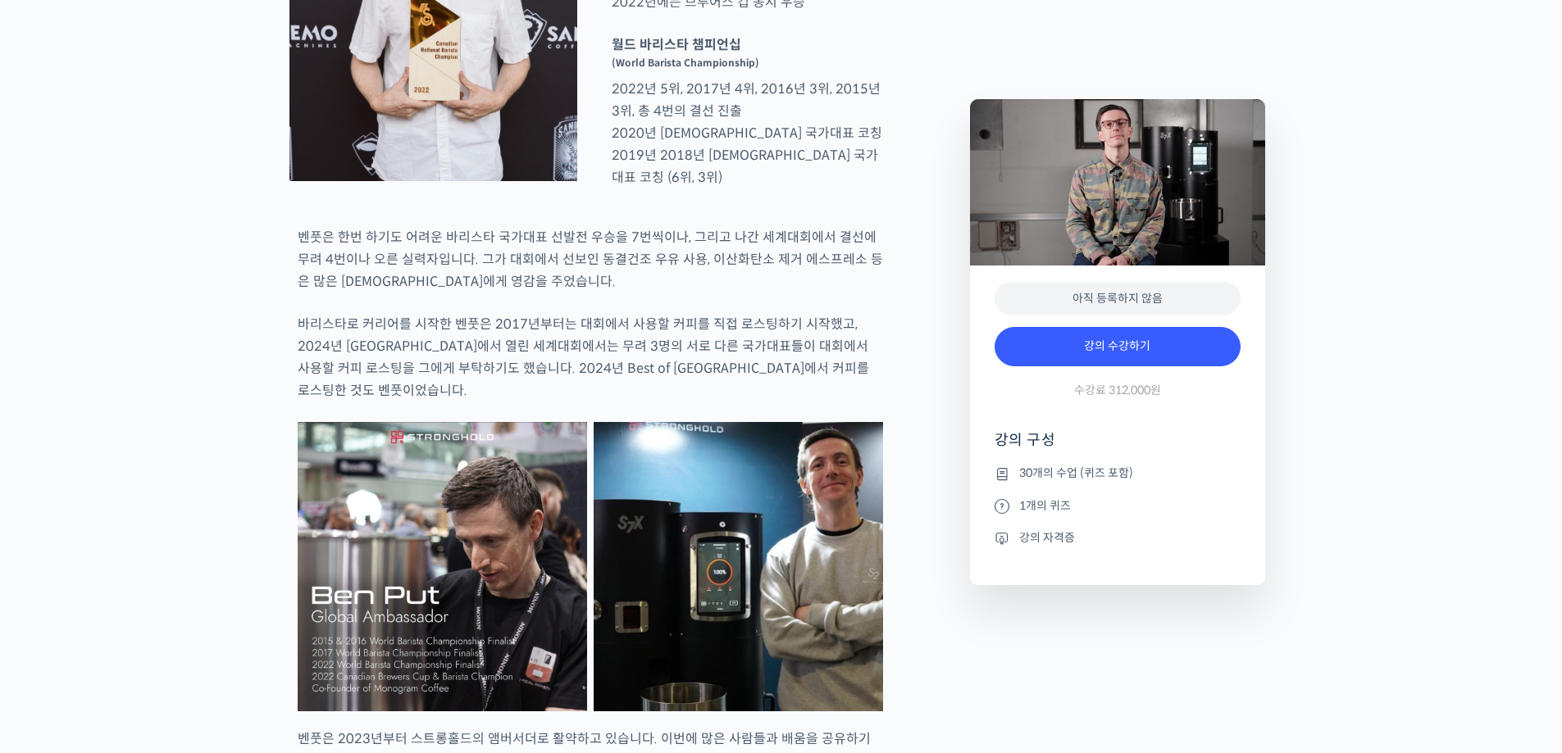
scroll to position [902, 0]
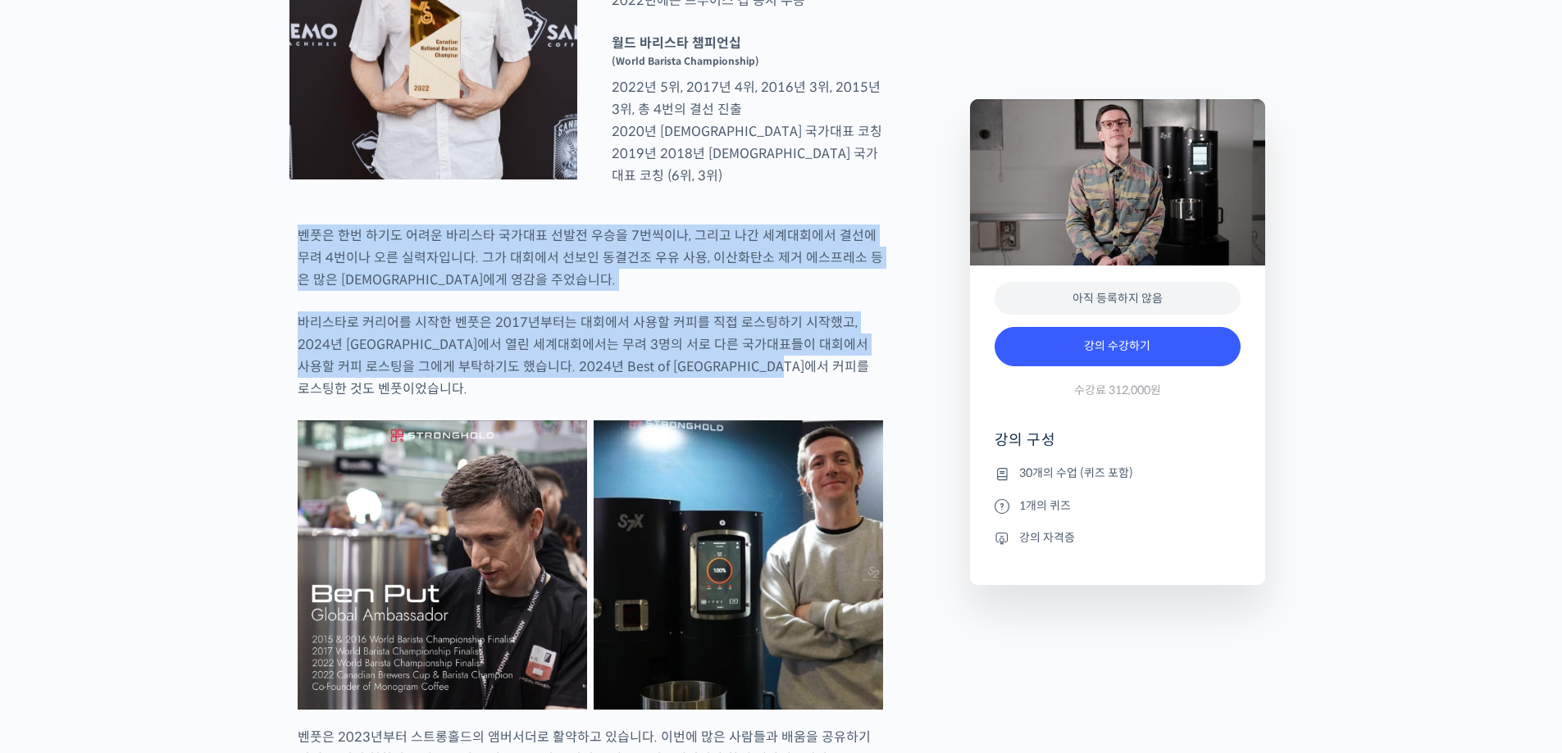
drag, startPoint x: 279, startPoint y: 291, endPoint x: 869, endPoint y: 423, distance: 604.9
click at [869, 400] on p "바리스타로 커리어를 시작한 벤풋은 2017년부터는 대회에서 사용할 커피를 직접 로스팅하기 시작했고, 2024년 부산에서 열린 세계대회에서는 무…" at bounding box center [590, 356] width 585 height 89
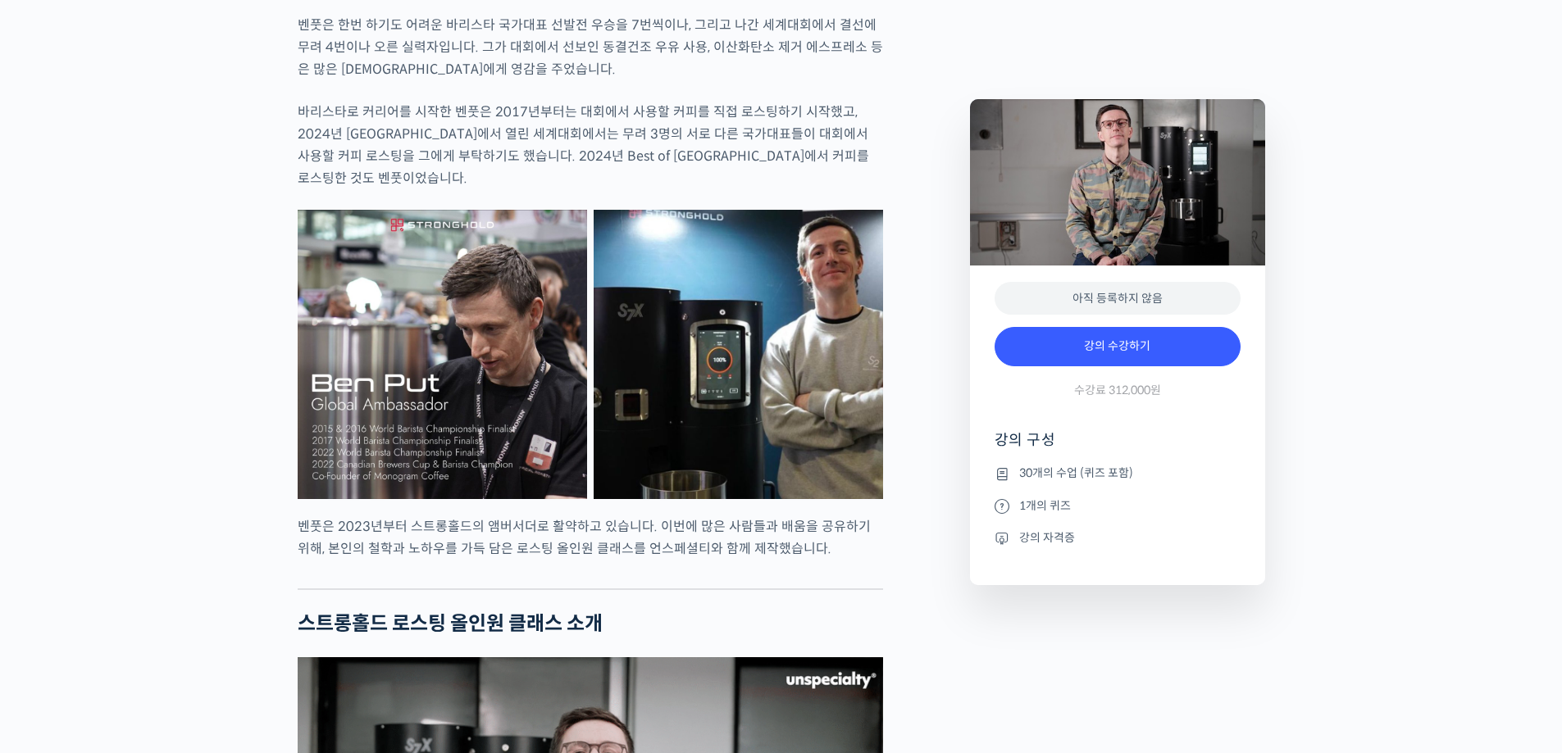
scroll to position [1394, 0]
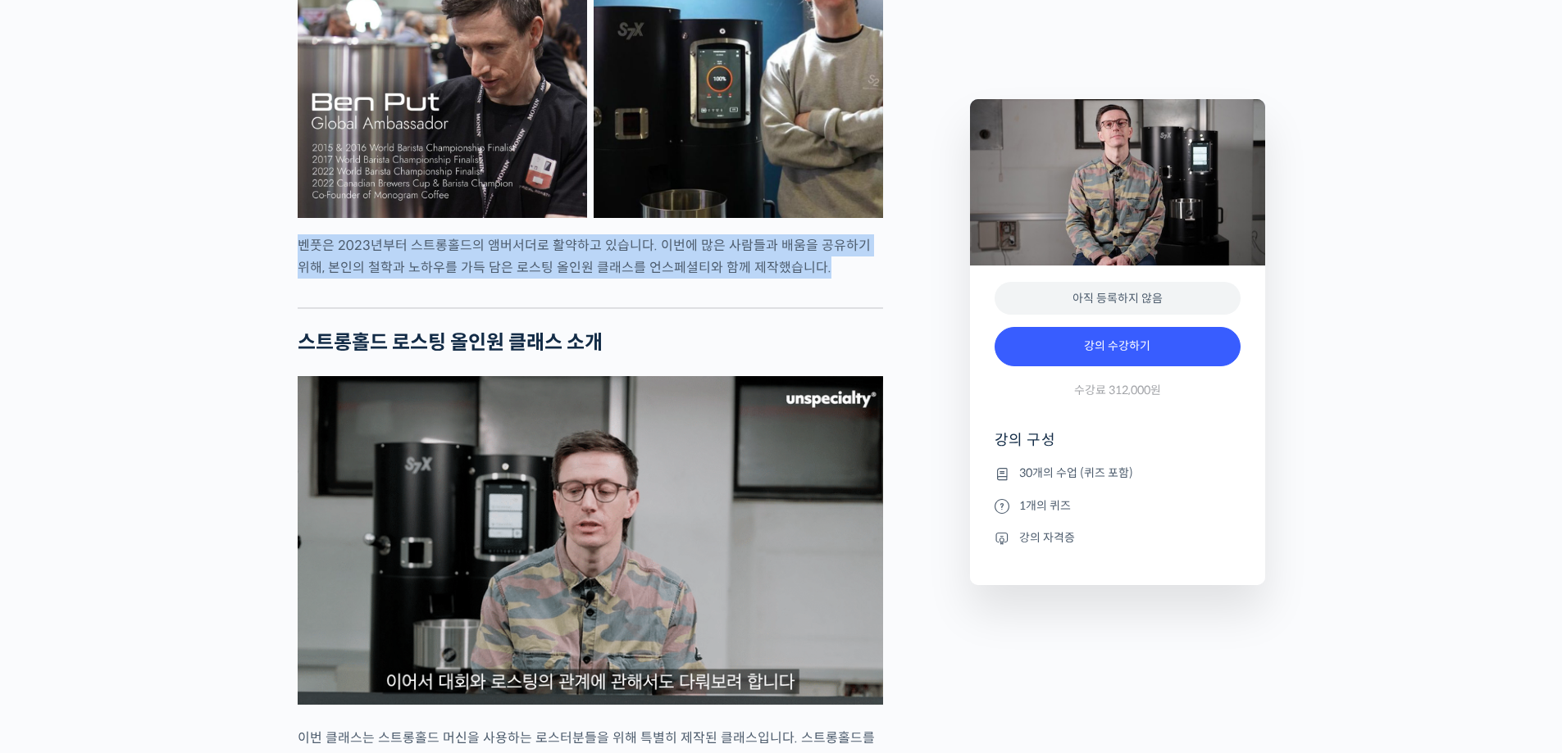
drag, startPoint x: 307, startPoint y: 286, endPoint x: 903, endPoint y: 319, distance: 597.7
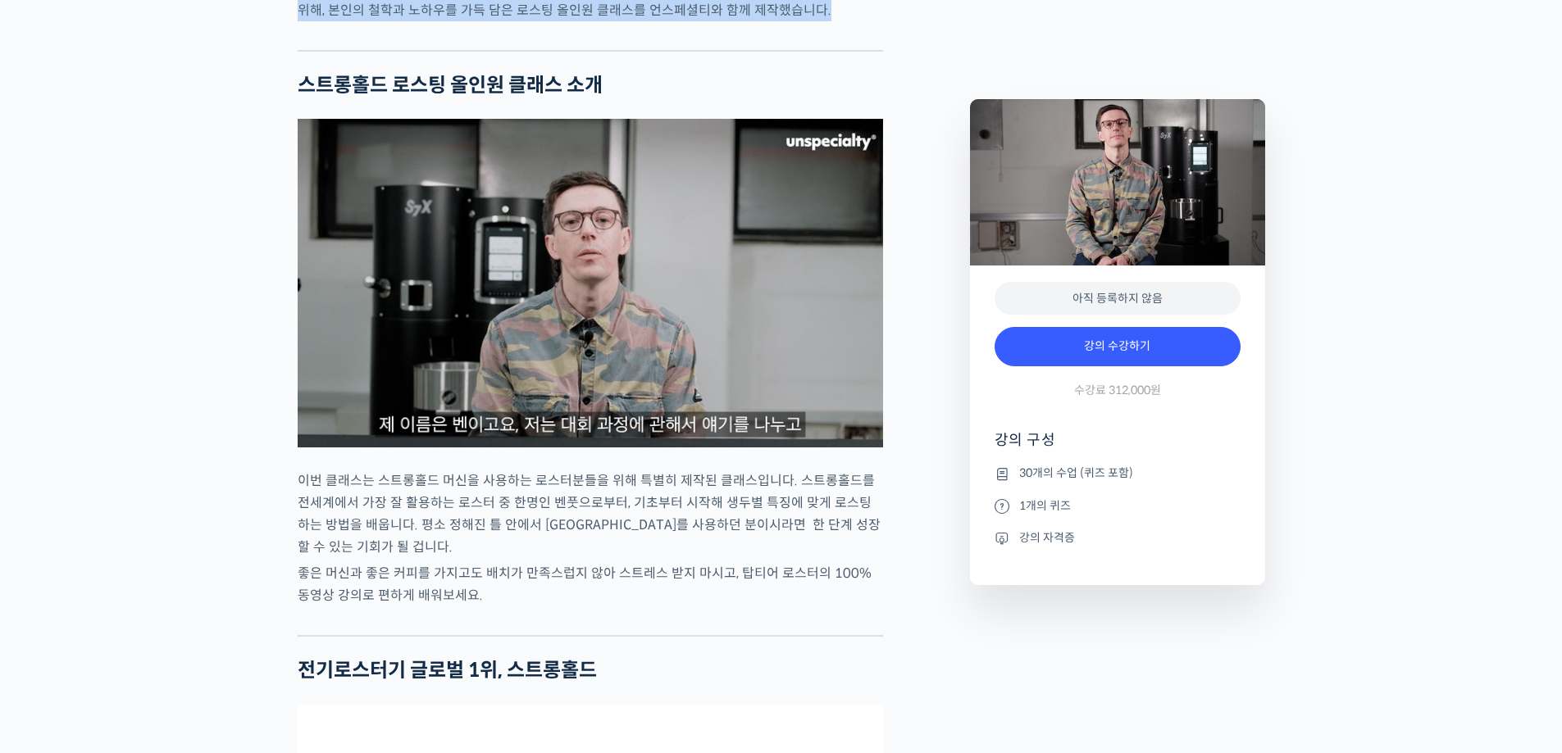
scroll to position [1886, 0]
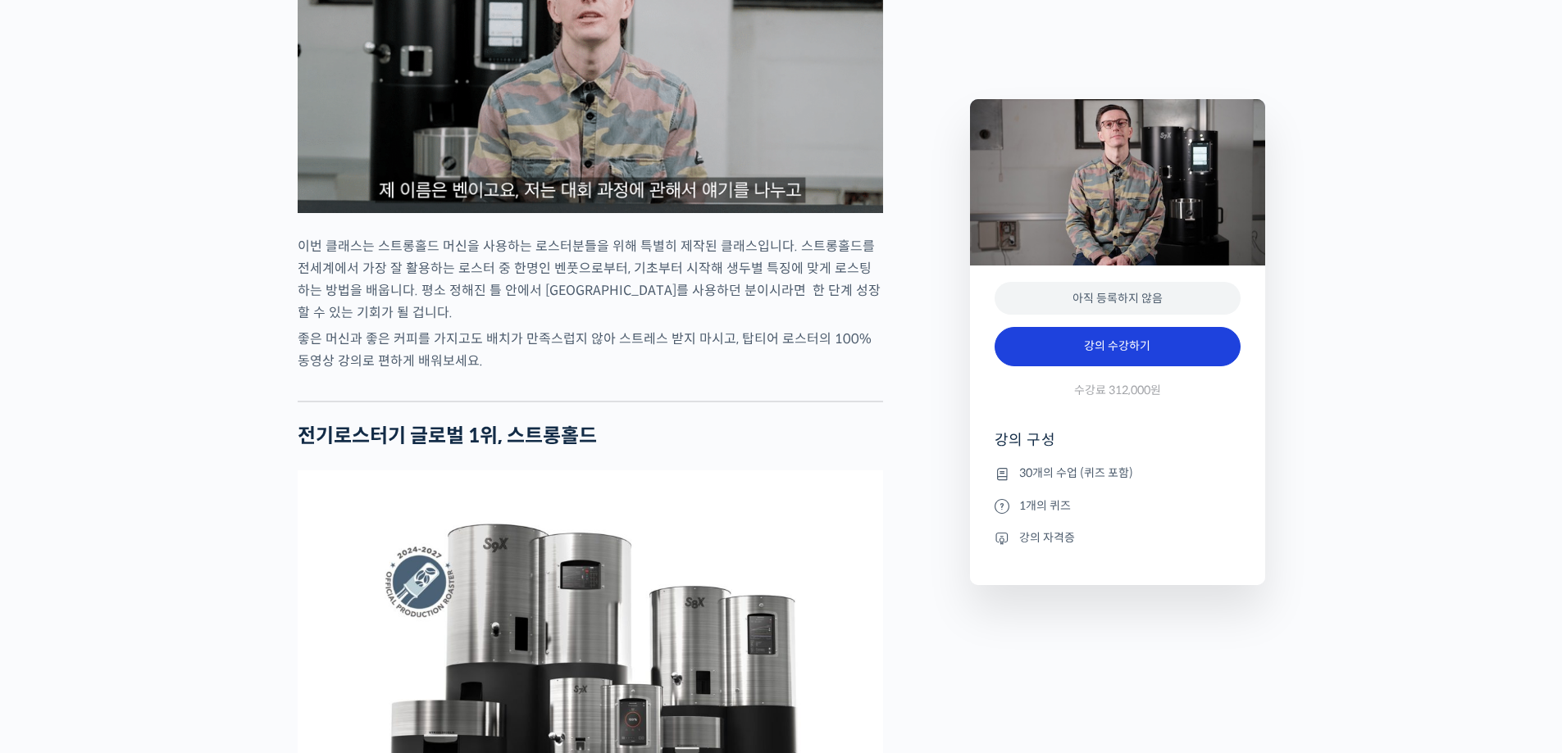
click at [1092, 348] on link "강의 수강하기" at bounding box center [1117, 346] width 246 height 39
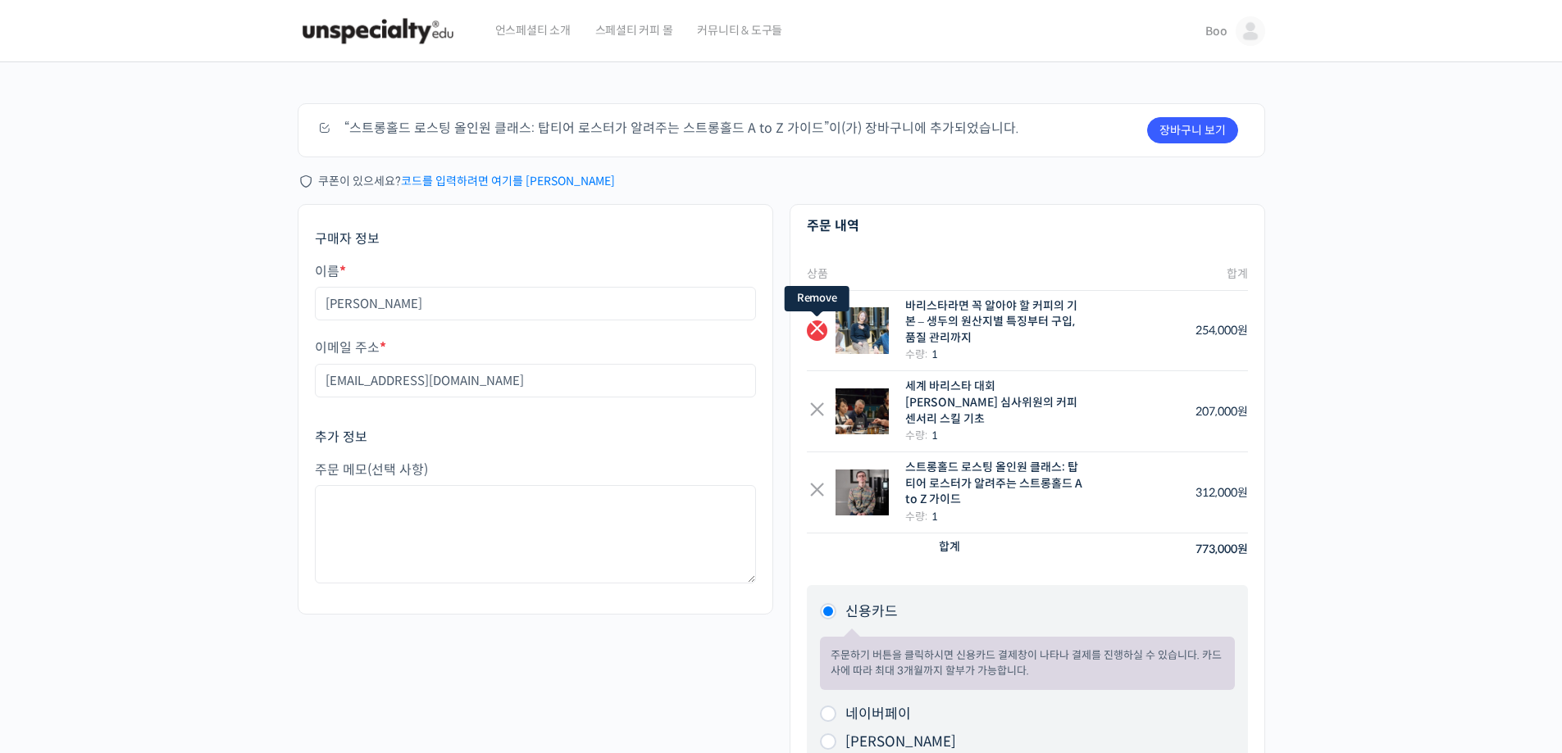
click at [812, 323] on link "×" at bounding box center [817, 331] width 20 height 20
click at [813, 332] on link "×" at bounding box center [817, 331] width 20 height 20
click at [817, 335] on link "×" at bounding box center [817, 331] width 20 height 20
click at [815, 321] on link "×" at bounding box center [817, 331] width 20 height 20
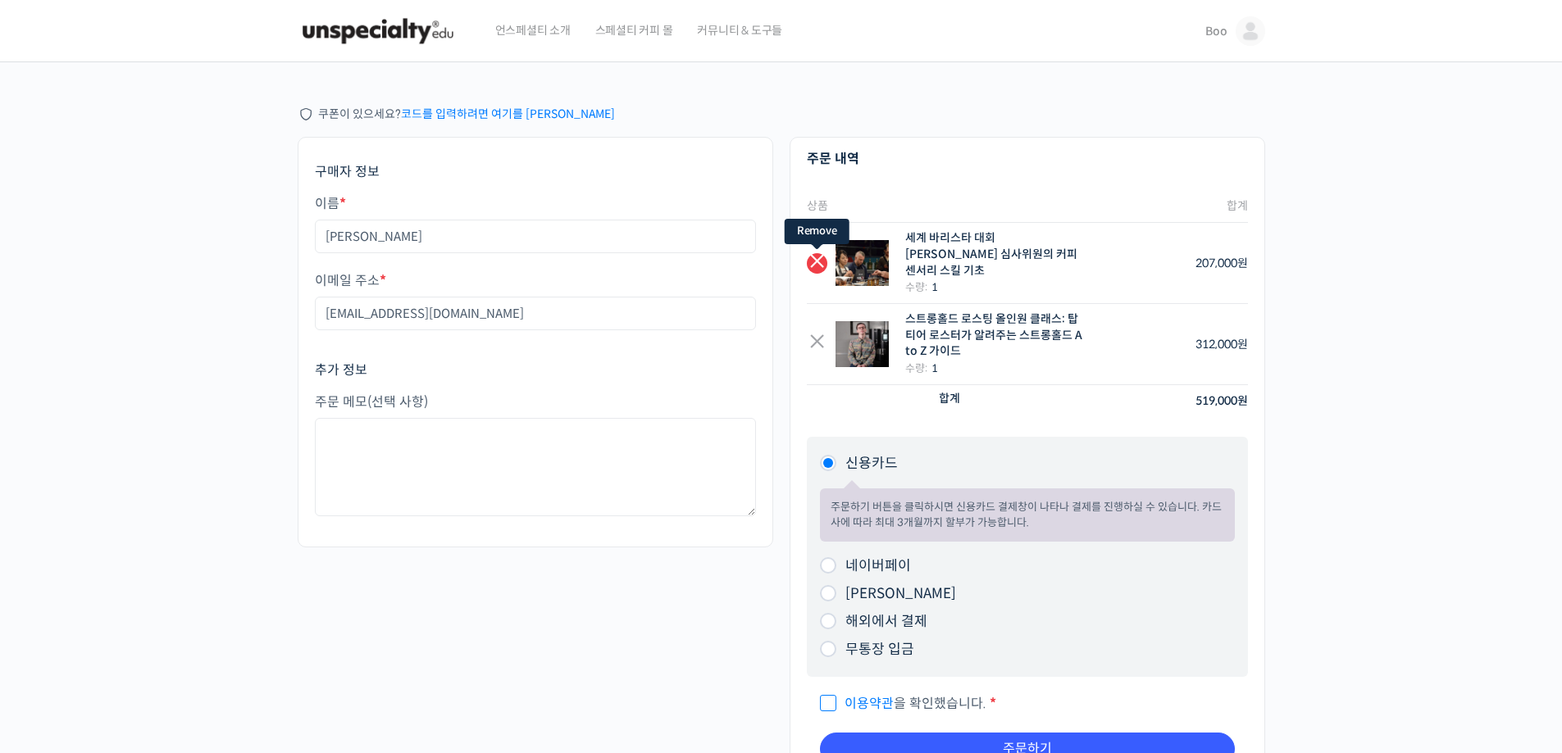
click at [817, 258] on link "×" at bounding box center [817, 263] width 20 height 20
click at [818, 253] on link "×" at bounding box center [817, 263] width 20 height 20
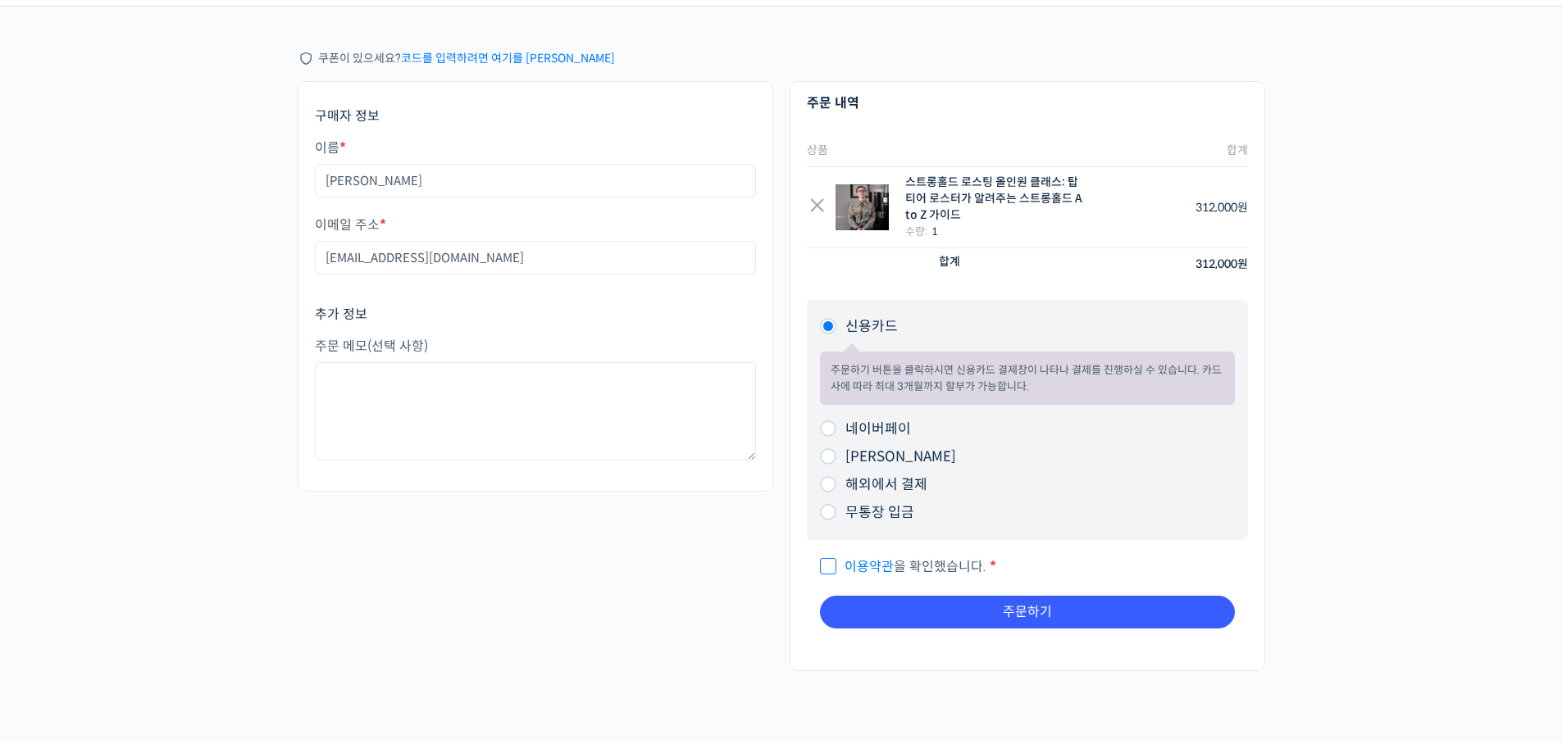
scroll to position [82, 0]
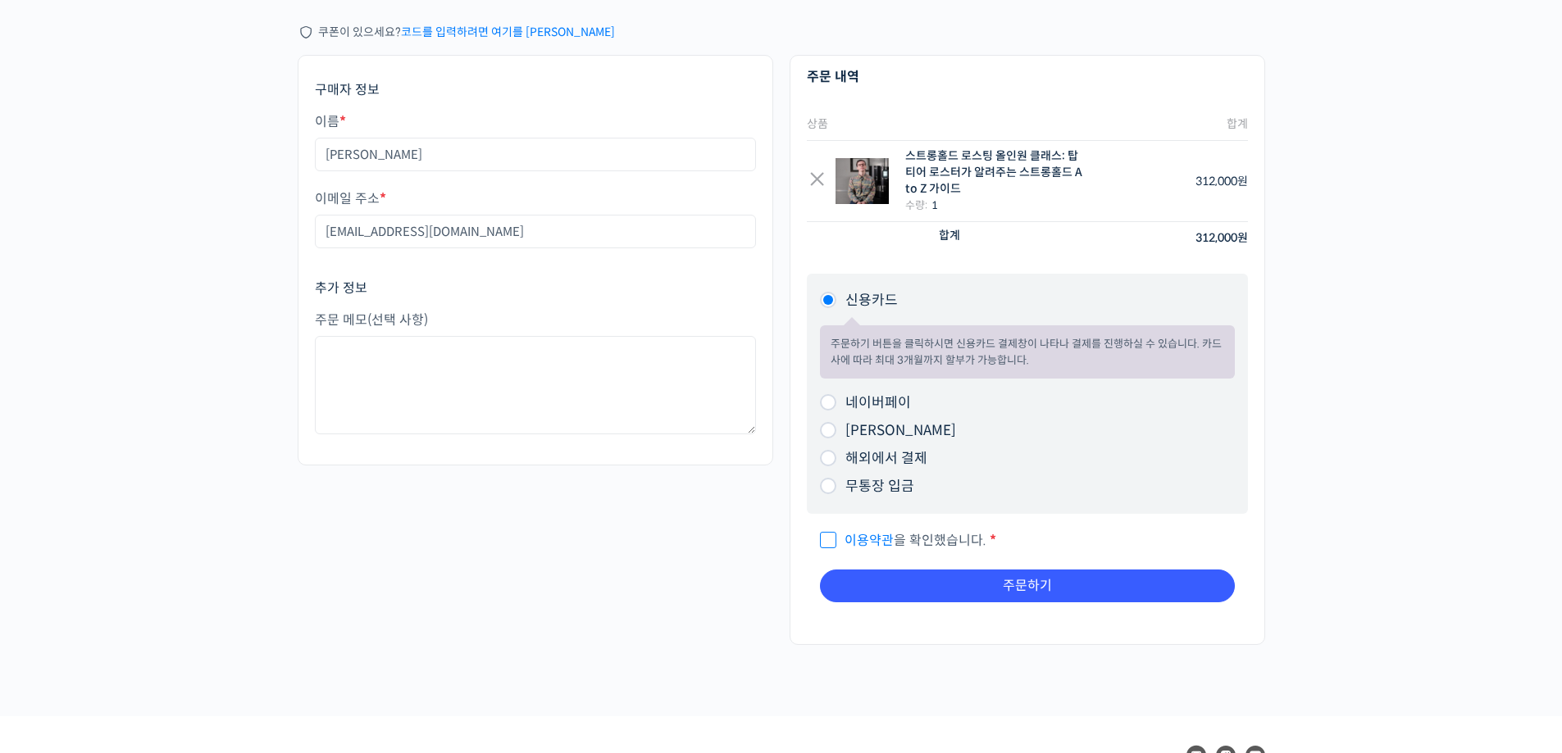
click at [828, 537] on input "이용약관 을 확인했습니다. *" at bounding box center [825, 533] width 11 height 11
checkbox input "true"
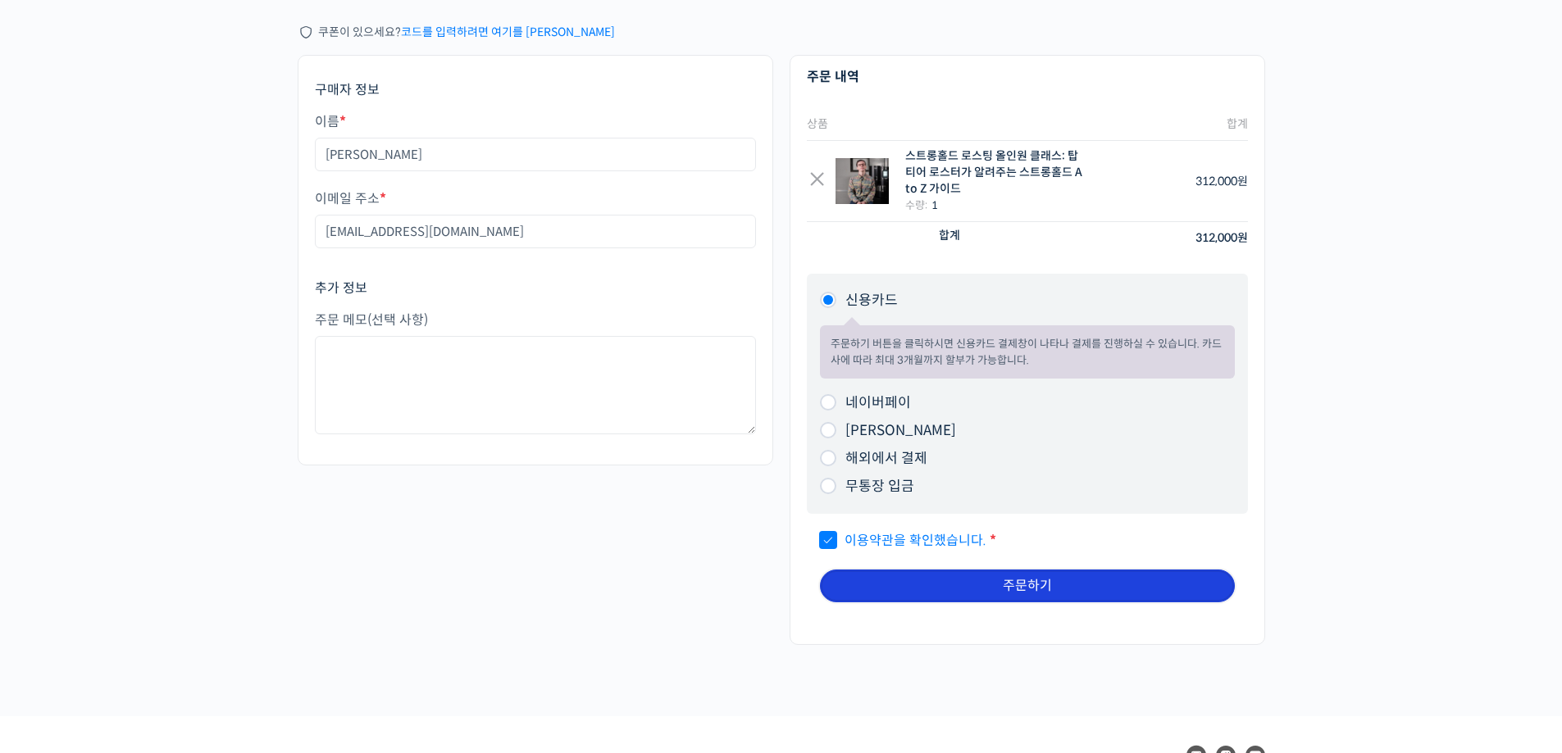
click at [920, 596] on button "주문하기" at bounding box center [1027, 586] width 415 height 33
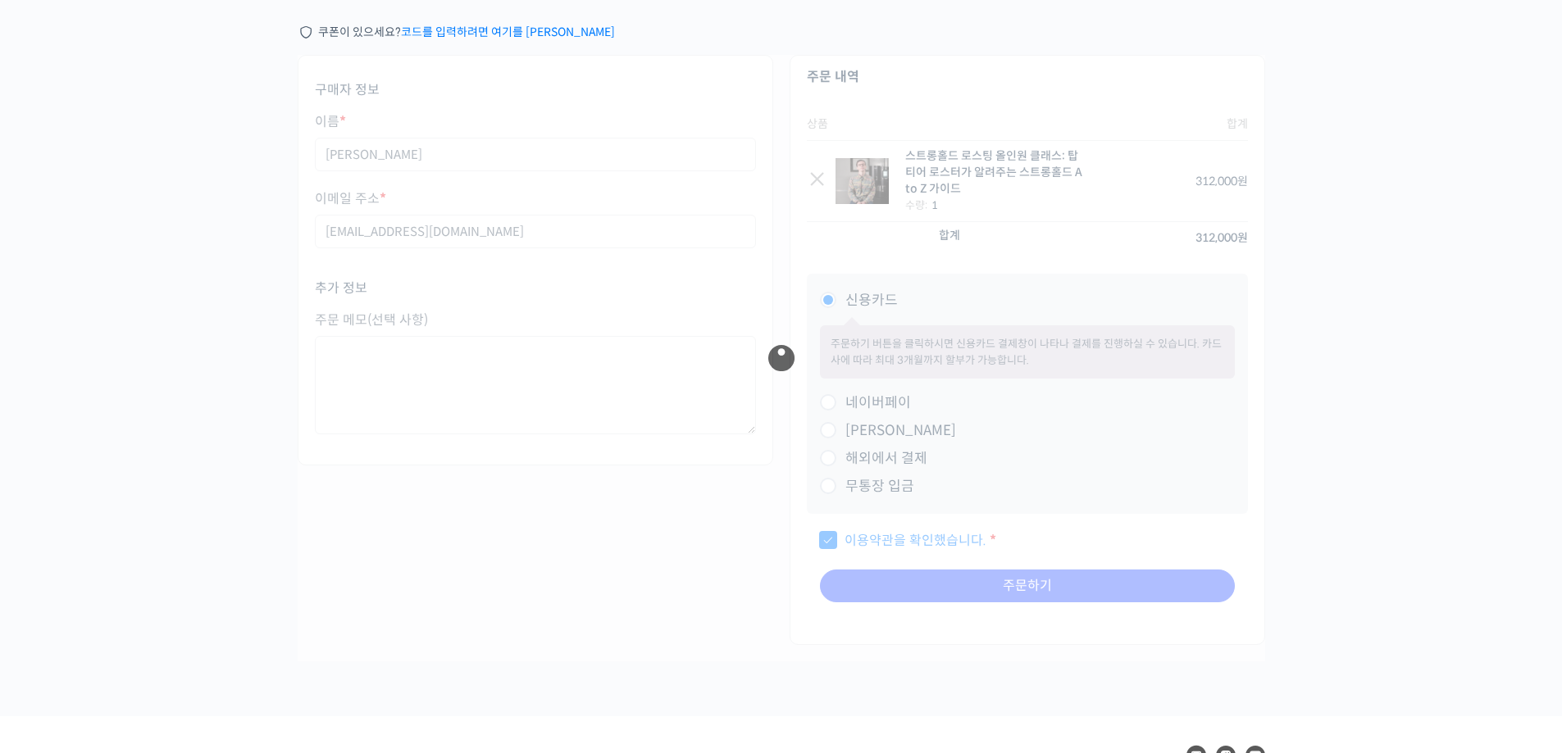
click at [1454, 91] on div "주문하기 쿠폰이 있으세요? 코드를 입력하려면 여기를 [PERSON_NAME] 쿠폰 코드가 있으시면 아래에 적용해주세요. 쿠폰: 쿠폰 적용하기 …" at bounding box center [781, 348] width 1562 height 736
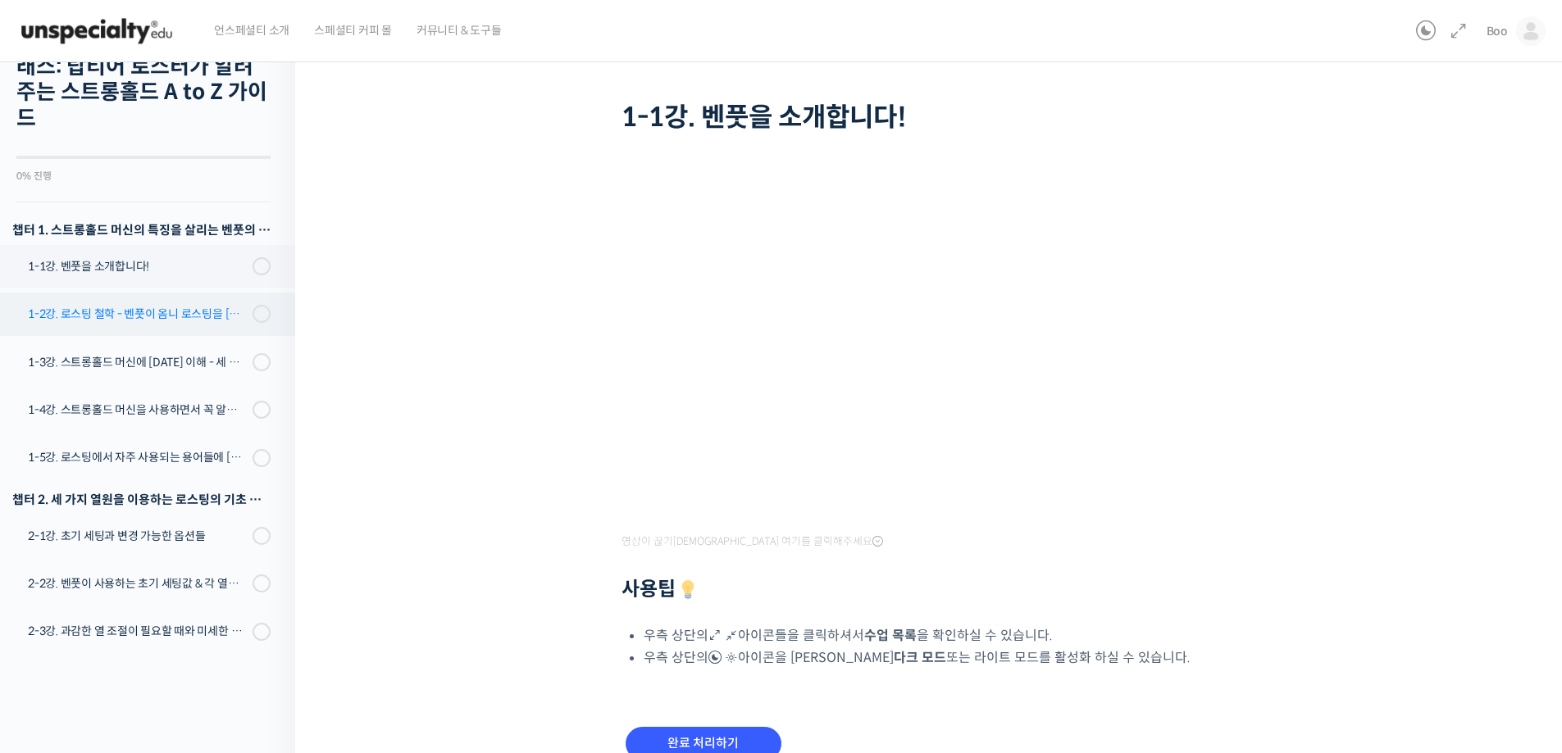
click at [126, 315] on div "1-2강. 로스팅 철학 - 벤풋이 옴니 로스팅을 [DATE] 않는 이유" at bounding box center [138, 314] width 220 height 18
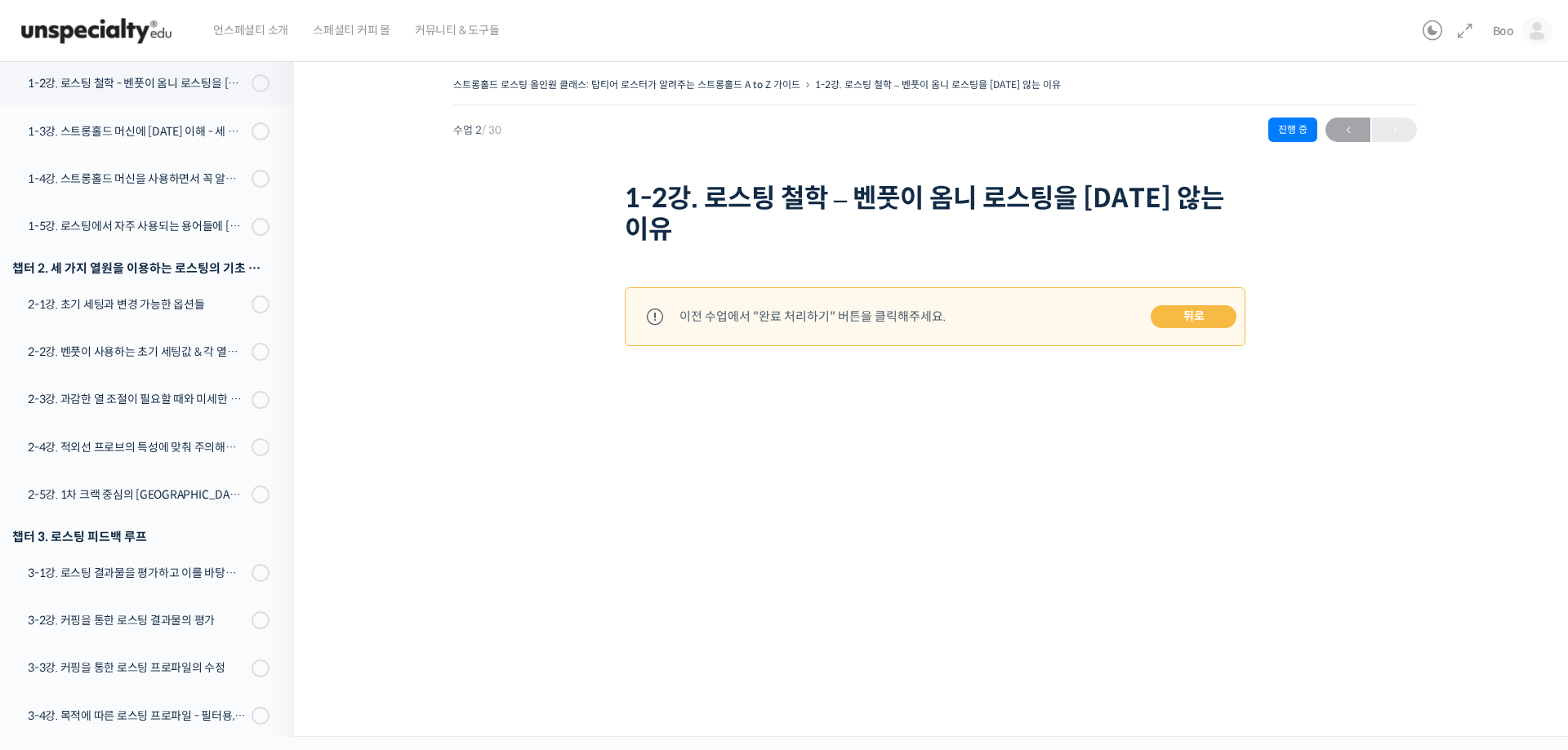
scroll to position [311, 0]
click at [118, 352] on div "2-2강. 벤풋이 사용하는 초기 세팅값 & 각 열원이 하는 역할" at bounding box center [137, 352] width 219 height 18
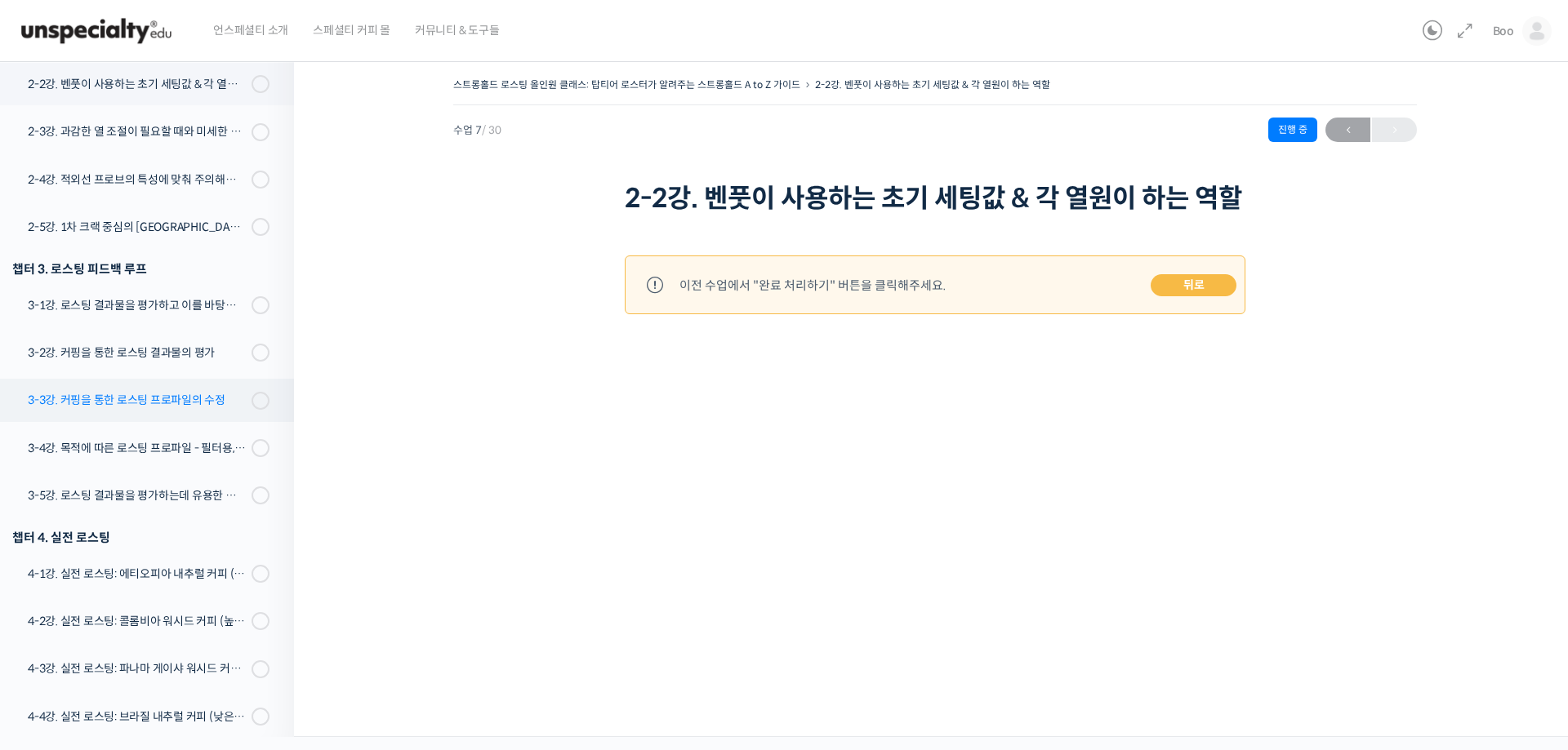
scroll to position [580, 0]
click at [116, 451] on div "3-4강. 목적에 따른 로스팅 프로파일 - 필터용, 에스프레소용" at bounding box center [137, 447] width 219 height 18
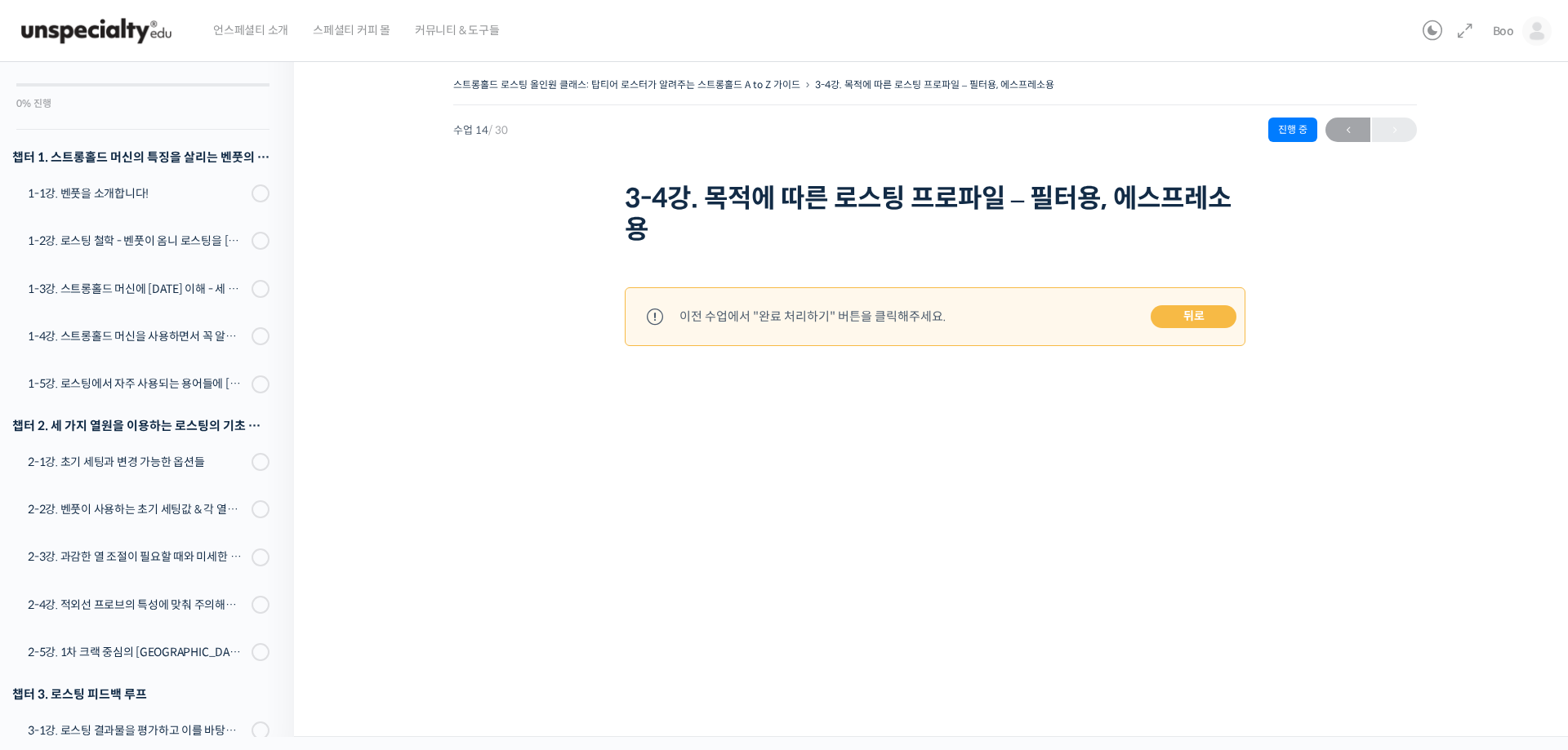
scroll to position [127, 0]
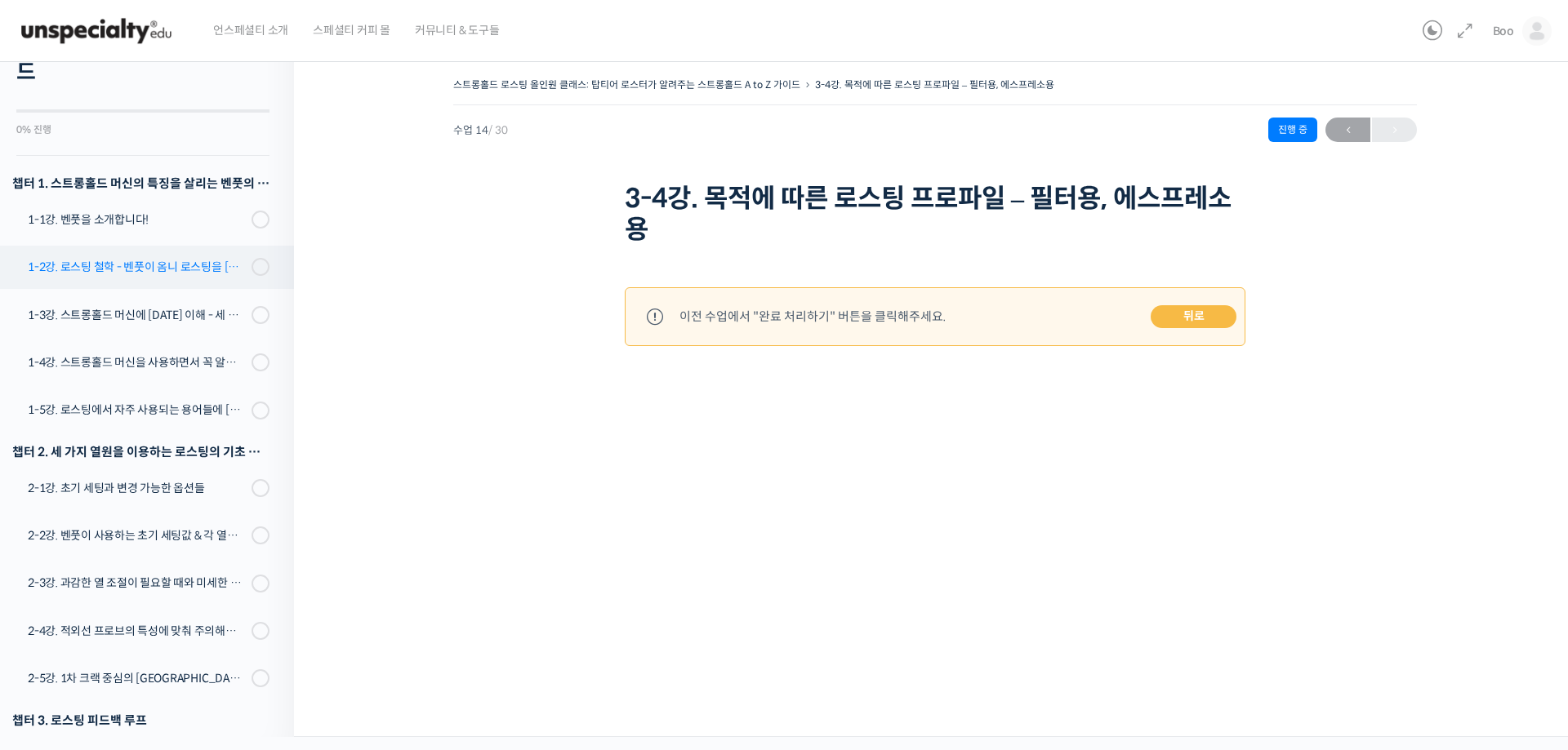
click at [109, 274] on div "1-2강. 로스팅 철학 - 벤풋이 옴니 로스팅을 [DATE] 않는 이유" at bounding box center [137, 267] width 219 height 18
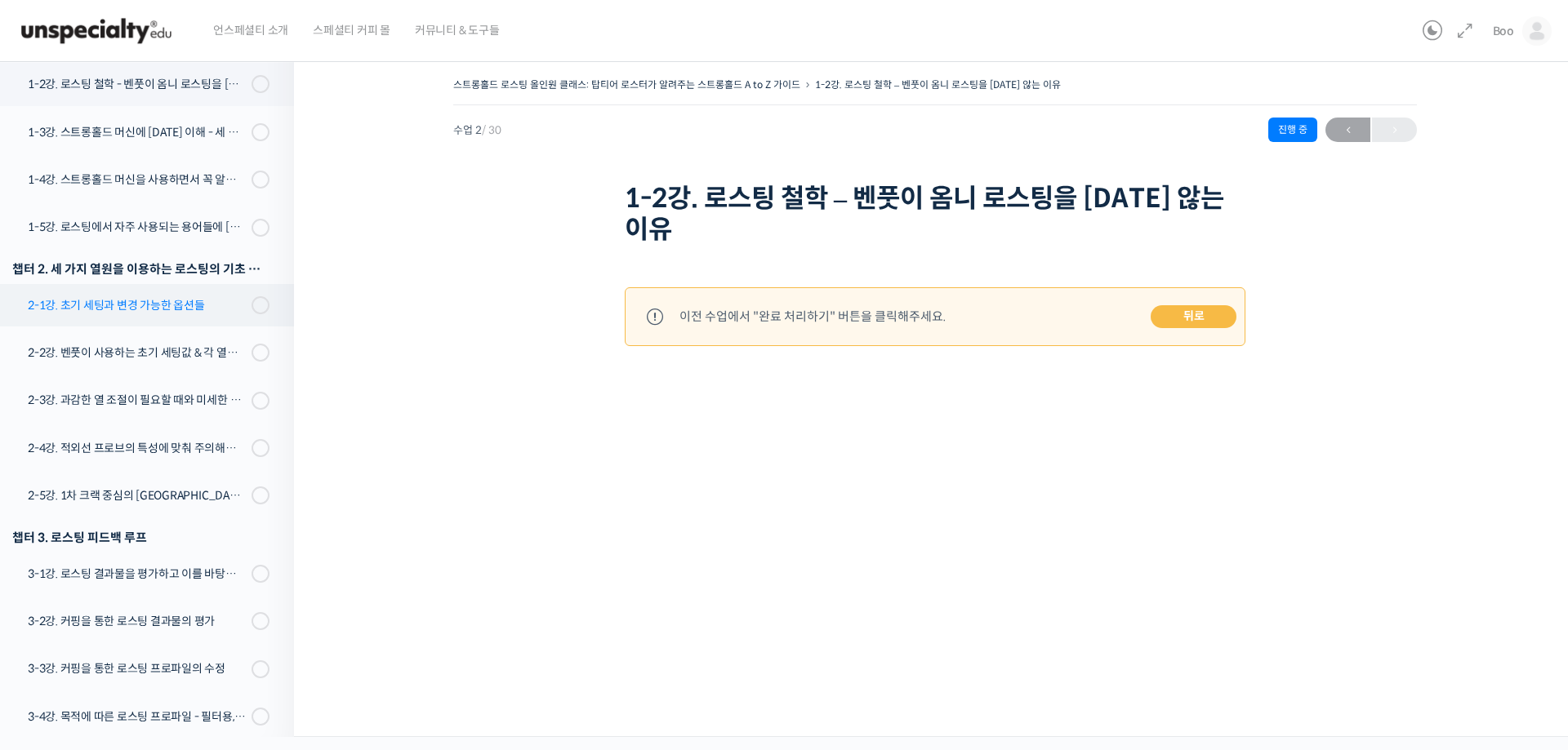
scroll to position [311, 0]
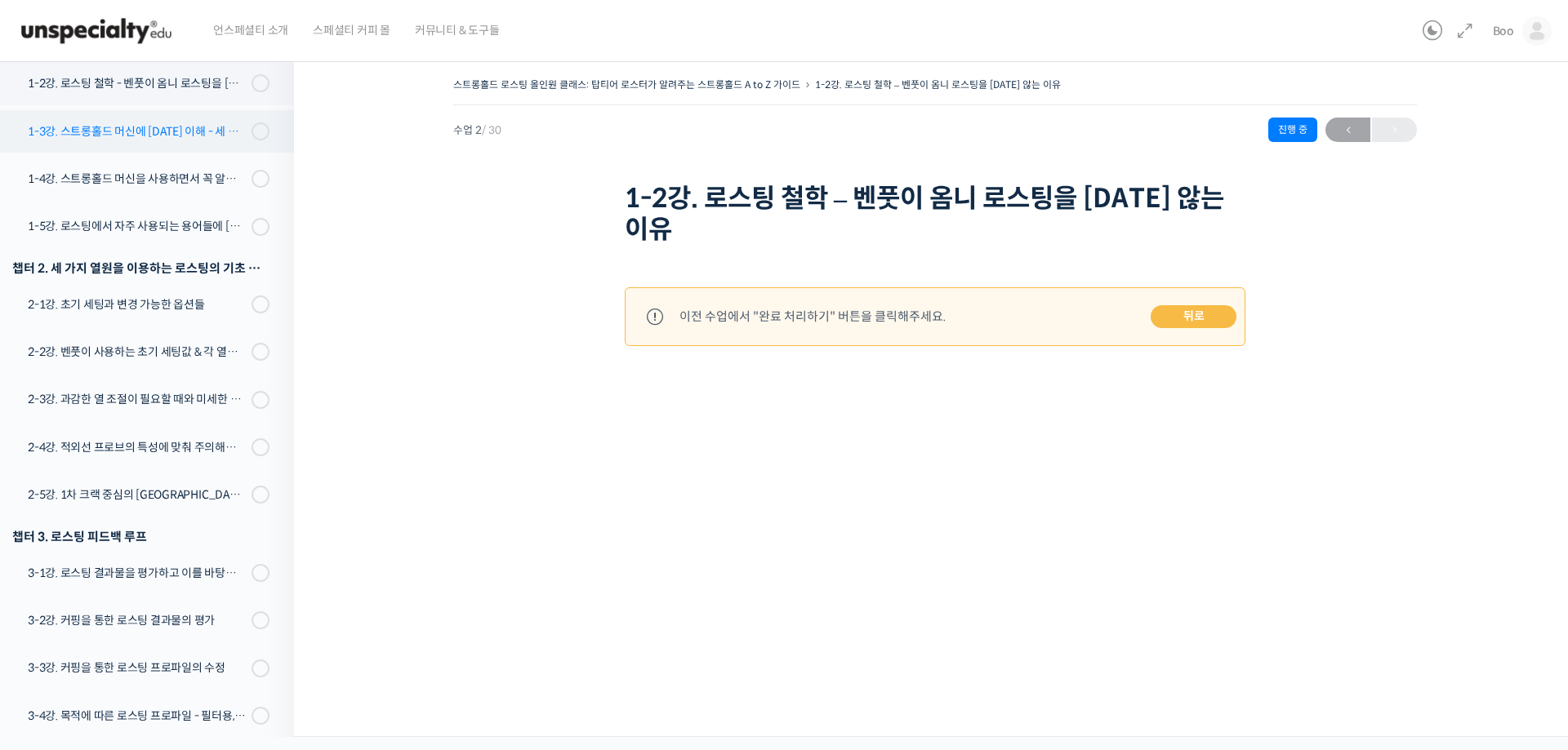
click at [136, 127] on div "1-3강. 스트롱홀드 머신에 [DATE] 이해 - 세 가지 열원이 만들어내는 변화" at bounding box center [137, 131] width 219 height 18
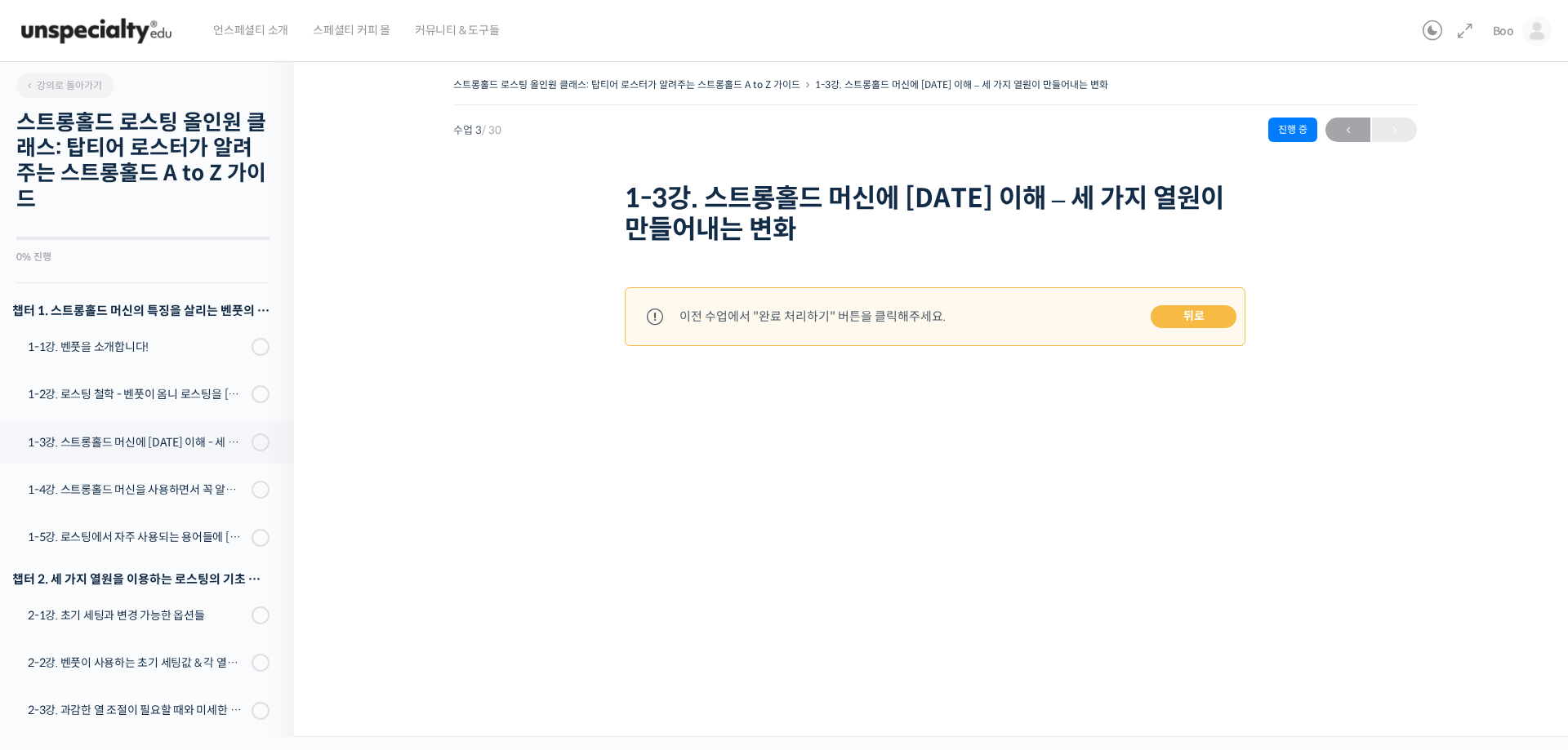
scroll to position [360, 0]
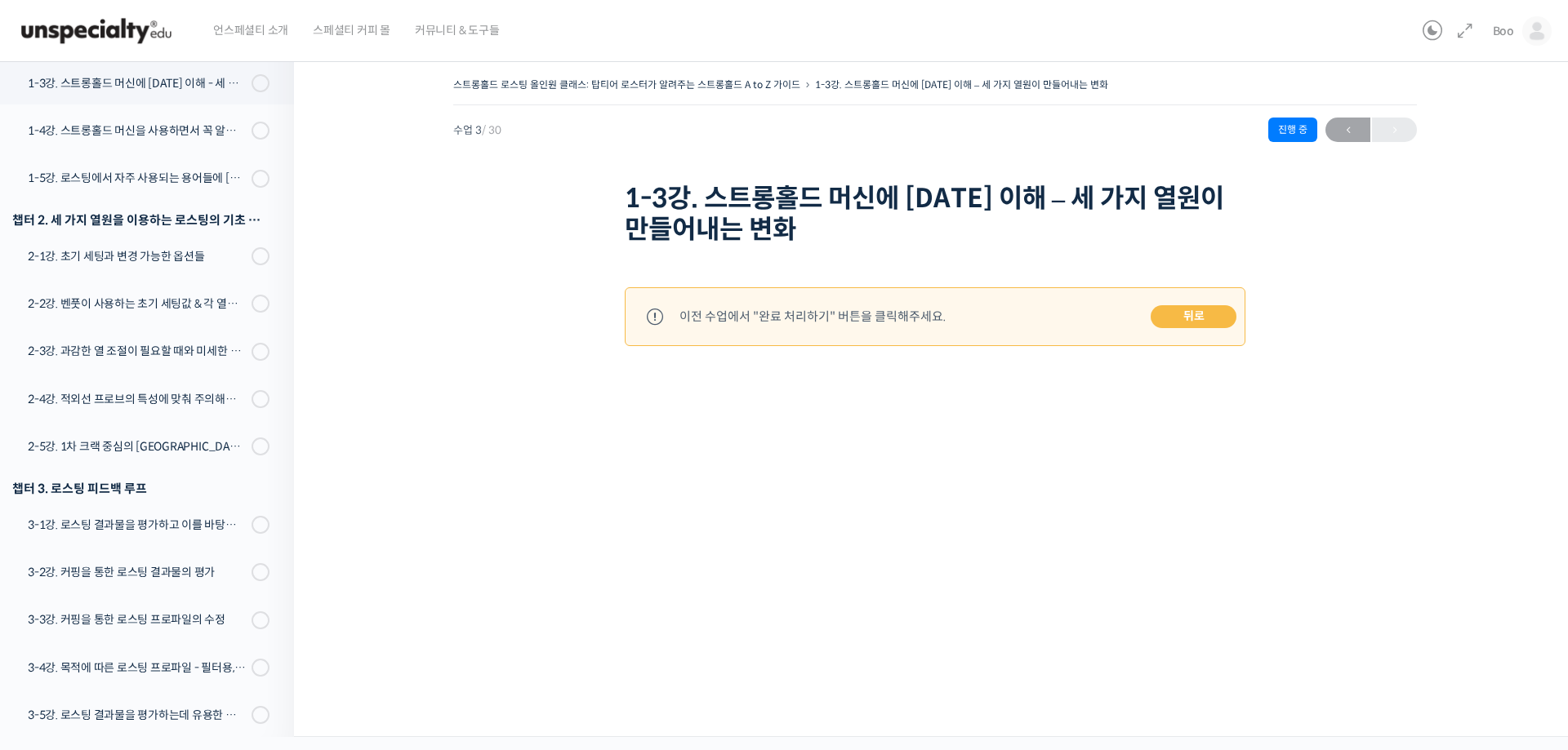
click at [160, 23] on img at bounding box center [96, 31] width 160 height 49
click at [1529, 26] on img at bounding box center [1537, 31] width 30 height 30
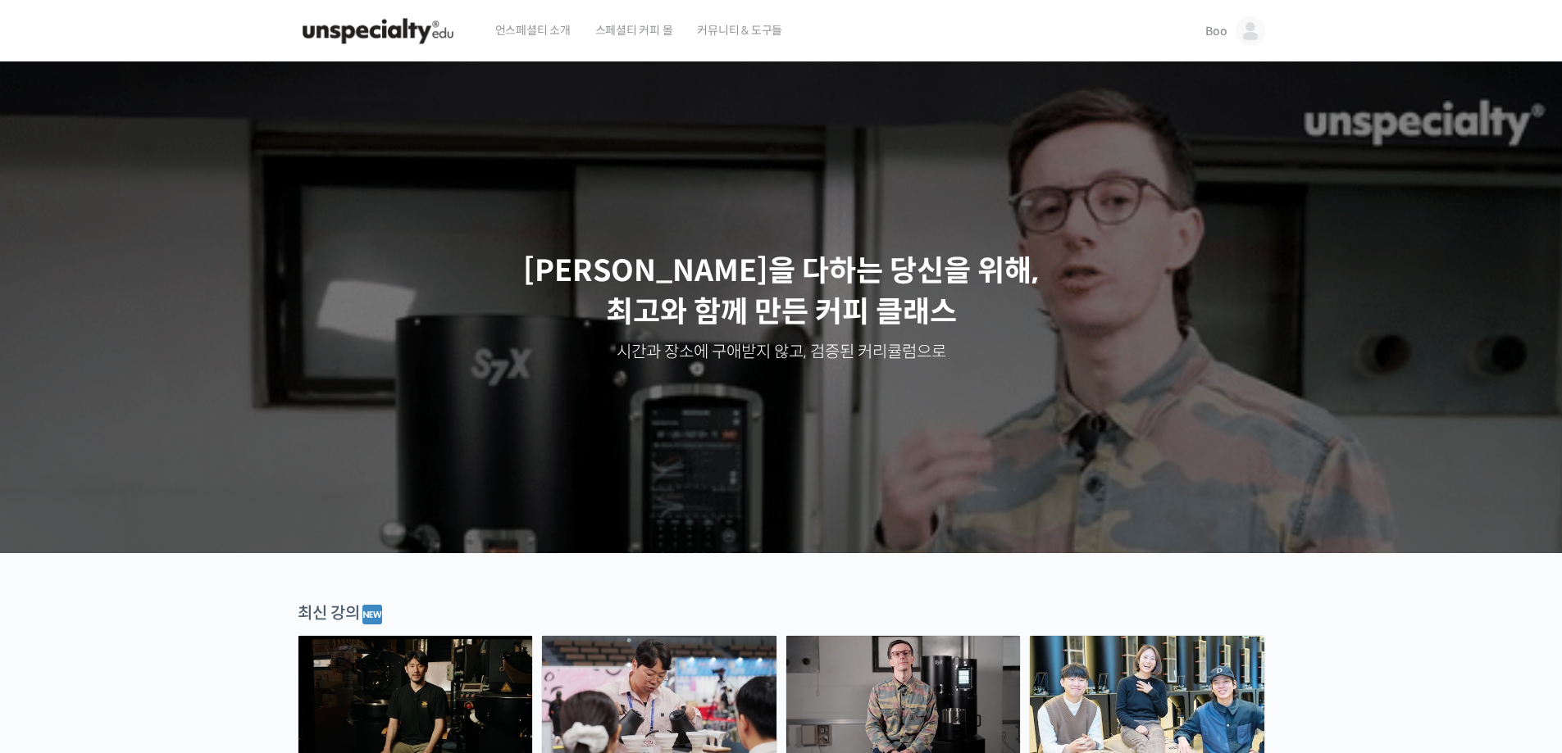
click at [1238, 42] on link "Boo" at bounding box center [1234, 31] width 59 height 62
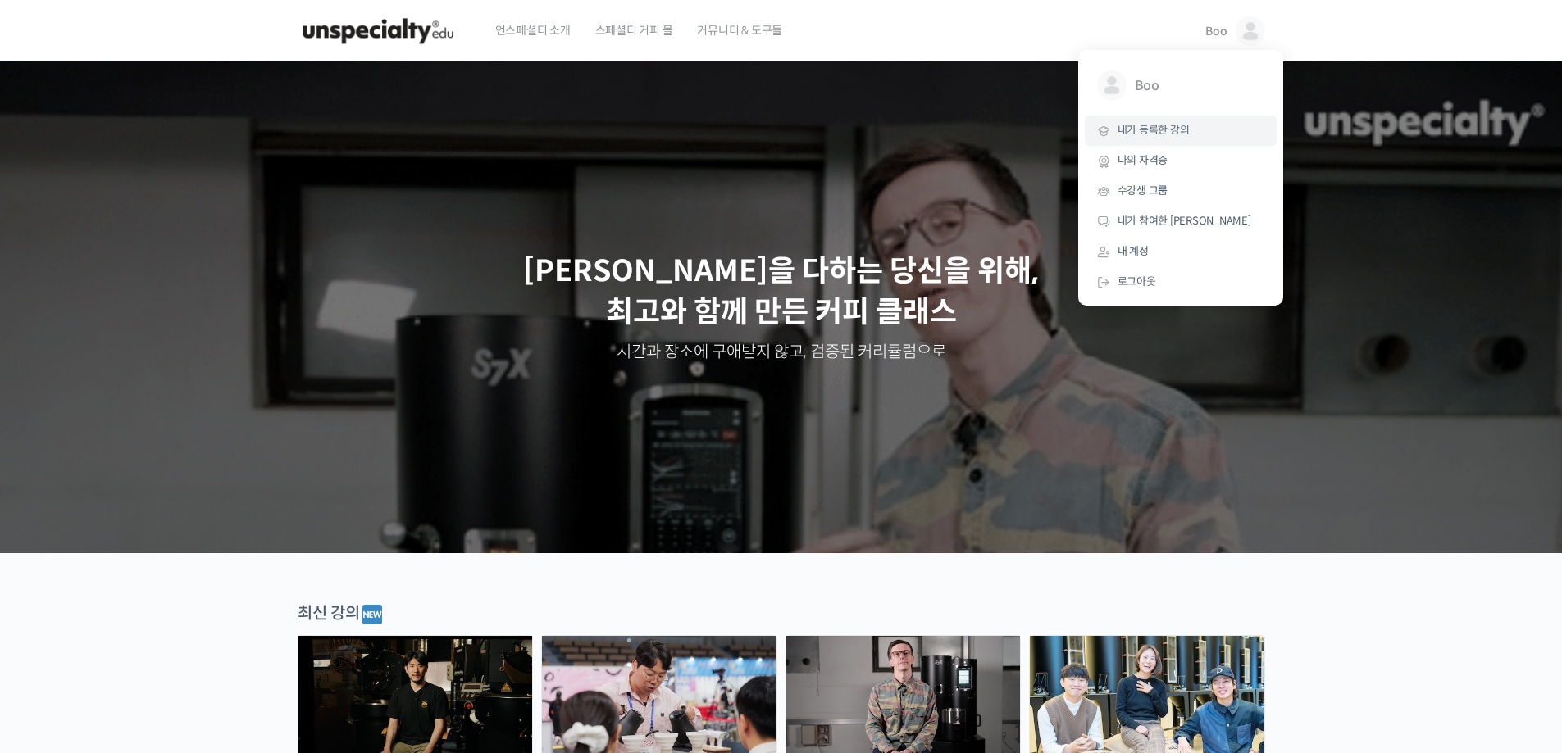
click at [1155, 127] on span "내가 등록한 강의" at bounding box center [1153, 130] width 72 height 14
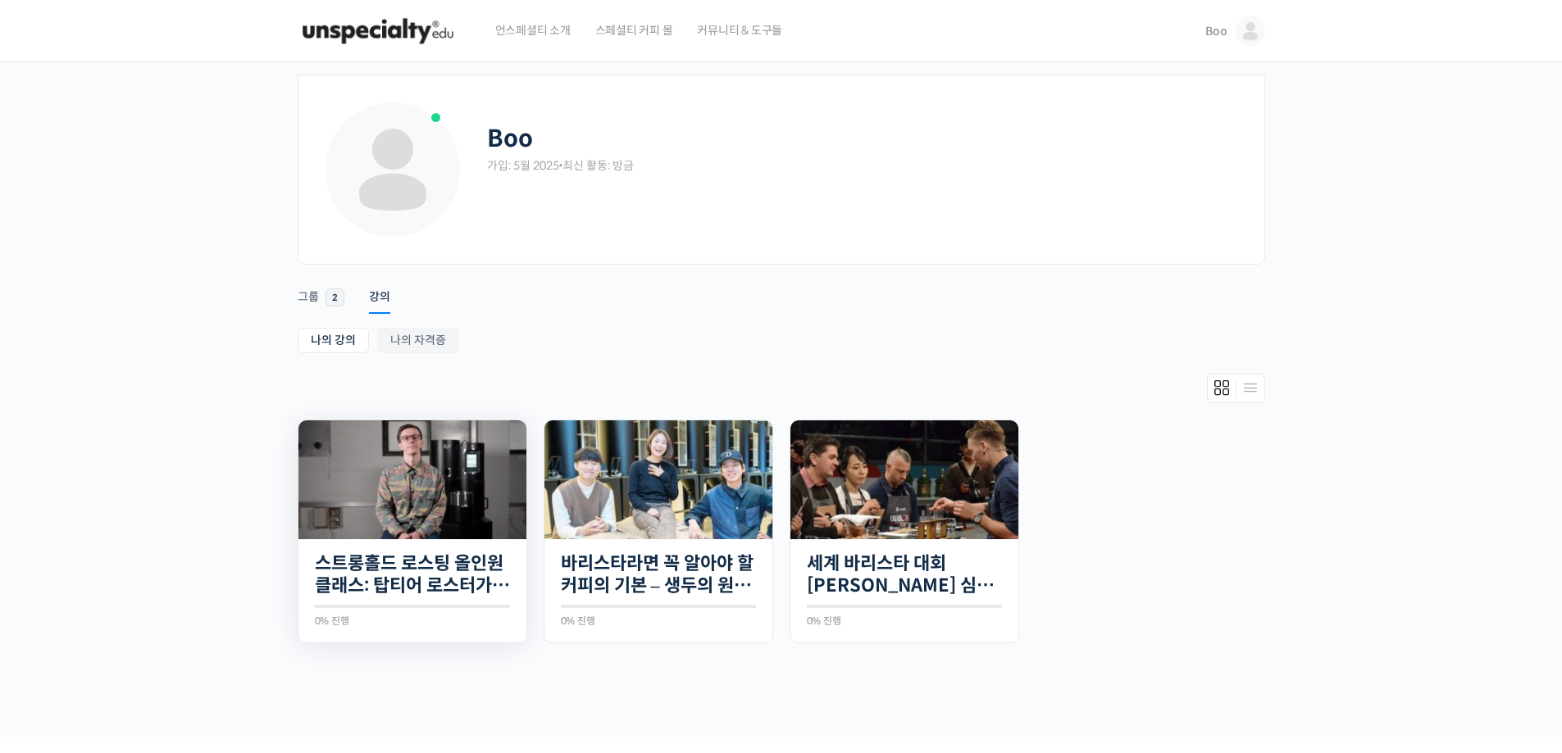
click at [412, 525] on img at bounding box center [412, 480] width 228 height 119
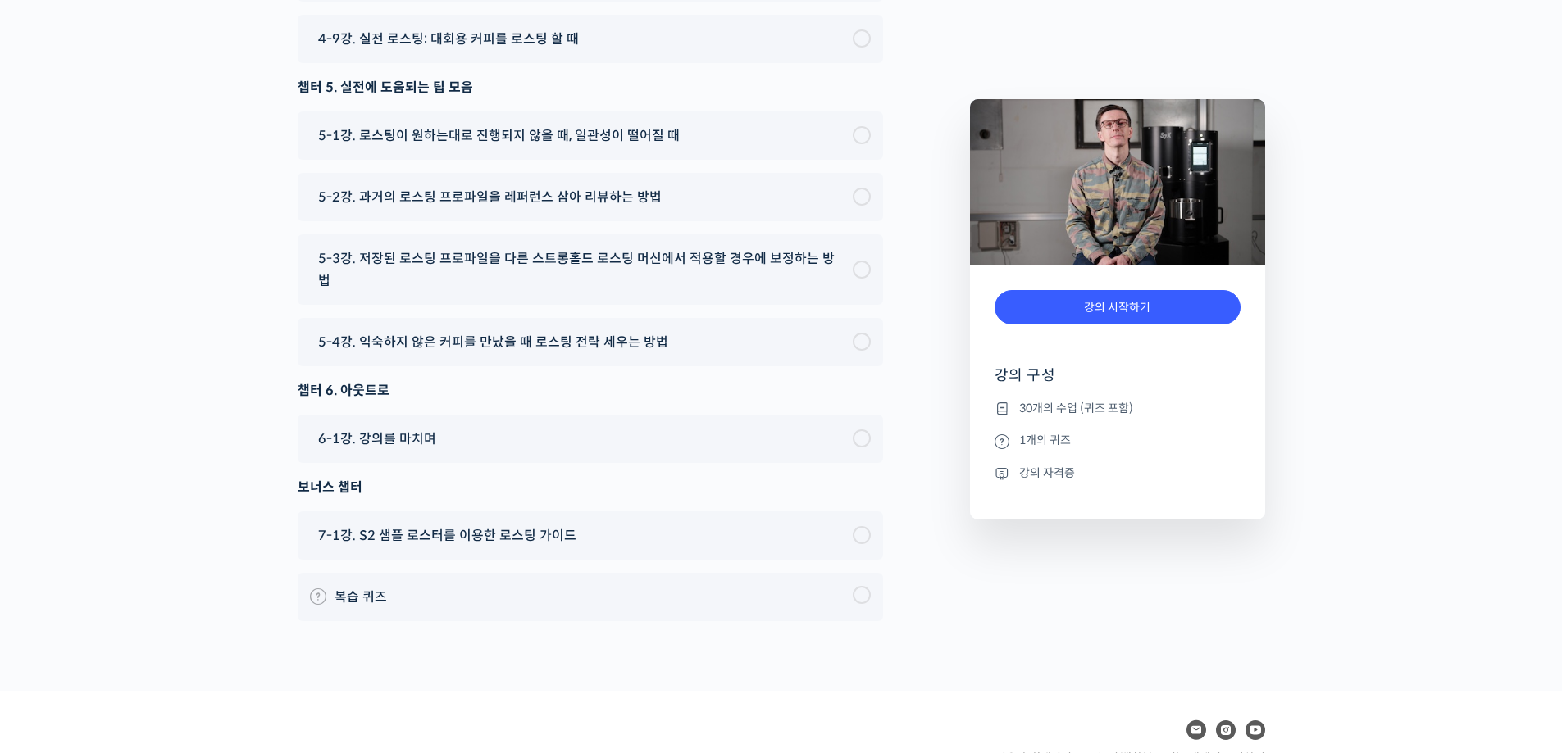
scroll to position [9741, 0]
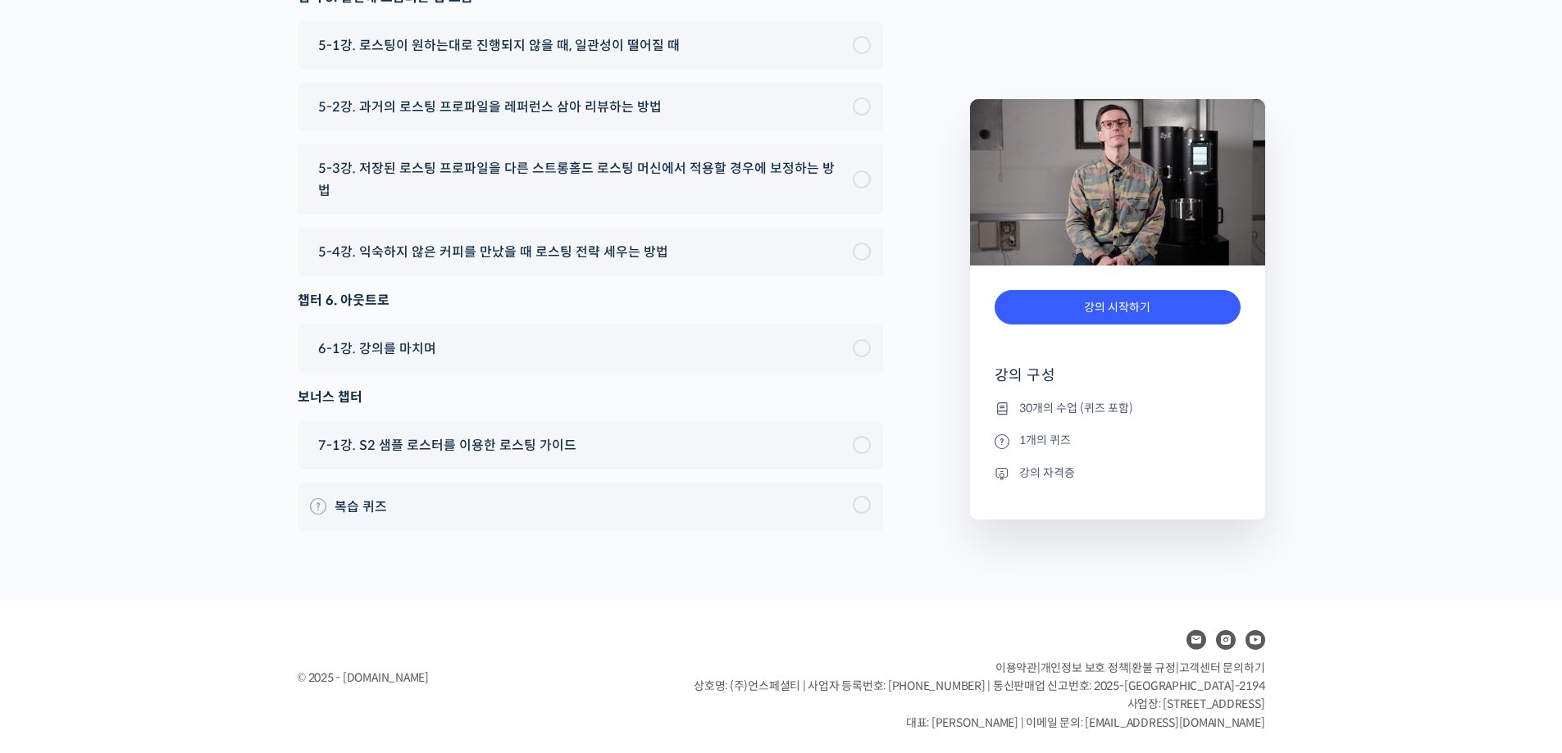
drag, startPoint x: 596, startPoint y: 609, endPoint x: 269, endPoint y: 436, distance: 370.0
click at [576, 627] on div "© 2025 - edu.unspecialty.com 이용약관 | 개인정보 보호 정책 | 환불 규정 | 고객센터 문의하기 상호명: (주)언스페셜…" at bounding box center [781, 679] width 984 height 107
